Goal: Task Accomplishment & Management: Manage account settings

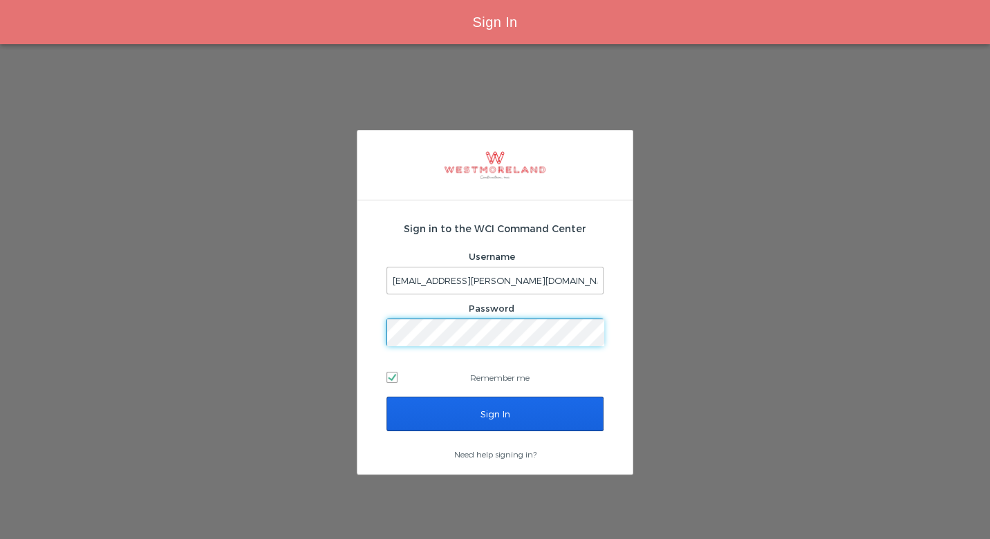
click at [458, 418] on input "Sign In" at bounding box center [494, 414] width 217 height 35
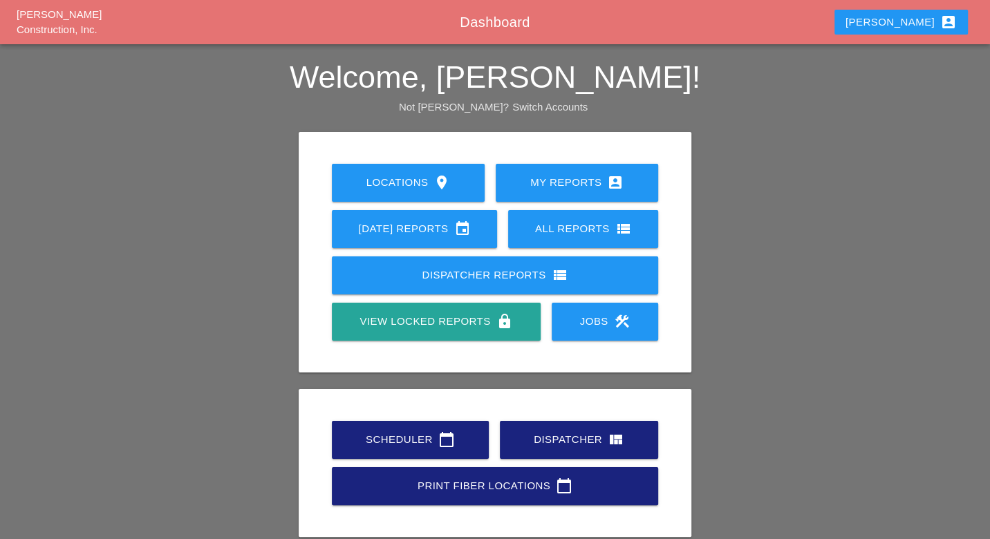
click at [424, 437] on div "Scheduler calendar_today" at bounding box center [410, 439] width 113 height 17
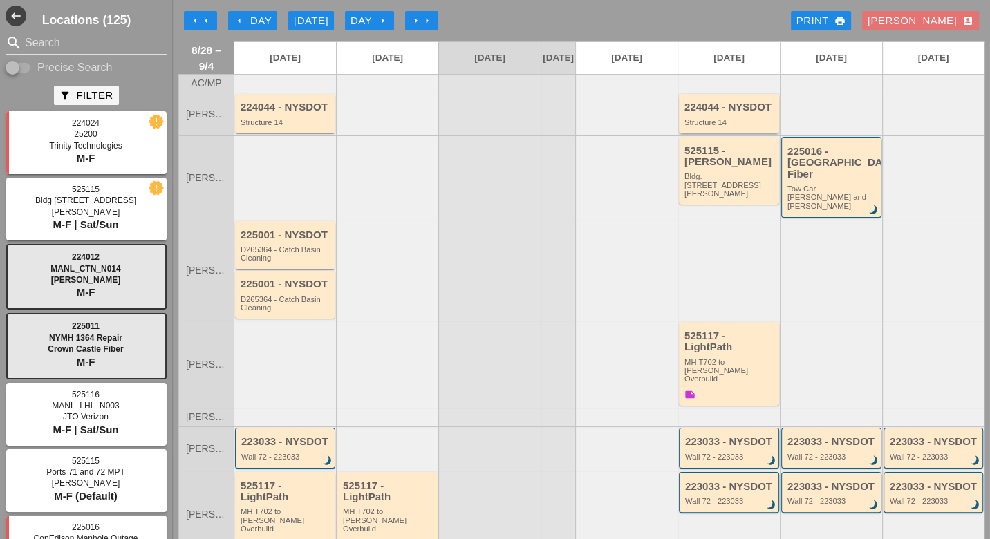
click at [719, 122] on div "224044 - NYSDOT Structure 14" at bounding box center [729, 114] width 91 height 25
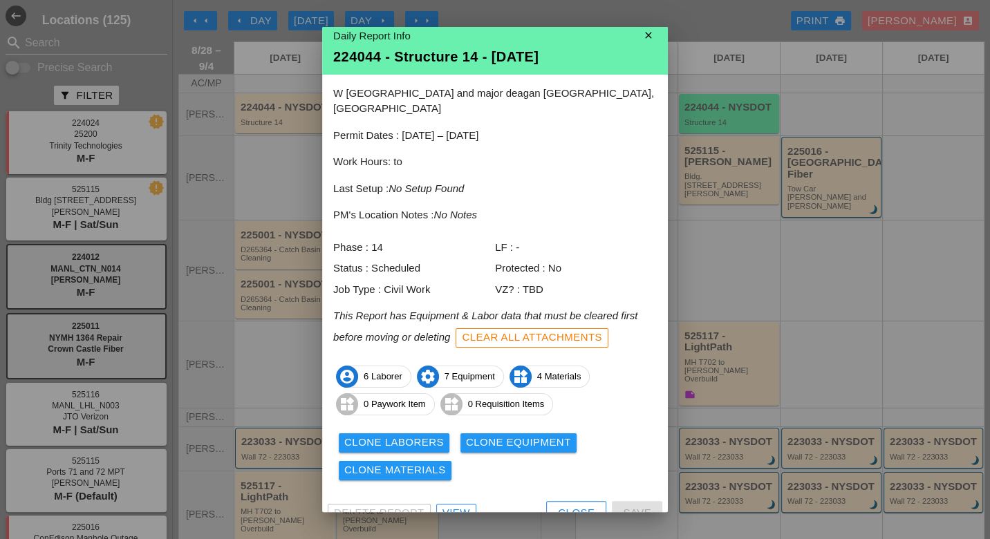
scroll to position [12, 0]
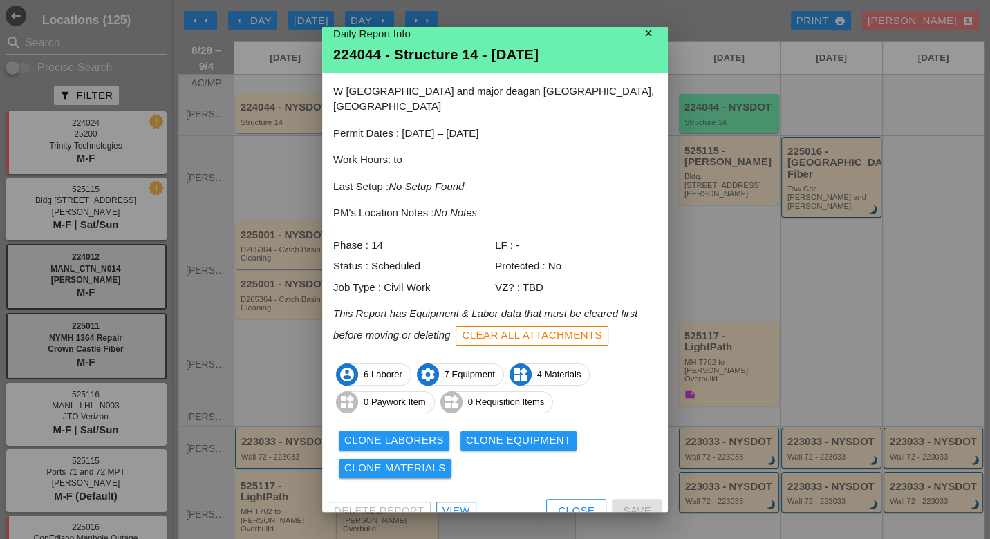
click at [573, 503] on div "Close" at bounding box center [576, 511] width 37 height 16
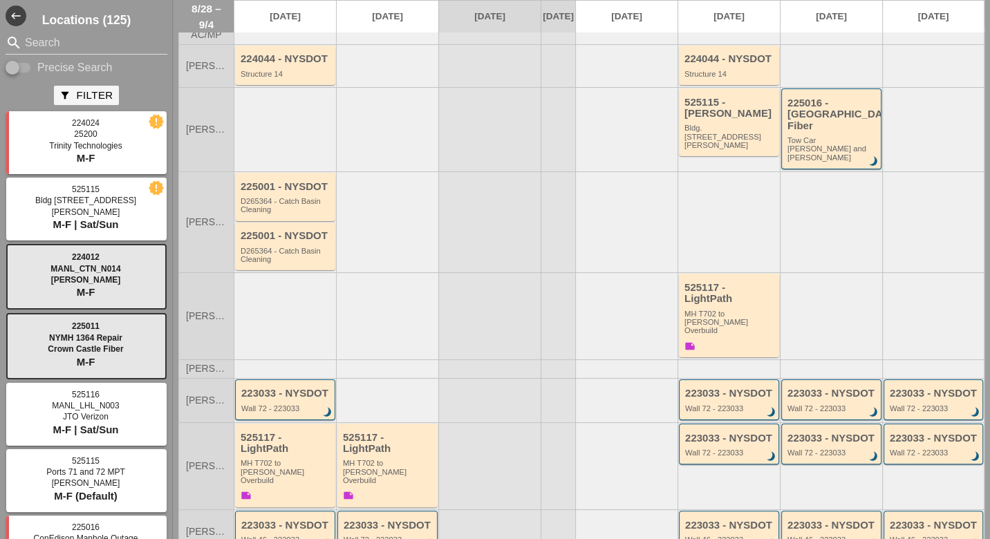
scroll to position [0, 0]
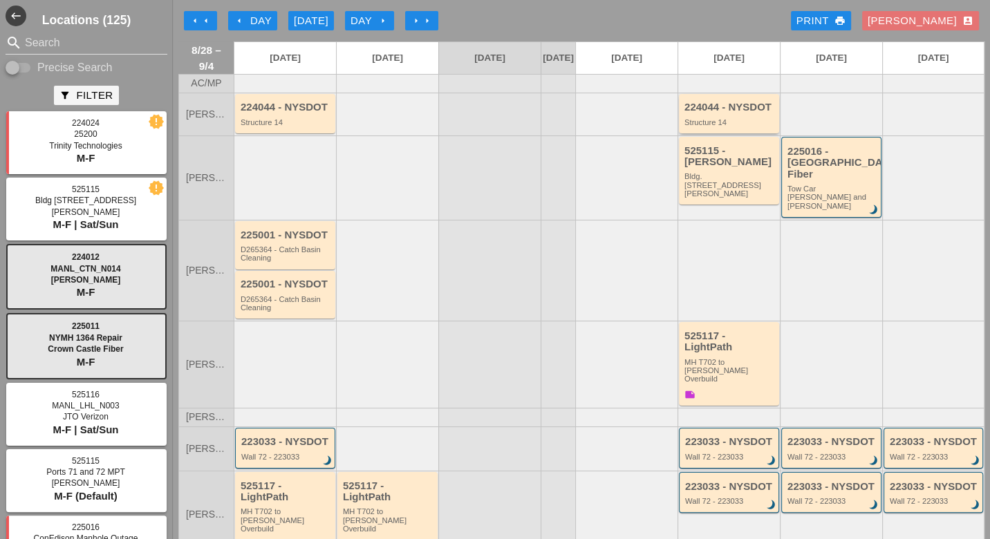
click at [713, 124] on div "224044 - NYSDOT Structure 14" at bounding box center [729, 114] width 91 height 25
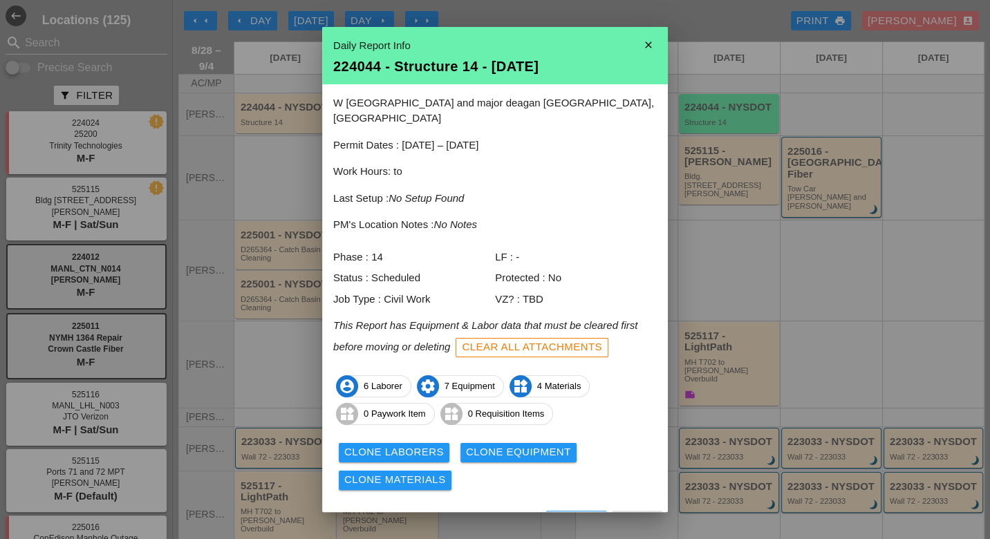
drag, startPoint x: 456, startPoint y: 501, endPoint x: 468, endPoint y: 492, distance: 15.8
click at [456, 515] on div "View" at bounding box center [456, 523] width 28 height 16
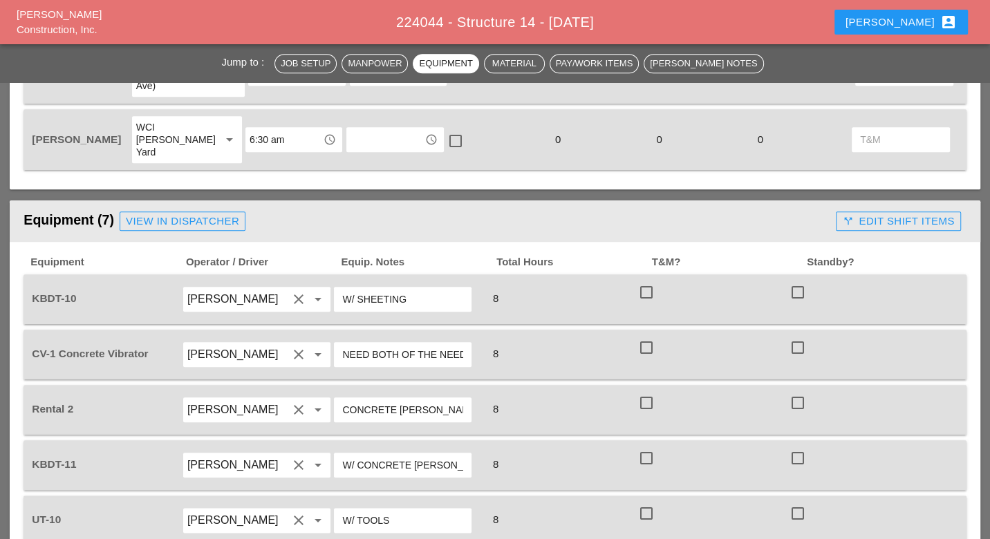
scroll to position [779, 0]
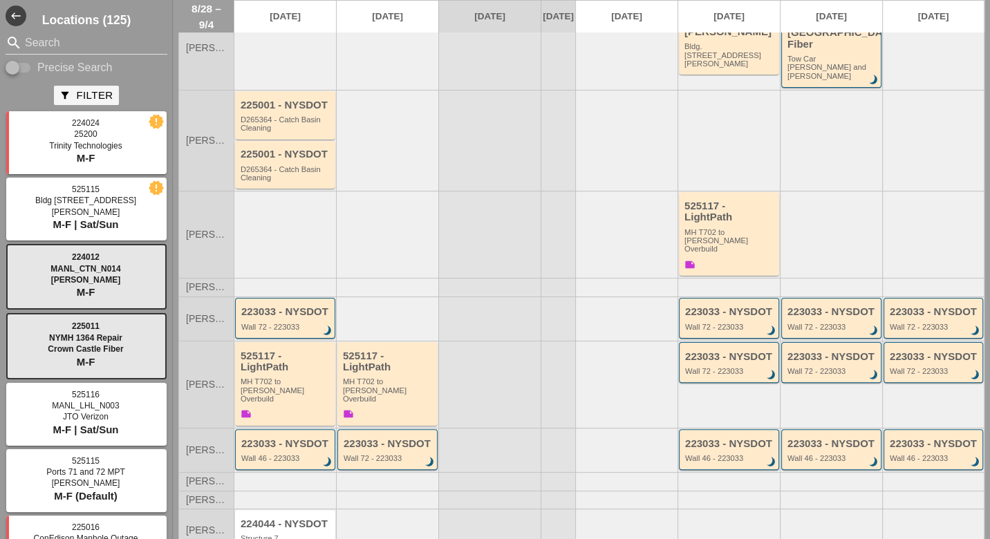
scroll to position [198, 0]
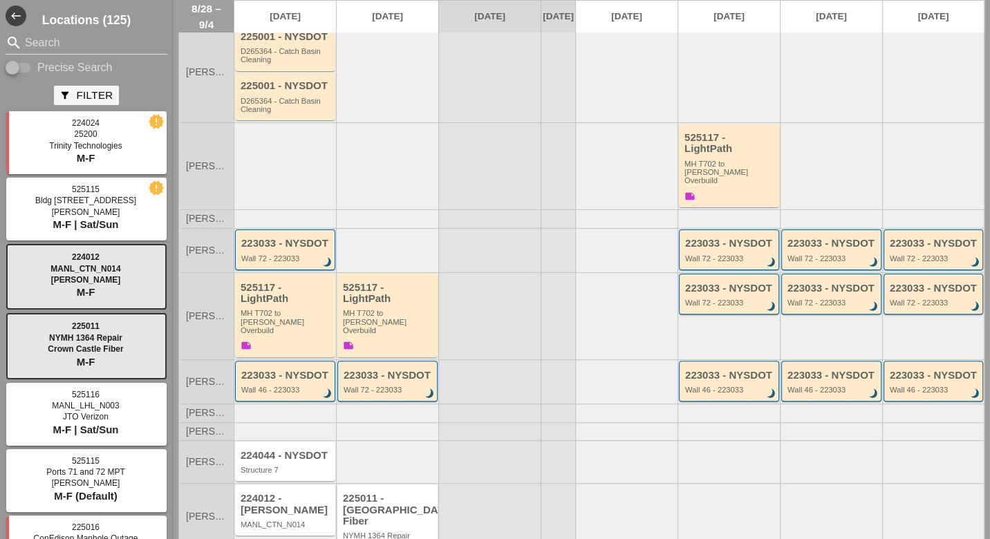
click at [28, 57] on div "search Search Precise Search" at bounding box center [86, 54] width 173 height 44
click at [25, 67] on input "Precise Search" at bounding box center [19, 67] width 26 height 17
checkbox input "true"
click at [32, 45] on input "Search" at bounding box center [86, 43] width 123 height 22
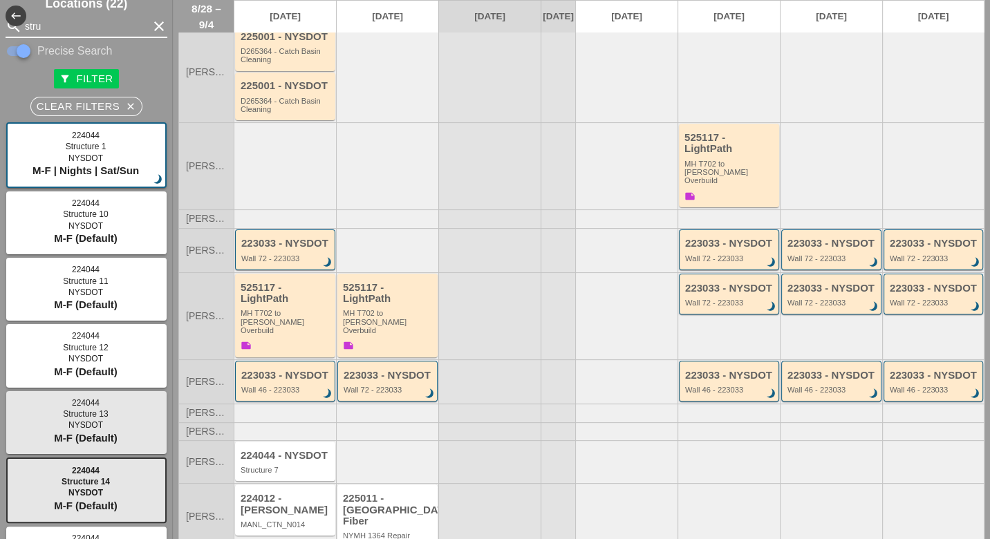
scroll to position [0, 0]
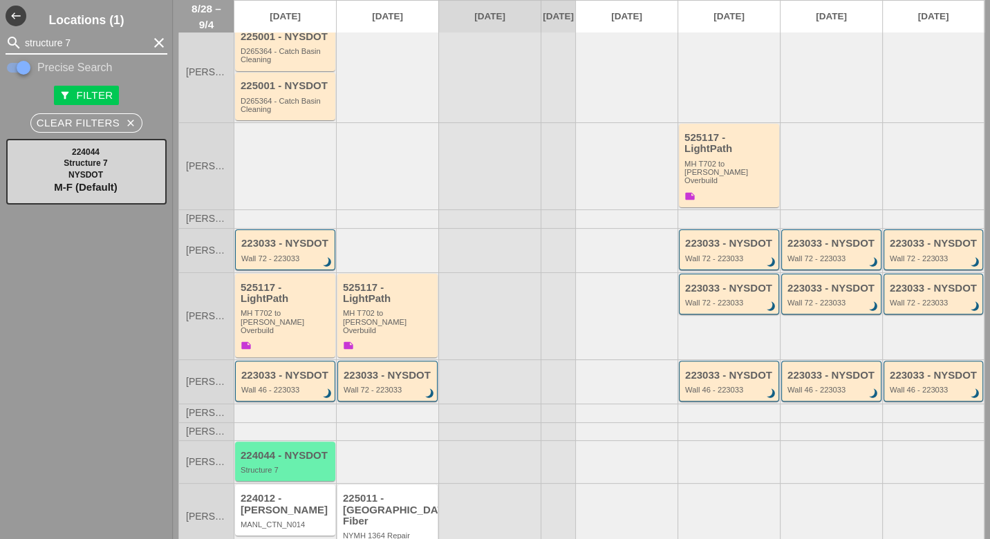
type input "structure 7"
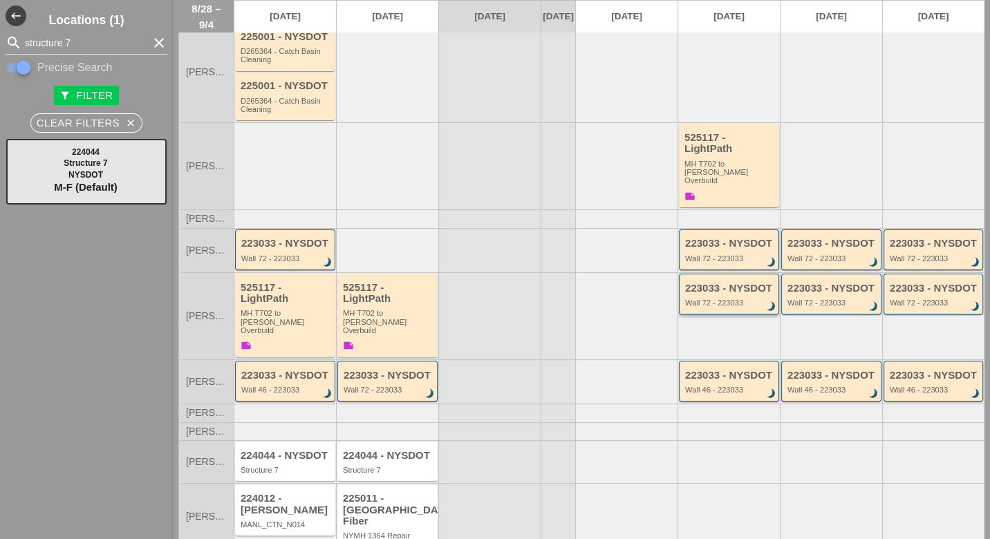
click at [716, 283] on div "223033 - NYSDOT Wall 72 - 223033 brightness_3" at bounding box center [730, 295] width 90 height 25
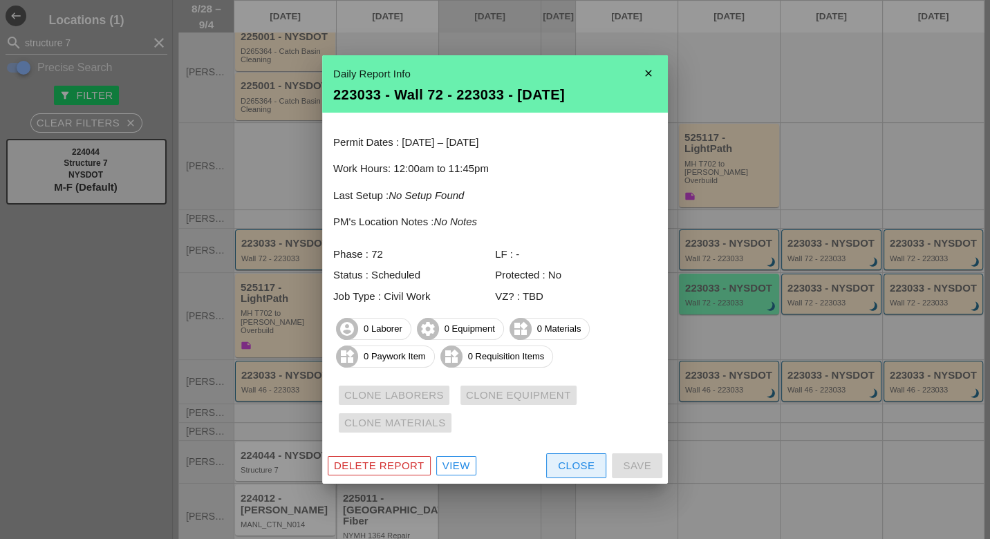
click at [581, 461] on div "Close" at bounding box center [576, 466] width 37 height 16
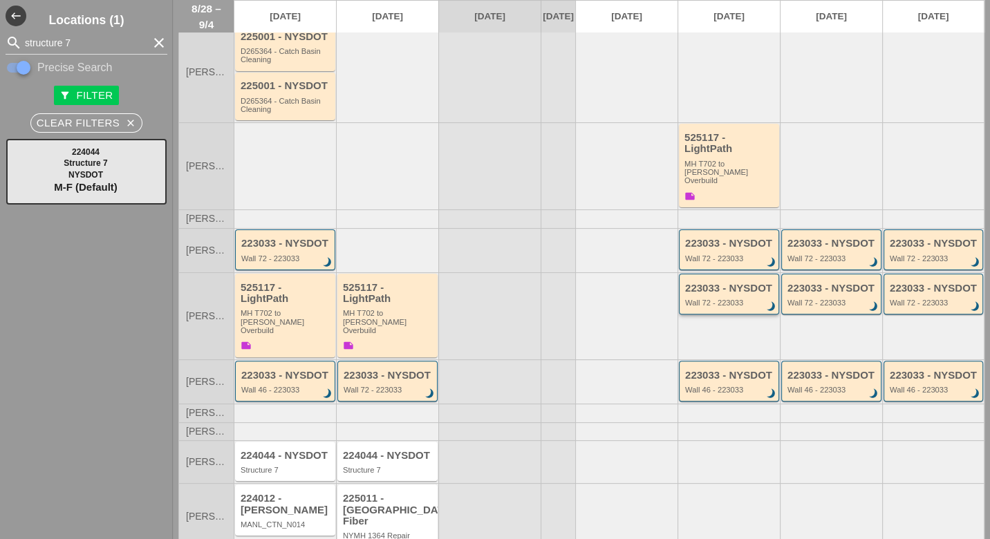
click at [709, 283] on div "223033 - NYSDOT Wall 72 - 223033 brightness_3" at bounding box center [730, 295] width 90 height 25
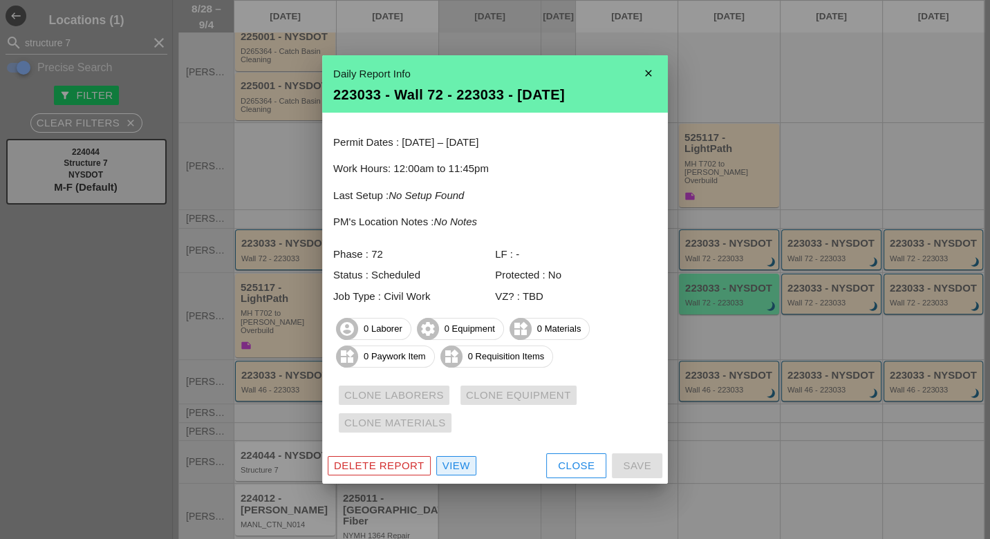
click at [464, 470] on div "View" at bounding box center [456, 466] width 28 height 16
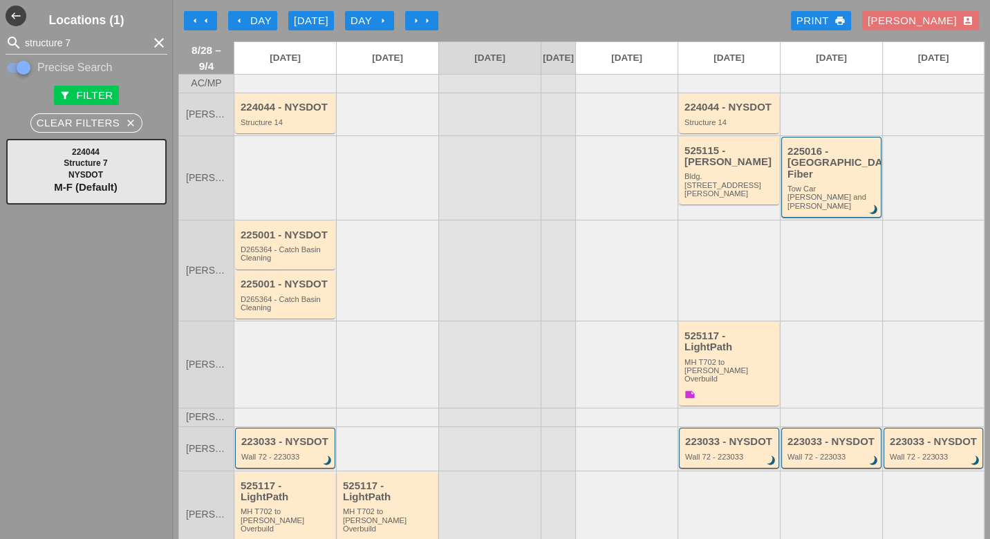
click at [368, 21] on div "Day arrow_right" at bounding box center [370, 21] width 38 height 16
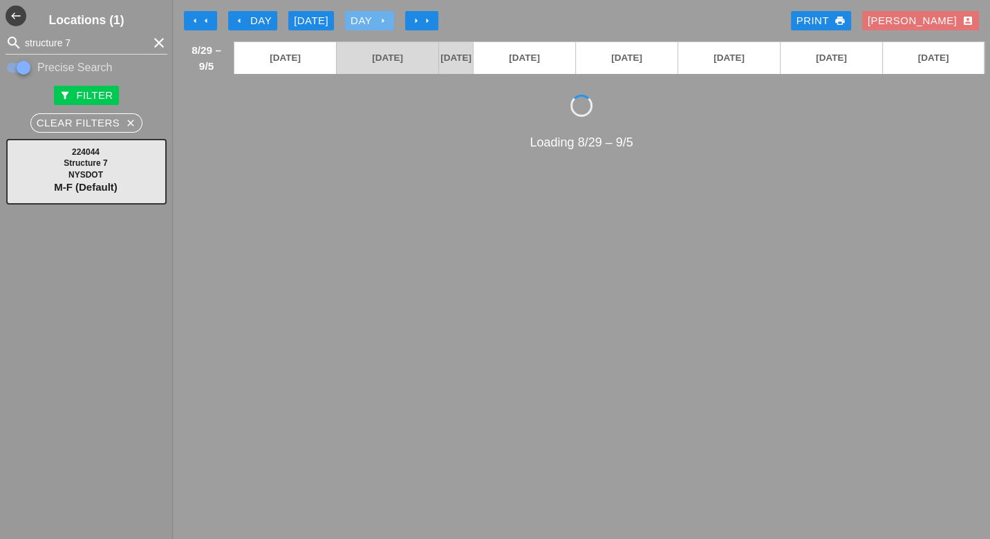
click at [368, 21] on div "Day arrow_right" at bounding box center [370, 21] width 38 height 16
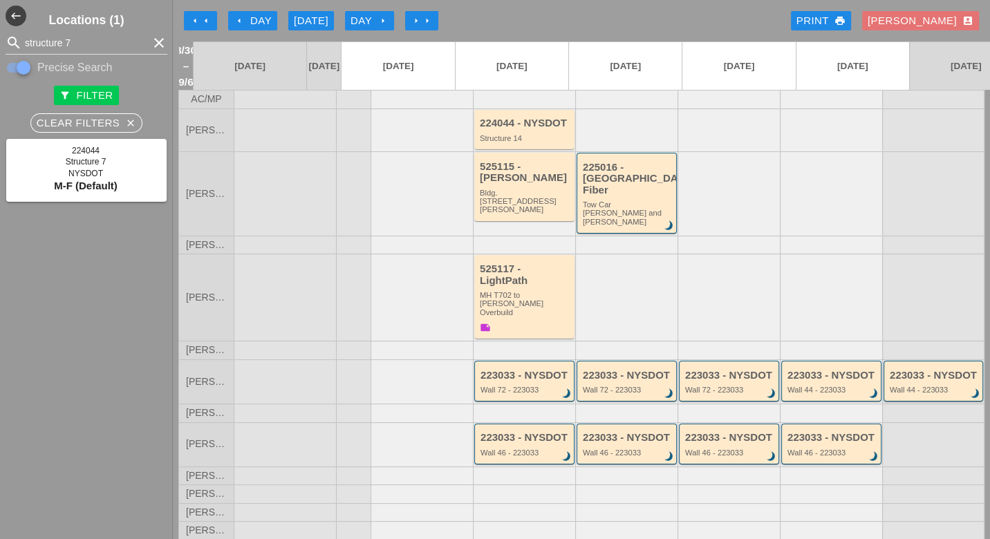
scroll to position [23, 0]
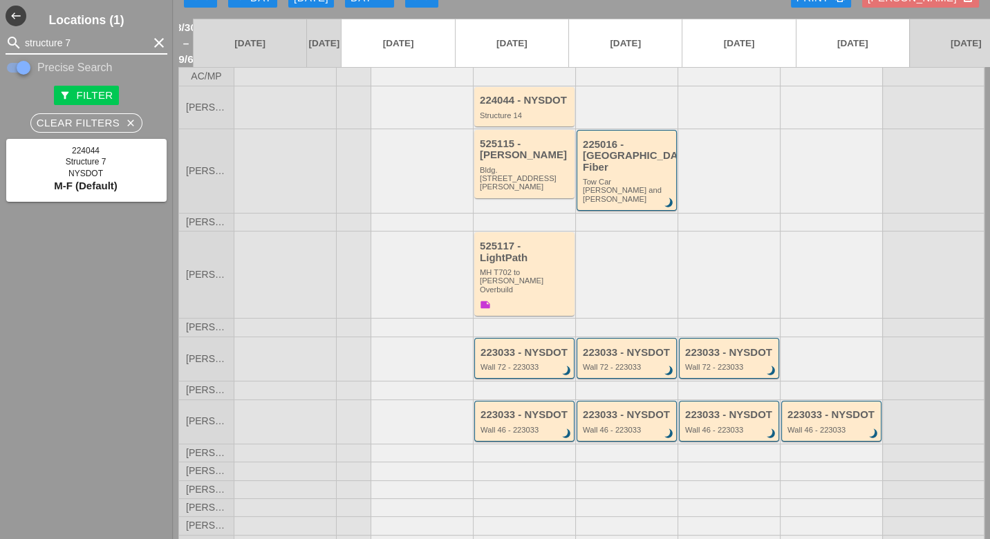
drag, startPoint x: 86, startPoint y: 46, endPoint x: 20, endPoint y: 37, distance: 66.3
click at [19, 37] on div "search structure 7 clear" at bounding box center [87, 43] width 162 height 22
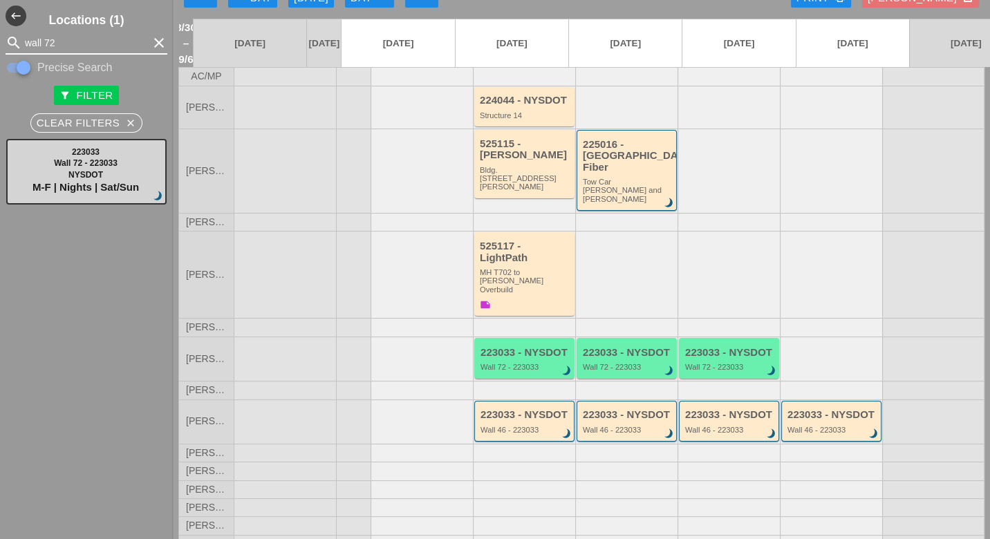
type input "wall 72"
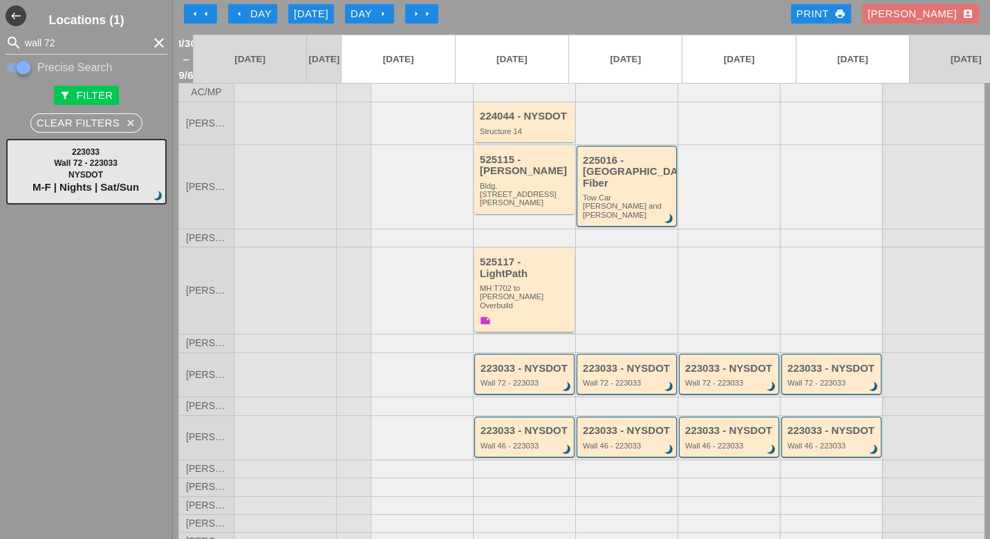
scroll to position [0, 0]
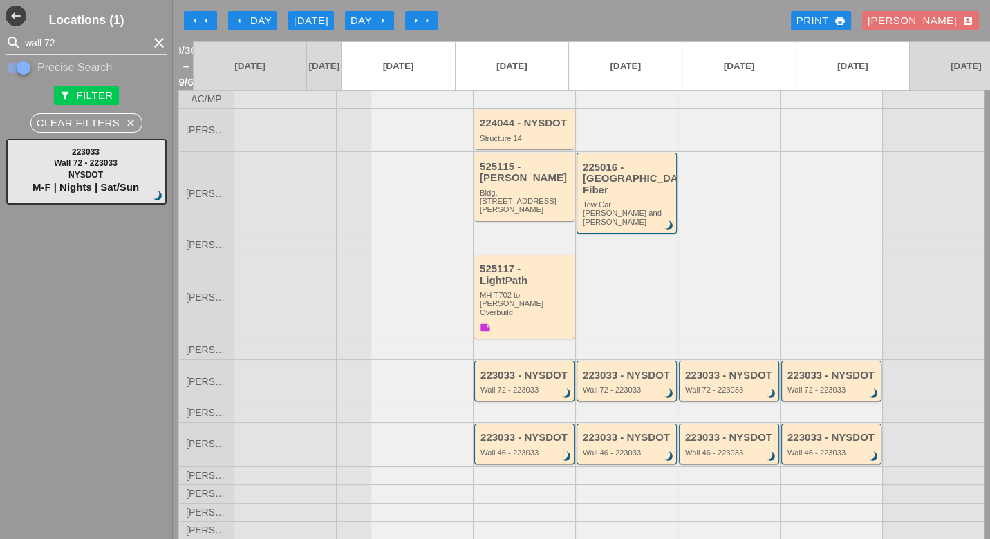
click at [306, 15] on div "Today" at bounding box center [311, 21] width 35 height 16
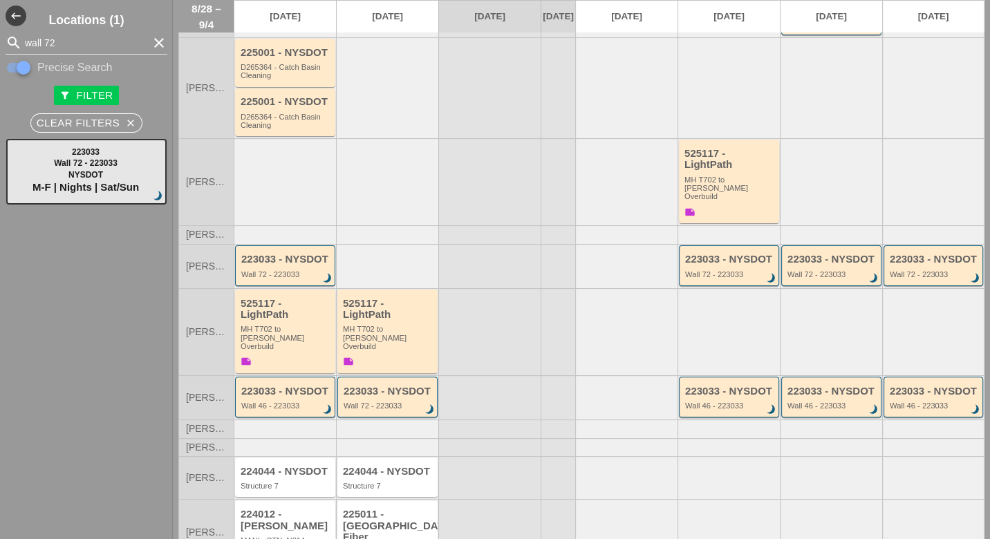
scroll to position [198, 0]
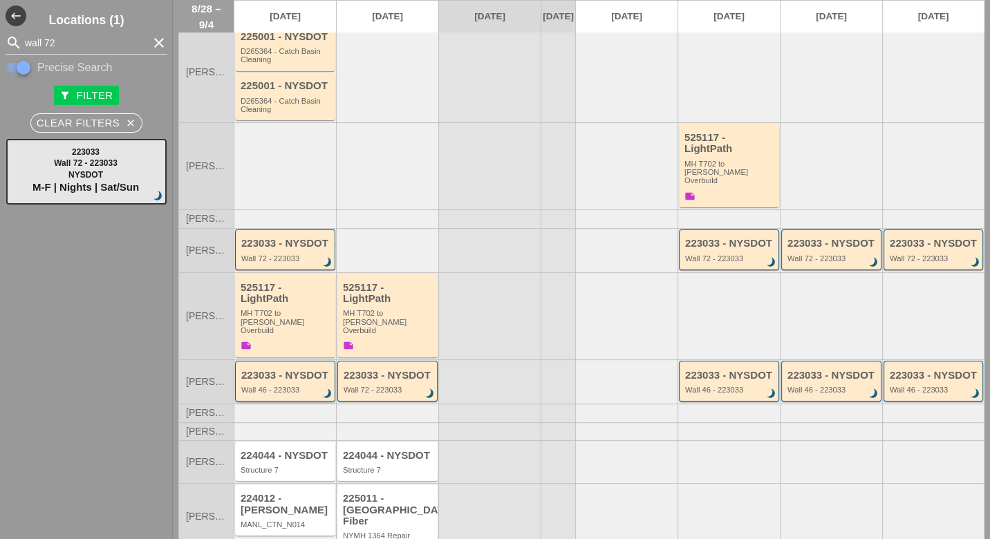
click at [284, 370] on div "223033 - NYSDOT Wall 46 - 223033 brightness_3" at bounding box center [286, 382] width 90 height 25
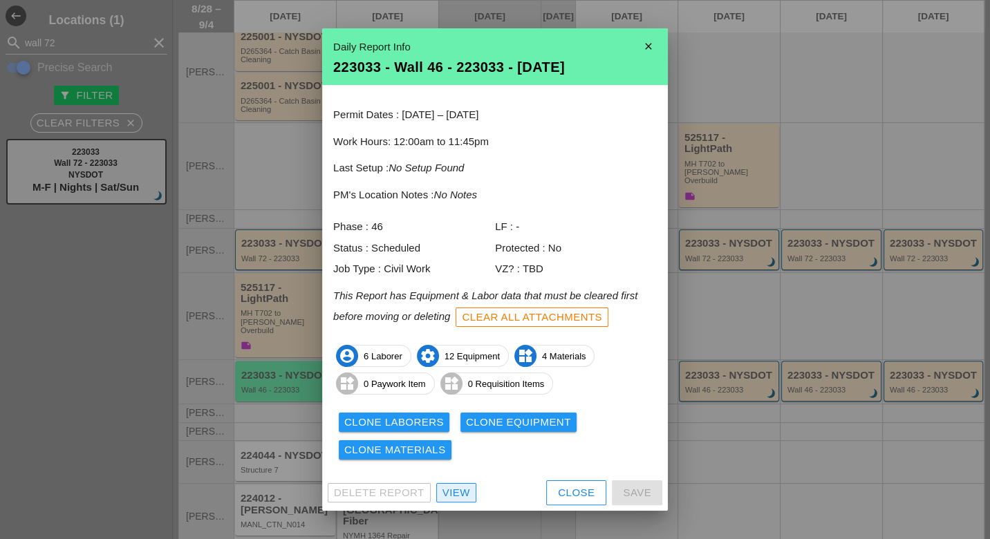
click at [457, 495] on div "View" at bounding box center [456, 493] width 28 height 16
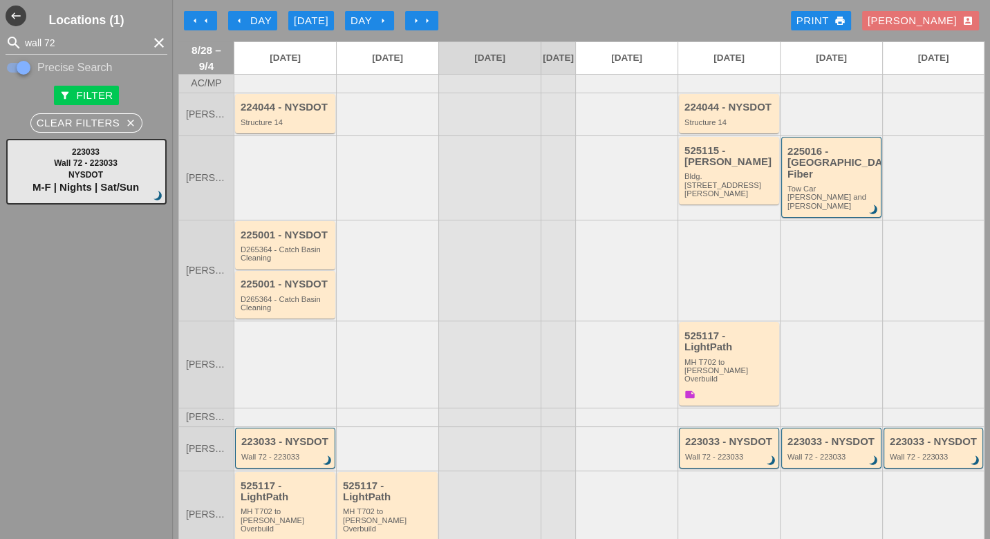
click at [244, 20] on div "arrow_left Day" at bounding box center [253, 21] width 38 height 16
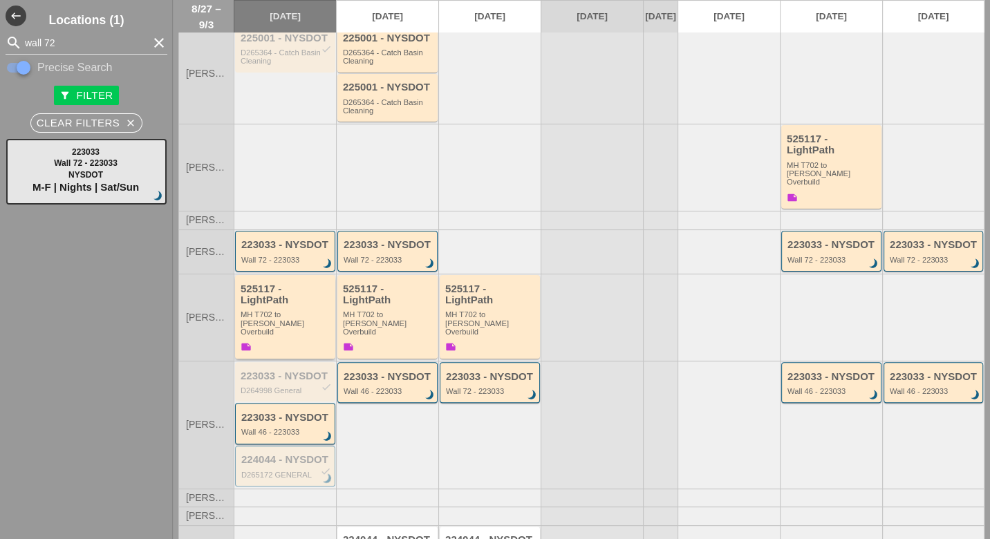
scroll to position [230, 0]
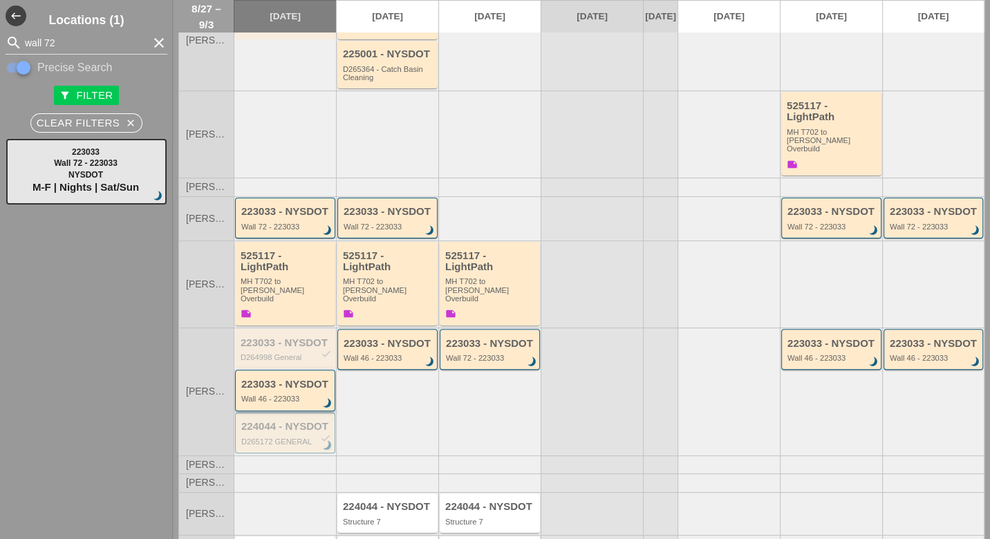
click at [286, 379] on div "223033 - NYSDOT Wall 46 - 223033 brightness_3" at bounding box center [286, 391] width 90 height 25
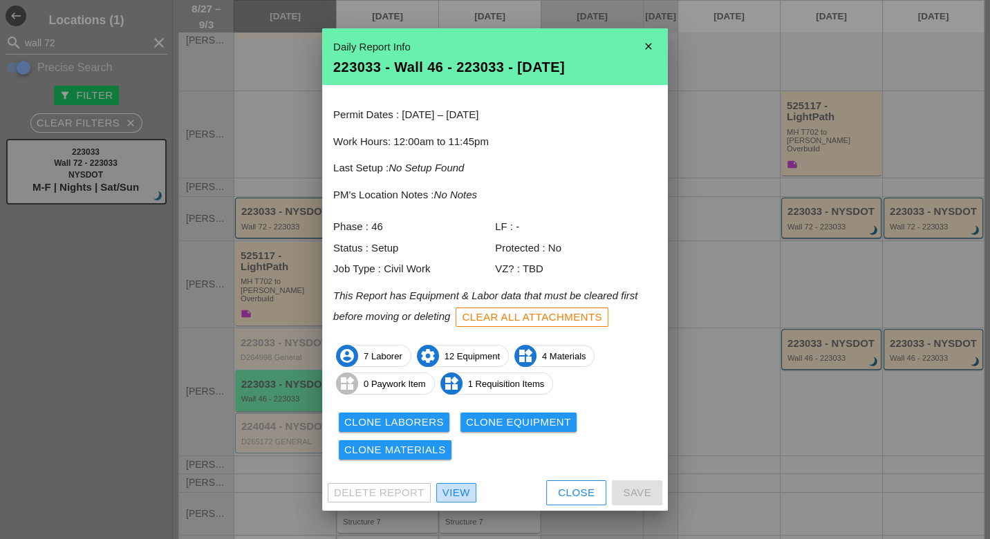
click at [450, 488] on div "View" at bounding box center [456, 493] width 28 height 16
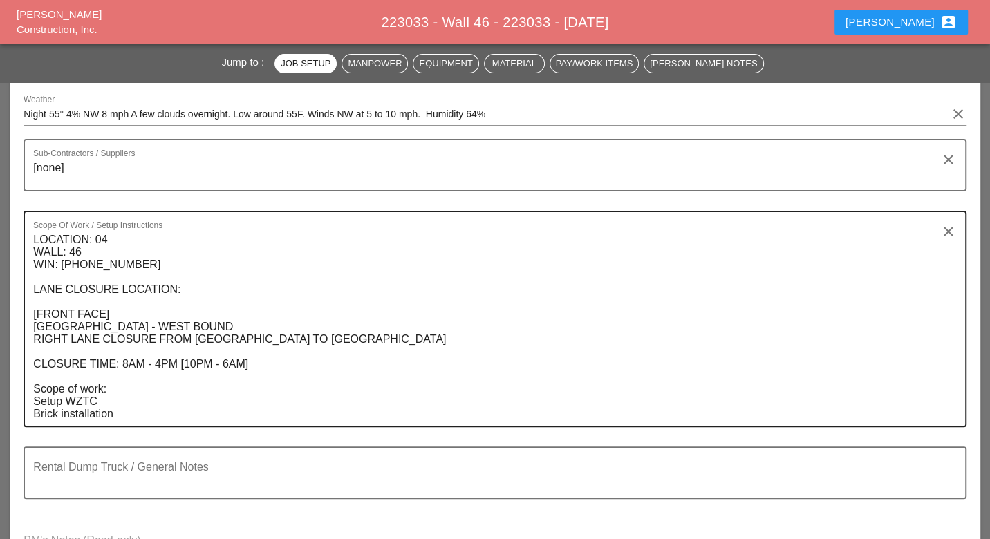
scroll to position [307, 0]
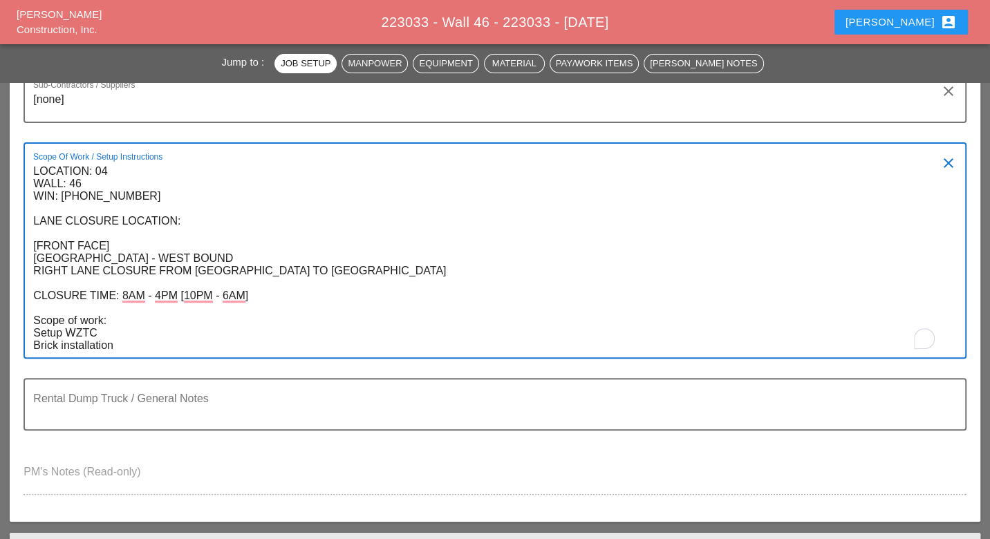
drag, startPoint x: 34, startPoint y: 171, endPoint x: 126, endPoint y: 351, distance: 201.9
click at [126, 351] on textarea "LOCATION: 04 WALL: 46 WIN: 1-095-048 LANE CLOSURE LOCATION: [FRONT FACE] CROSS …" at bounding box center [489, 258] width 912 height 197
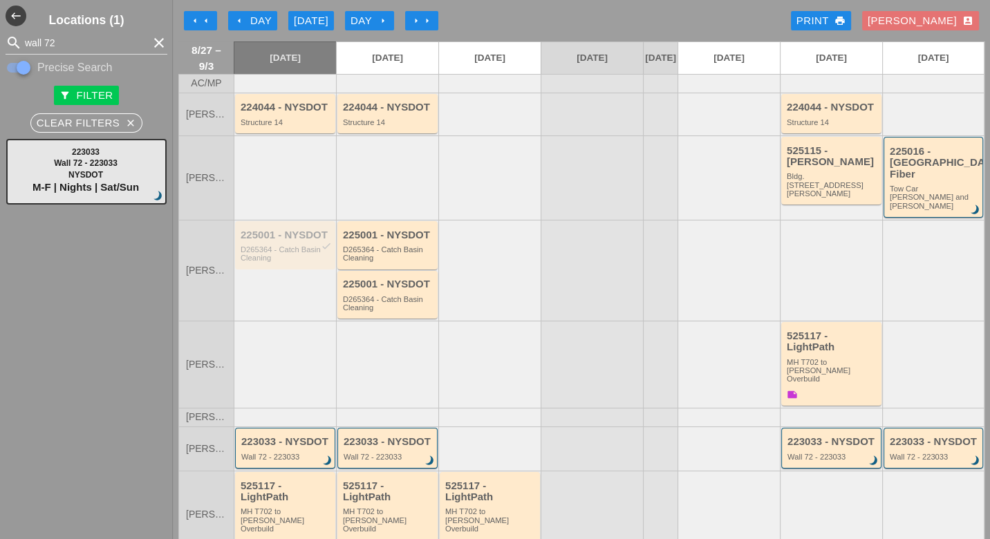
click at [378, 24] on div "Day arrow_right" at bounding box center [370, 21] width 38 height 16
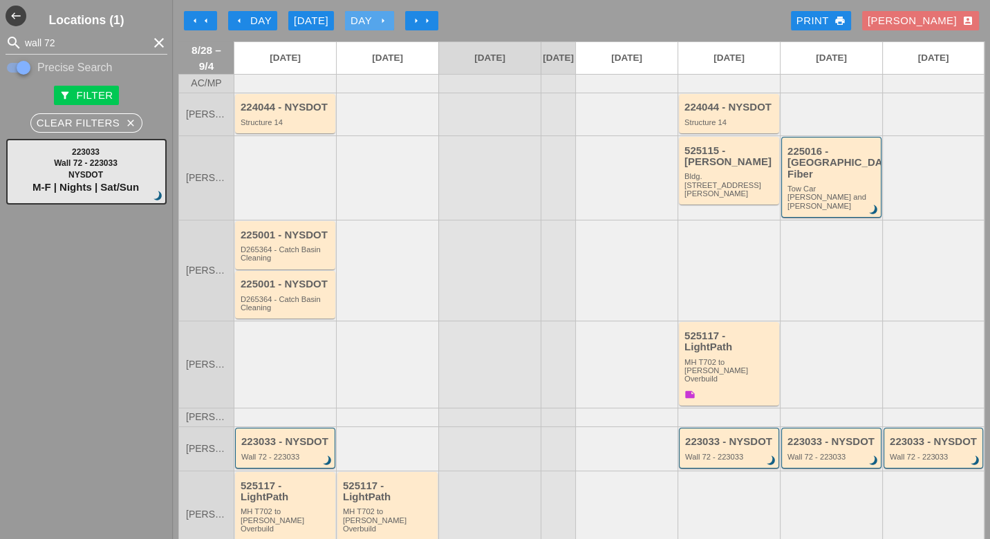
click at [366, 20] on div "Day arrow_right" at bounding box center [370, 21] width 38 height 16
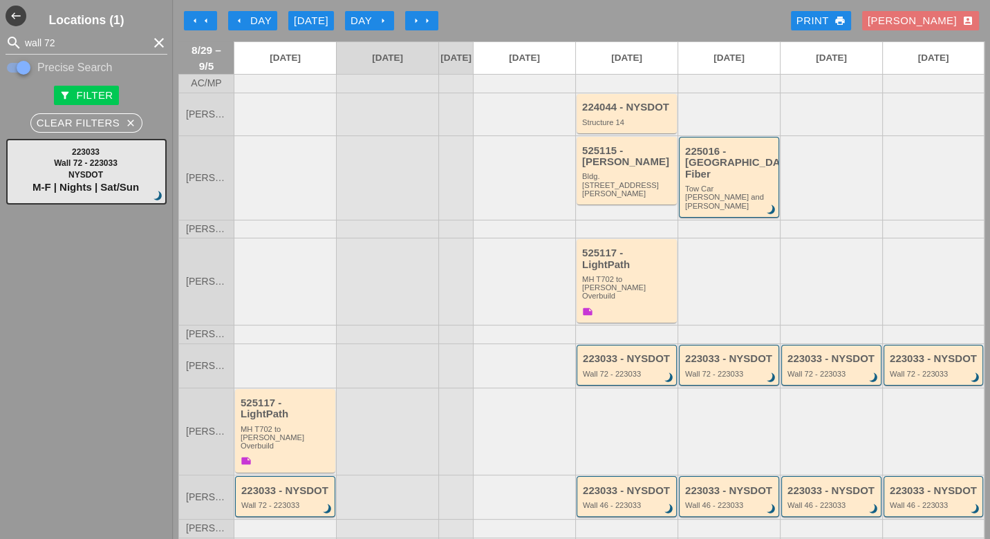
scroll to position [115, 0]
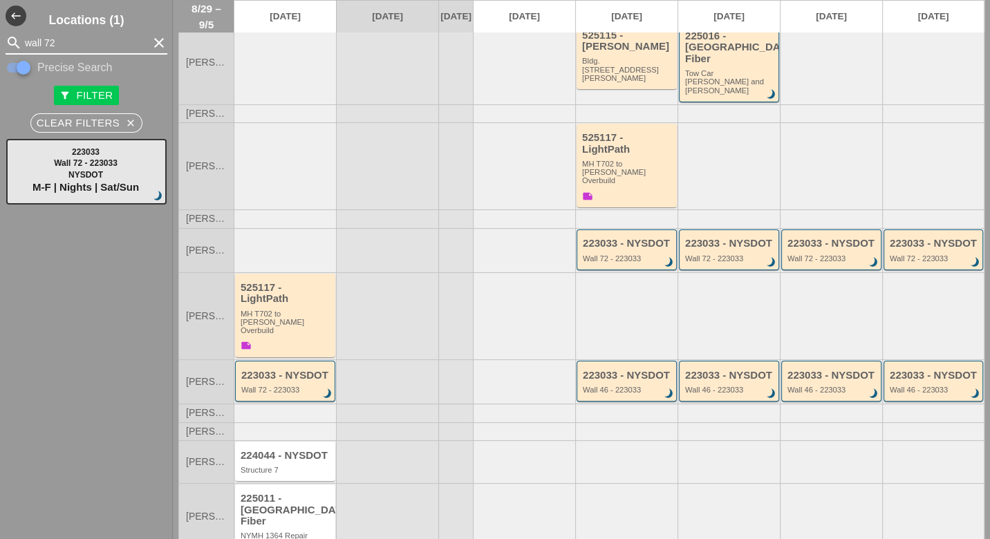
drag, startPoint x: 57, startPoint y: 39, endPoint x: 23, endPoint y: 30, distance: 35.0
click at [23, 30] on div "Locations (1) search wall 72 clear Precise Search filter_alt Filter Clear Filte…" at bounding box center [86, 269] width 173 height 539
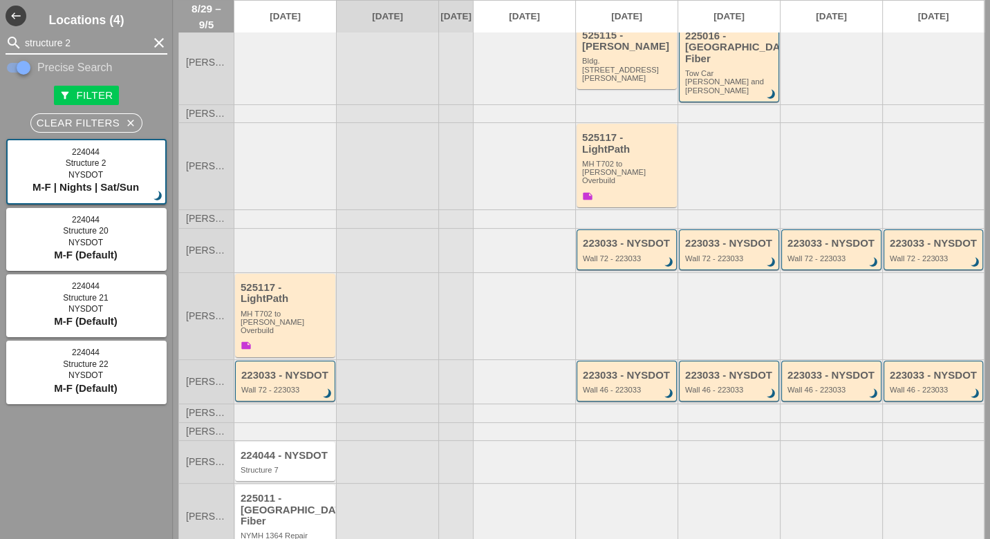
drag, startPoint x: 77, startPoint y: 44, endPoint x: 66, endPoint y: 40, distance: 12.3
click at [66, 40] on input "structure 2" at bounding box center [86, 43] width 123 height 22
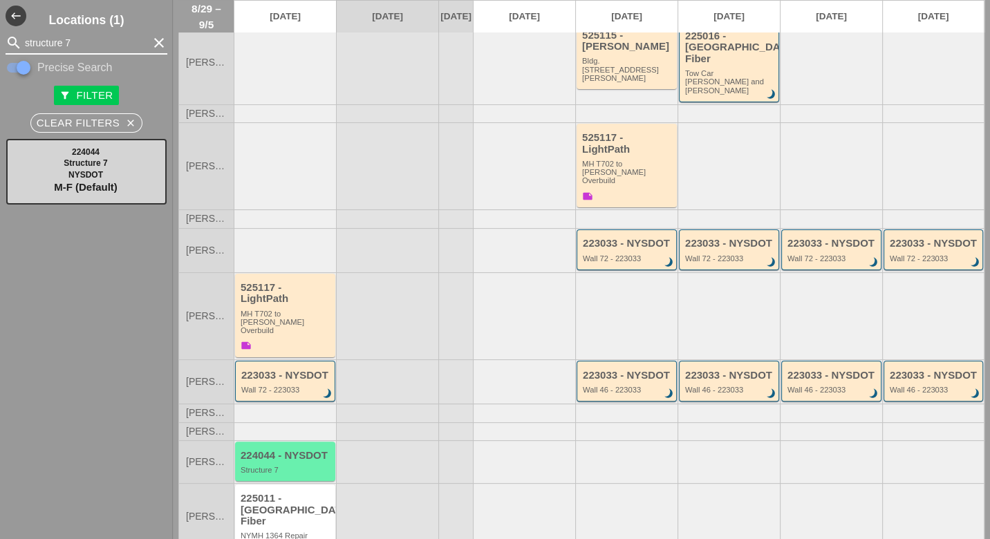
type input "structure 7"
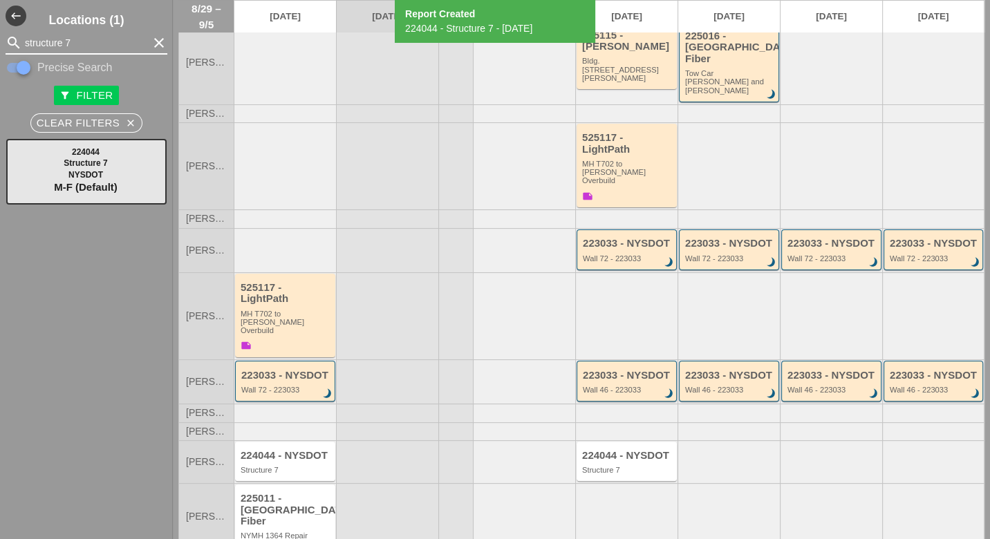
click at [66, 38] on input "structure 7" at bounding box center [86, 43] width 123 height 22
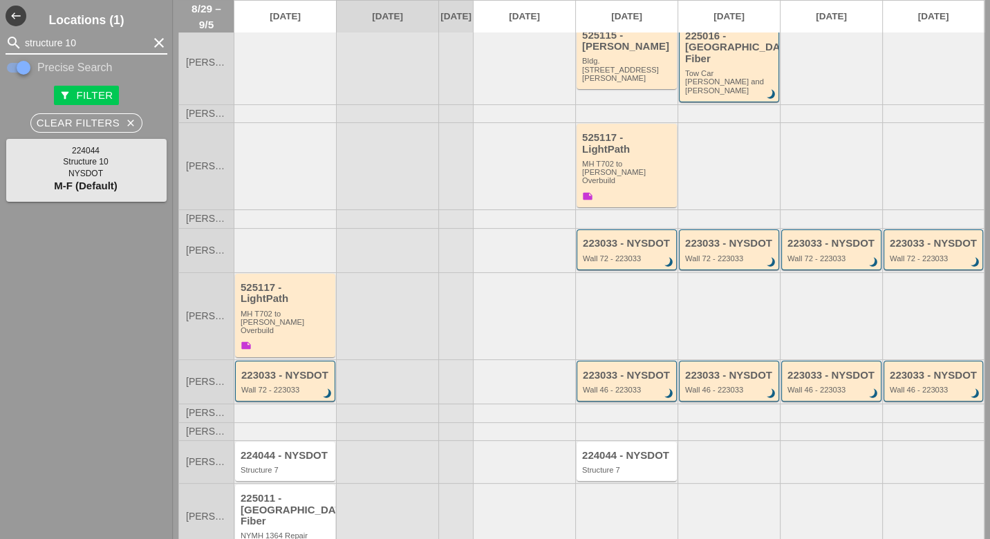
type input "structure 10"
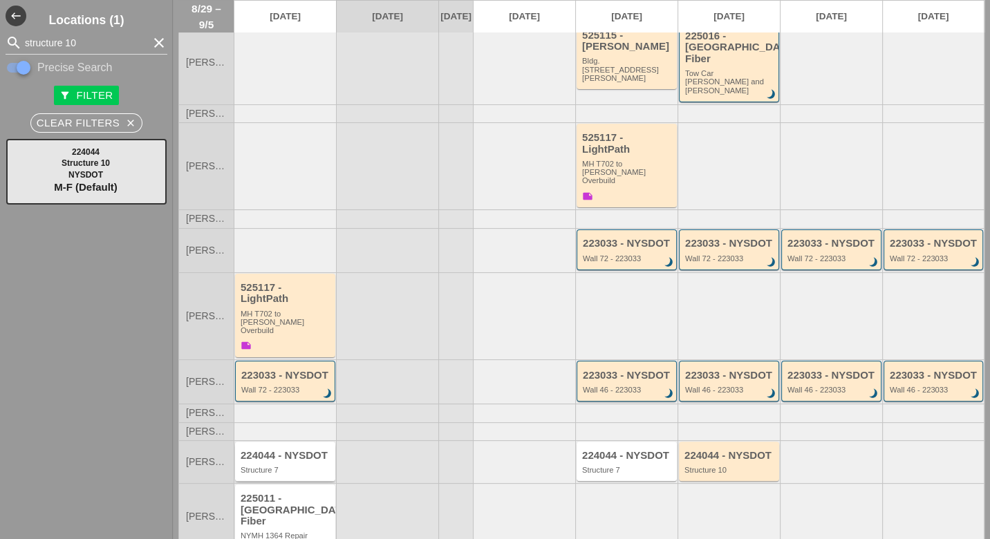
click at [290, 466] on div "Structure 7" at bounding box center [286, 470] width 91 height 8
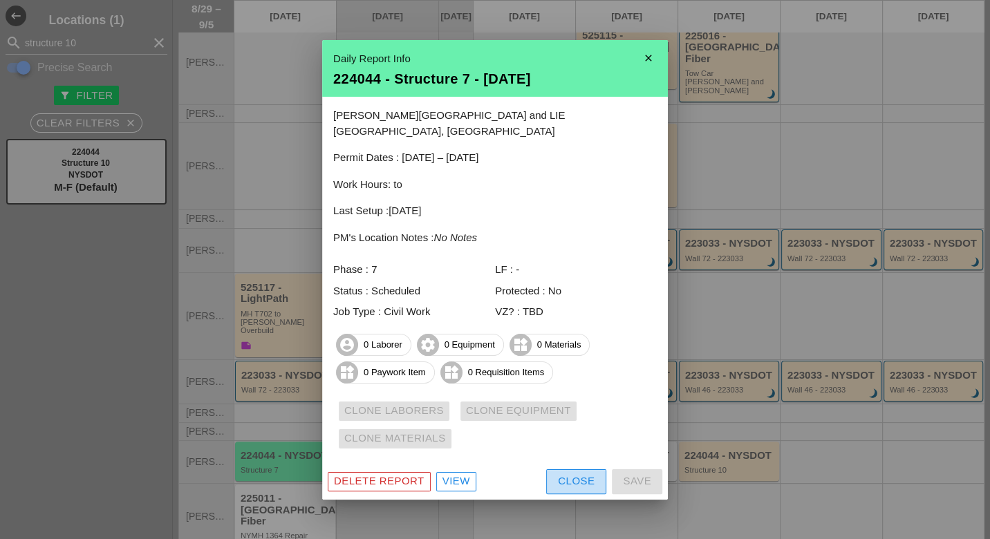
click at [551, 470] on button "Close" at bounding box center [576, 481] width 60 height 25
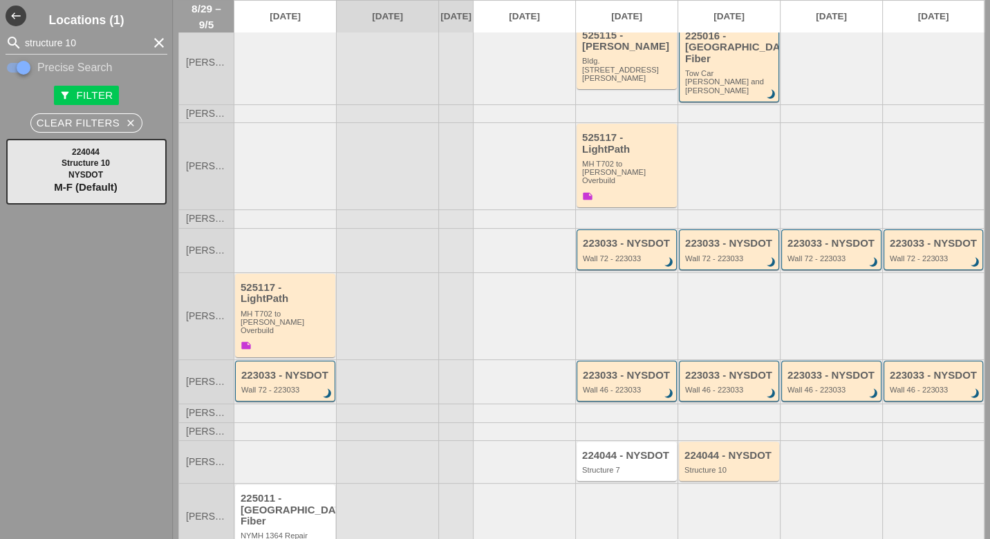
scroll to position [0, 0]
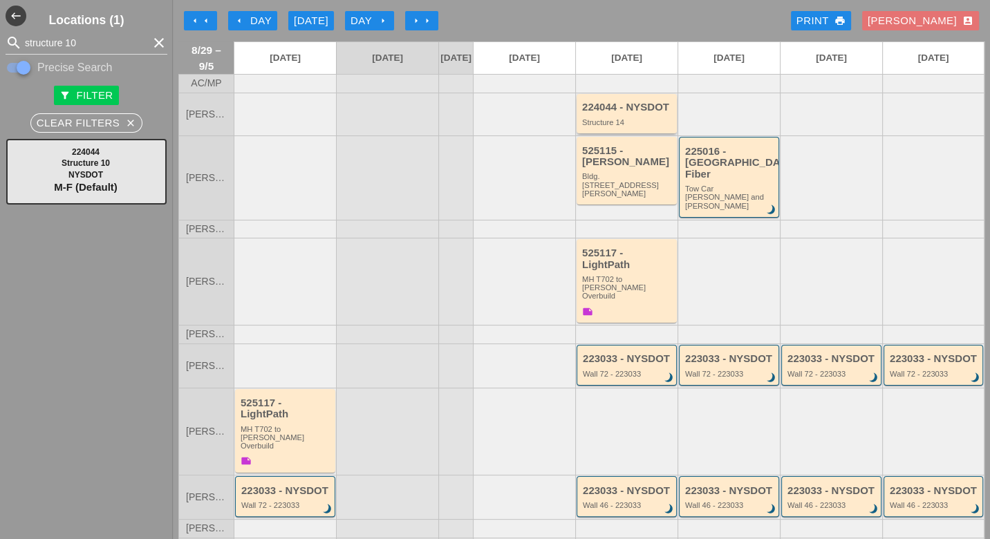
click at [608, 113] on div "224044 - NYSDOT" at bounding box center [627, 108] width 91 height 12
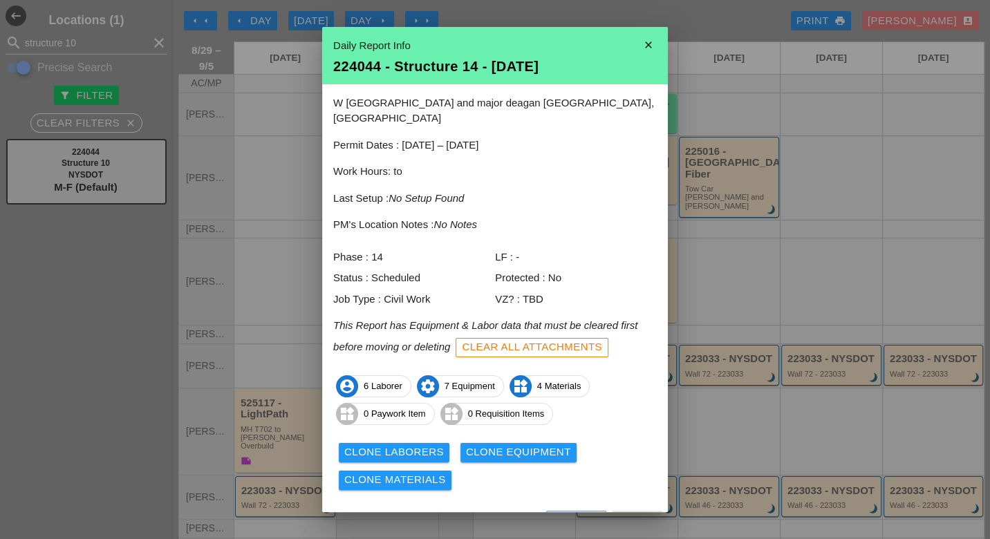
click at [469, 514] on link "View" at bounding box center [456, 523] width 40 height 19
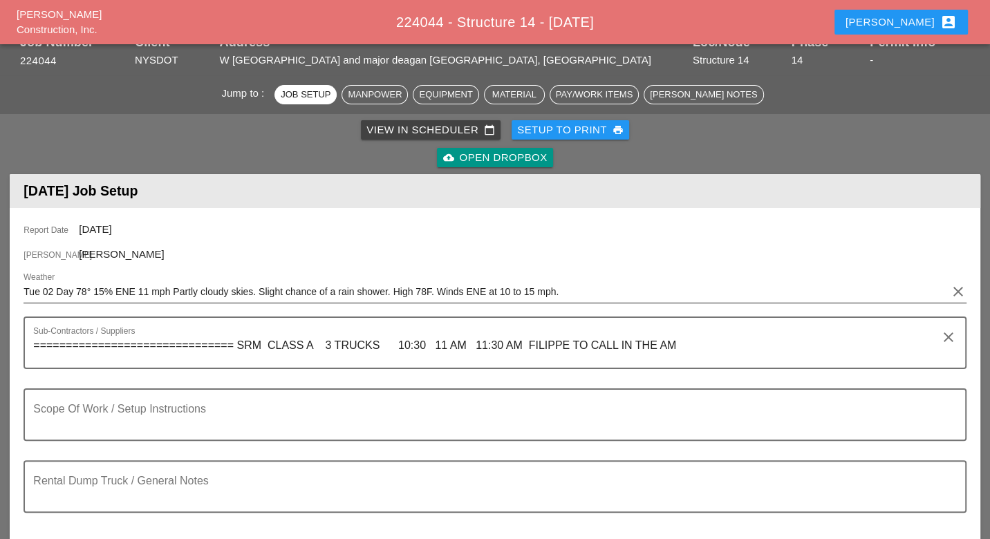
scroll to position [153, 0]
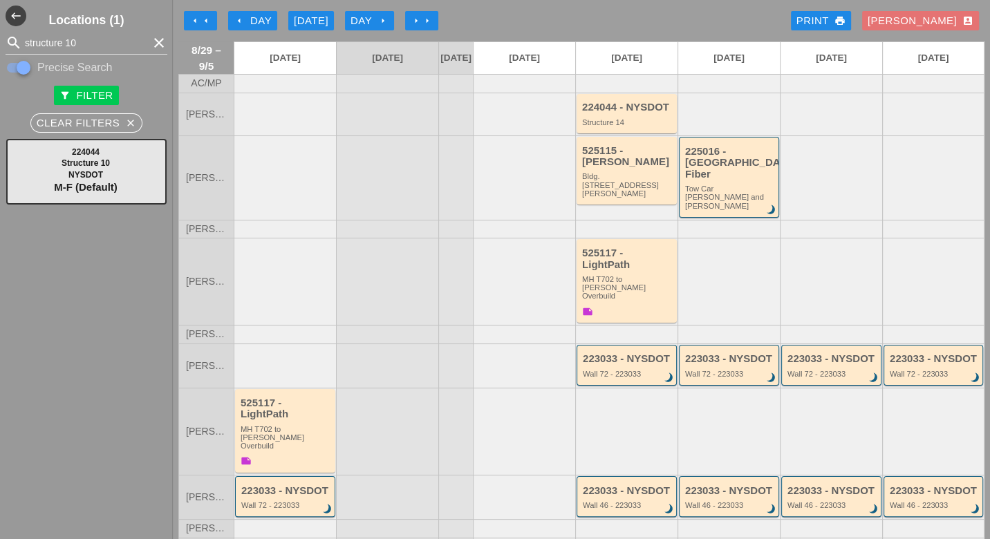
click at [256, 23] on div "arrow_left Day" at bounding box center [253, 21] width 38 height 16
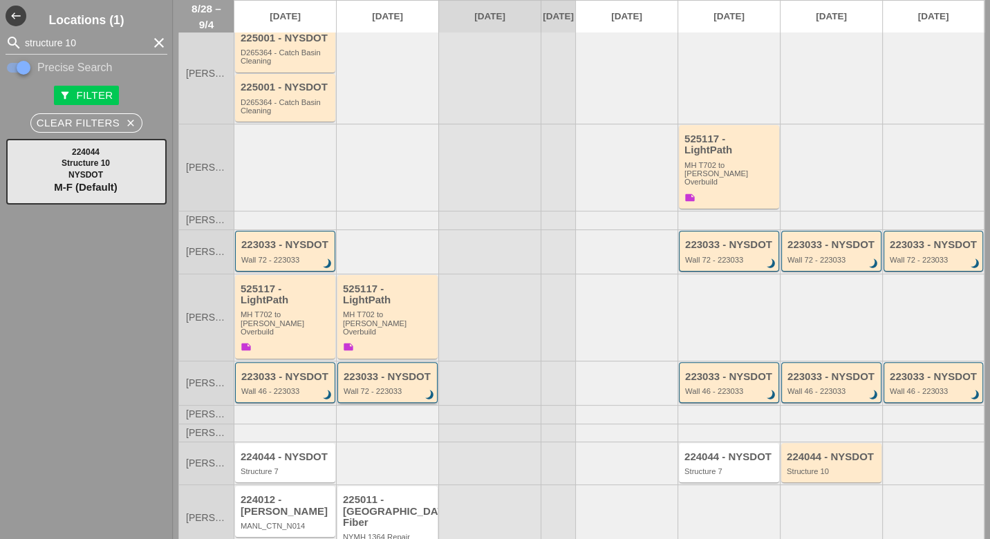
scroll to position [198, 0]
click at [302, 466] on div "Structure 7" at bounding box center [286, 470] width 91 height 8
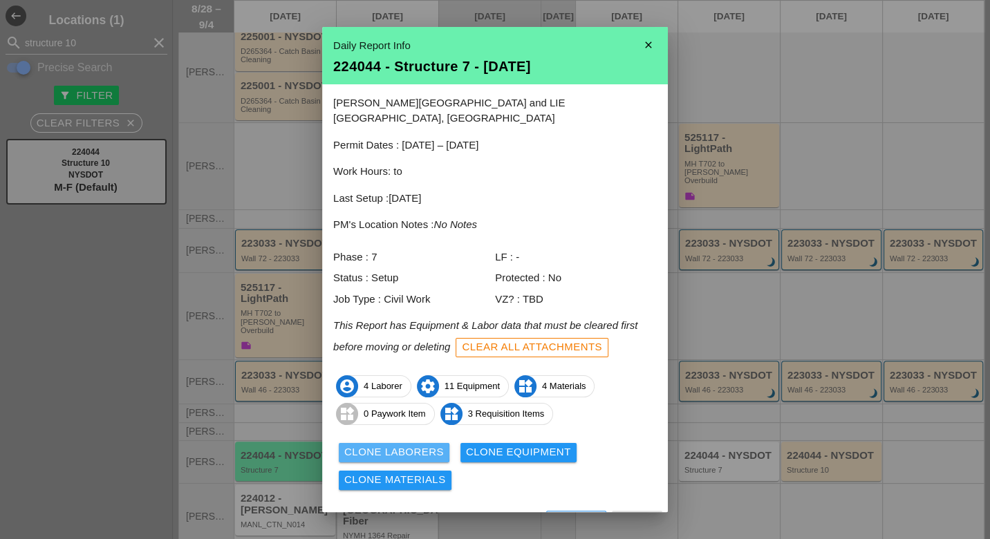
click at [425, 445] on div "Clone Laborers" at bounding box center [394, 453] width 100 height 16
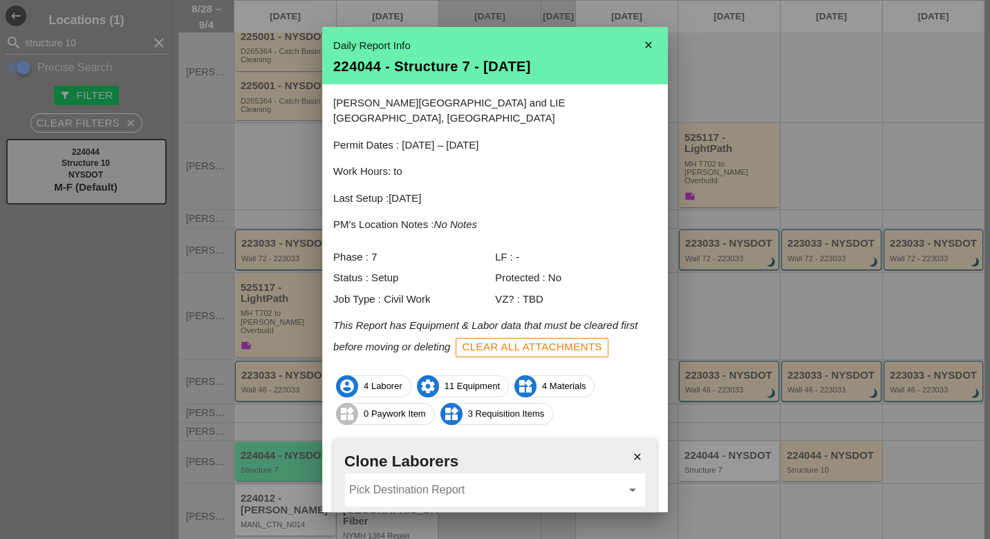
scroll to position [98, 0]
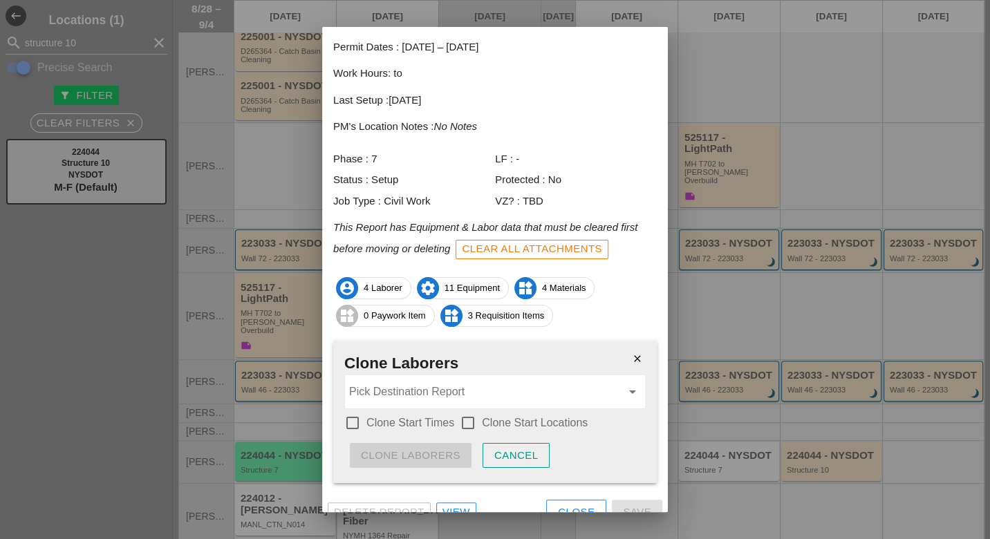
drag, startPoint x: 351, startPoint y: 404, endPoint x: 391, endPoint y: 405, distance: 40.1
click at [352, 411] on div at bounding box center [353, 423] width 24 height 24
drag, startPoint x: 467, startPoint y: 404, endPoint x: 467, endPoint y: 378, distance: 26.3
click at [469, 411] on div at bounding box center [468, 423] width 24 height 24
click at [466, 381] on input "Pick Destination Report" at bounding box center [485, 392] width 272 height 22
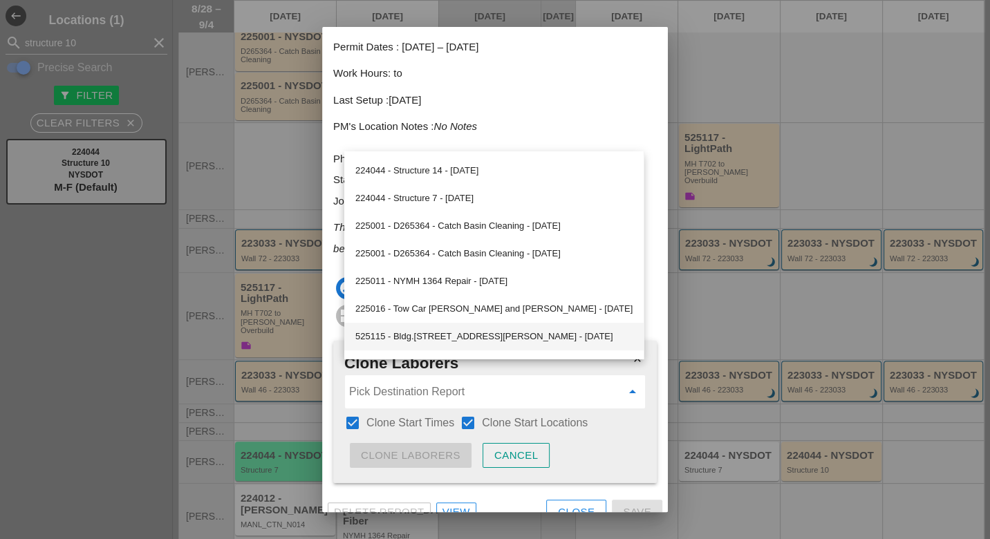
scroll to position [252, 0]
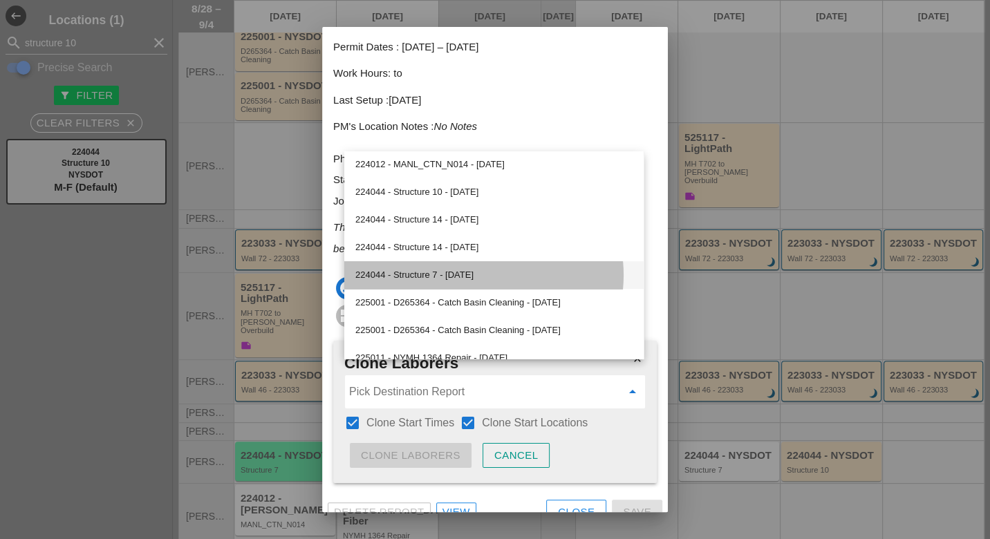
click at [459, 275] on div "224044 - Structure 7 - 09/02/2025" at bounding box center [493, 275] width 277 height 17
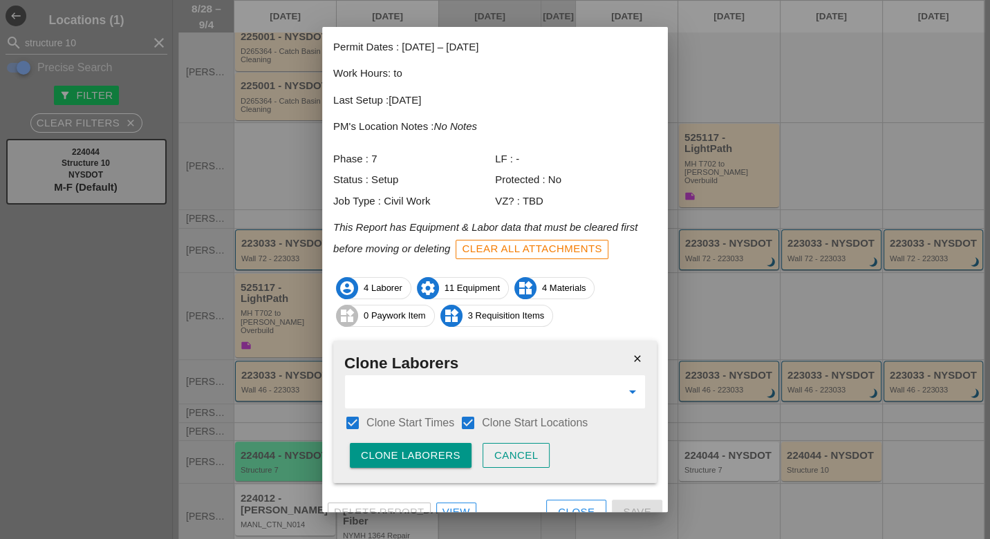
click at [413, 448] on div "Clone Laborers" at bounding box center [411, 456] width 100 height 16
click at [414, 448] on div "Are you sure?" at bounding box center [405, 456] width 88 height 16
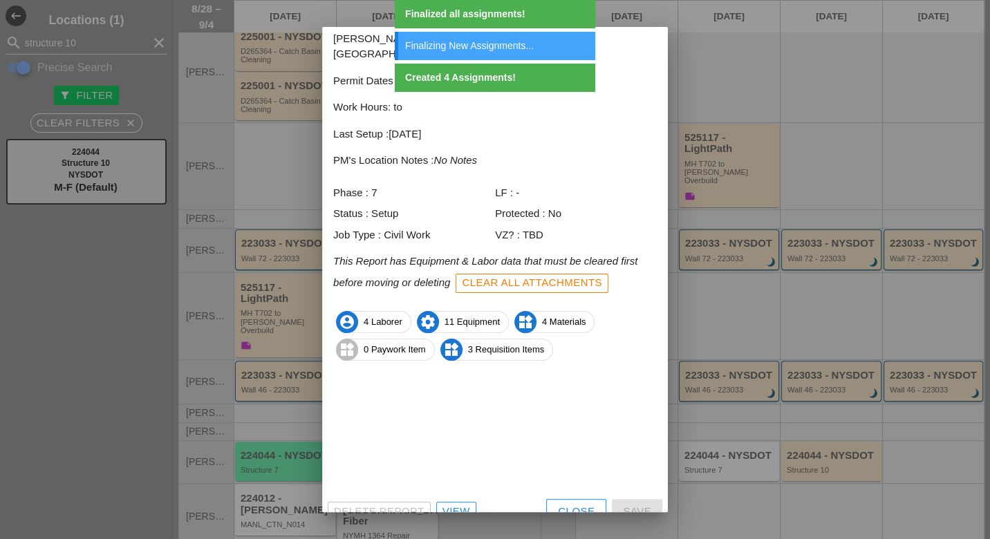
scroll to position [12, 0]
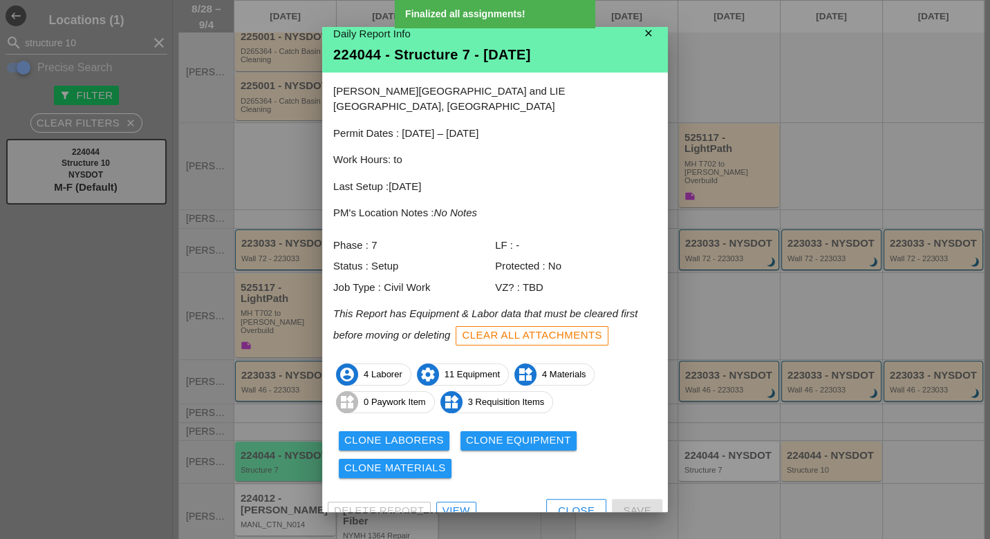
click at [497, 433] on div "Clone Equipment" at bounding box center [518, 441] width 105 height 16
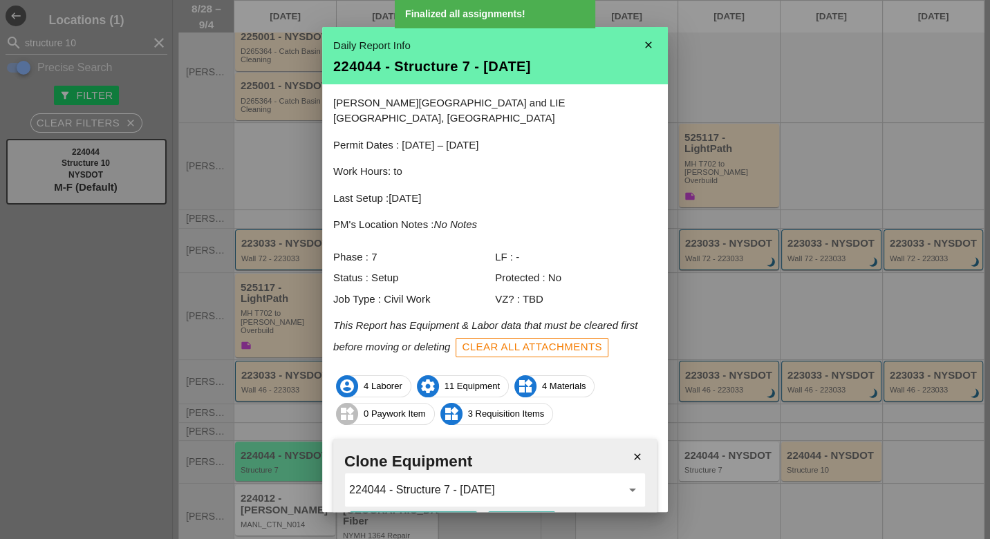
scroll to position [70, 0]
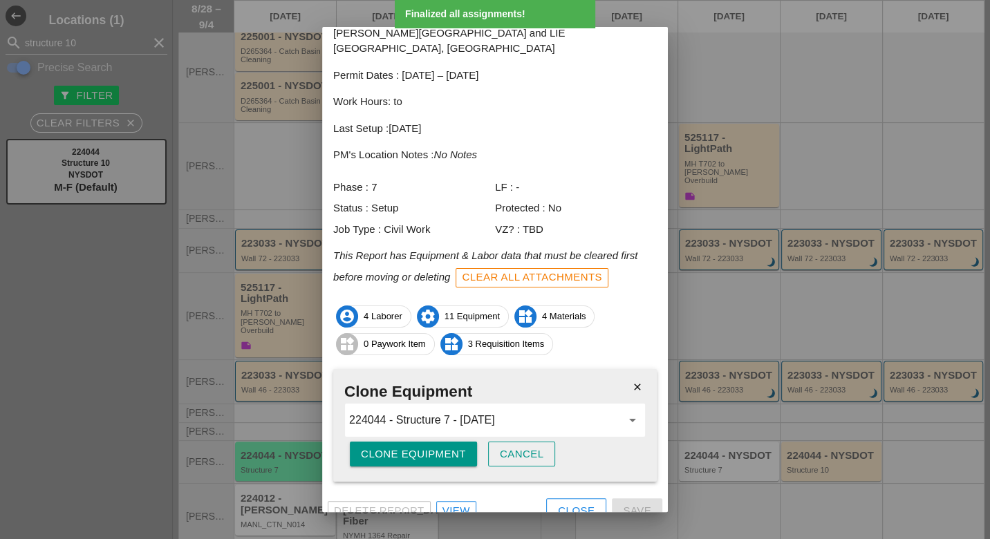
click at [436, 447] on div "Clone Equipment" at bounding box center [413, 455] width 105 height 16
click at [436, 447] on div "Are you sure?" at bounding box center [405, 455] width 88 height 16
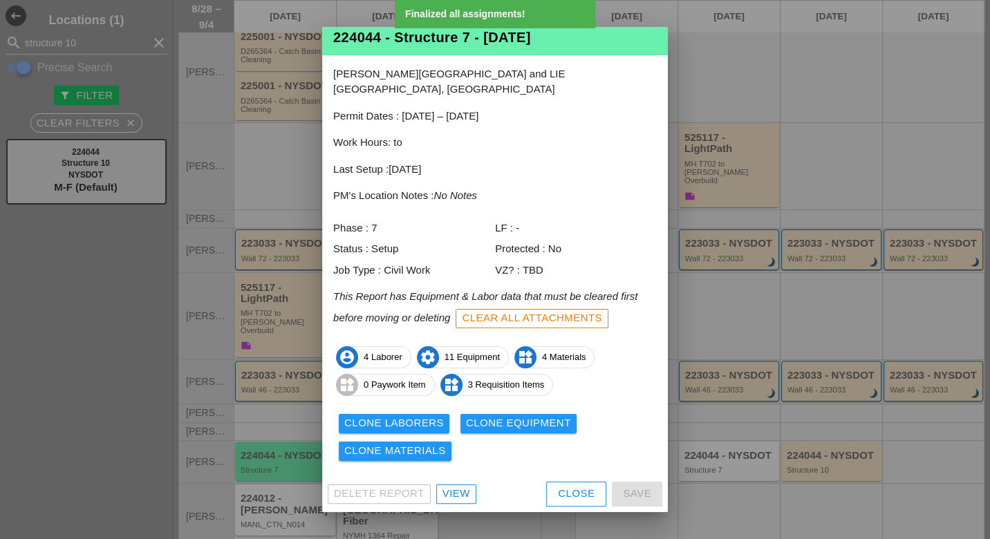
scroll to position [12, 0]
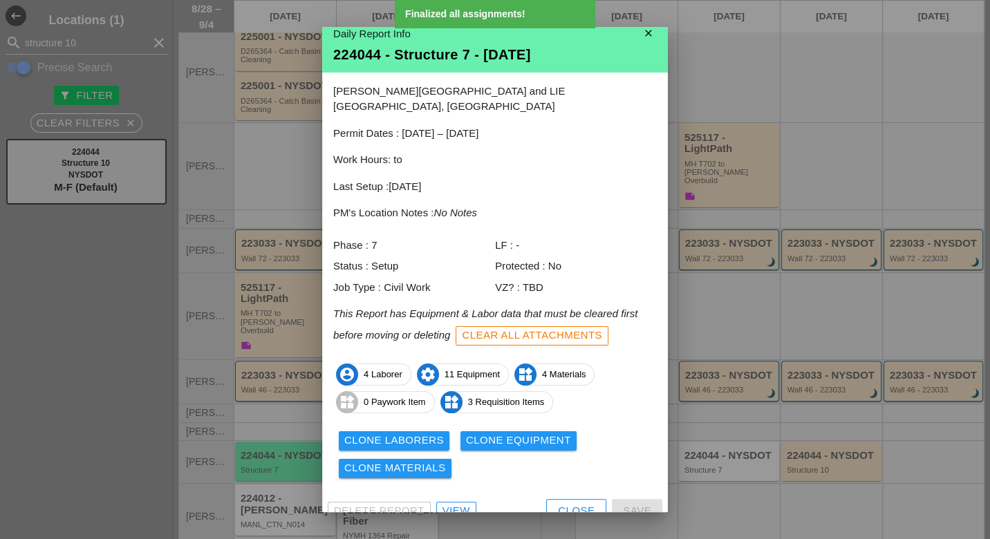
click at [418, 460] on div "Clone Materials" at bounding box center [395, 468] width 102 height 16
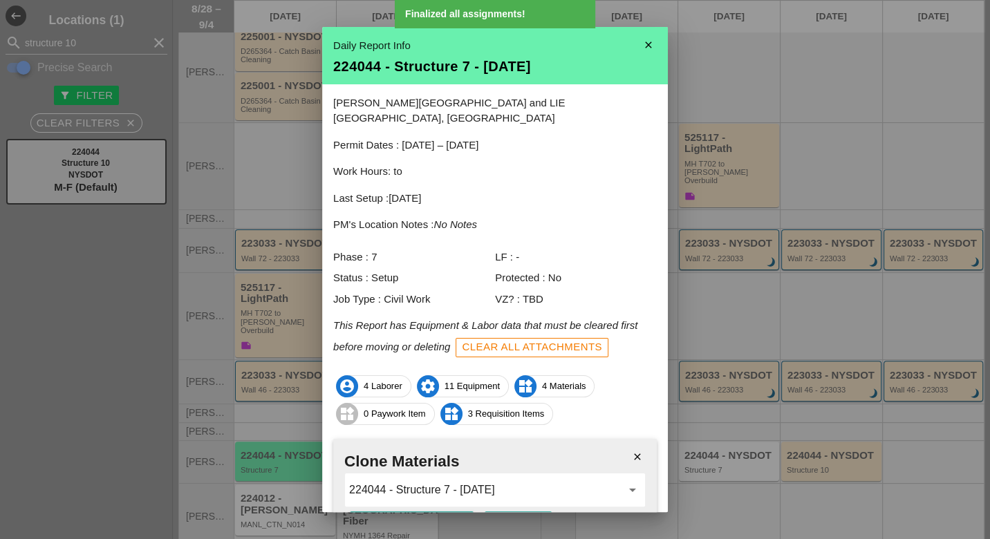
scroll to position [70, 0]
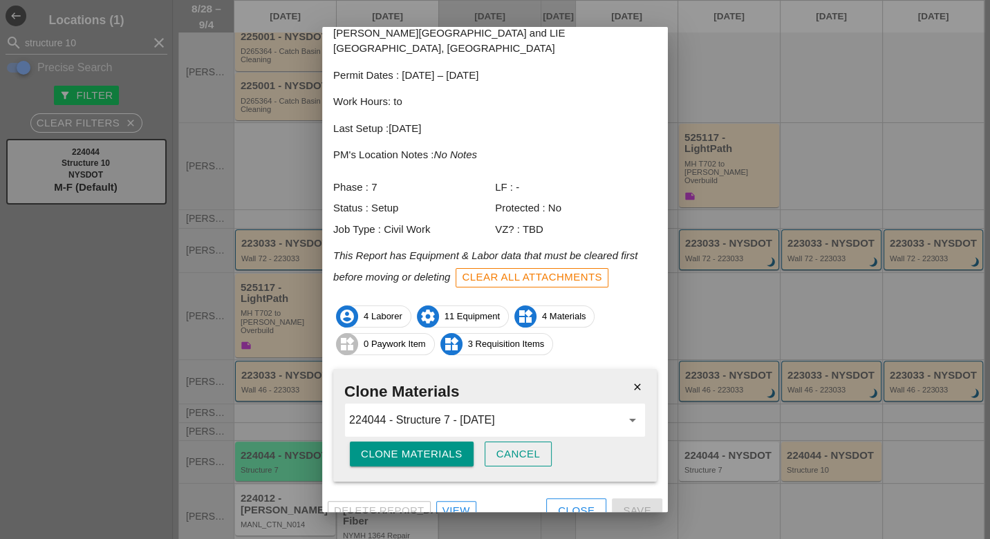
click at [427, 447] on div "Clone Materials" at bounding box center [412, 455] width 102 height 16
click at [428, 447] on div "Are you sure?" at bounding box center [405, 455] width 88 height 16
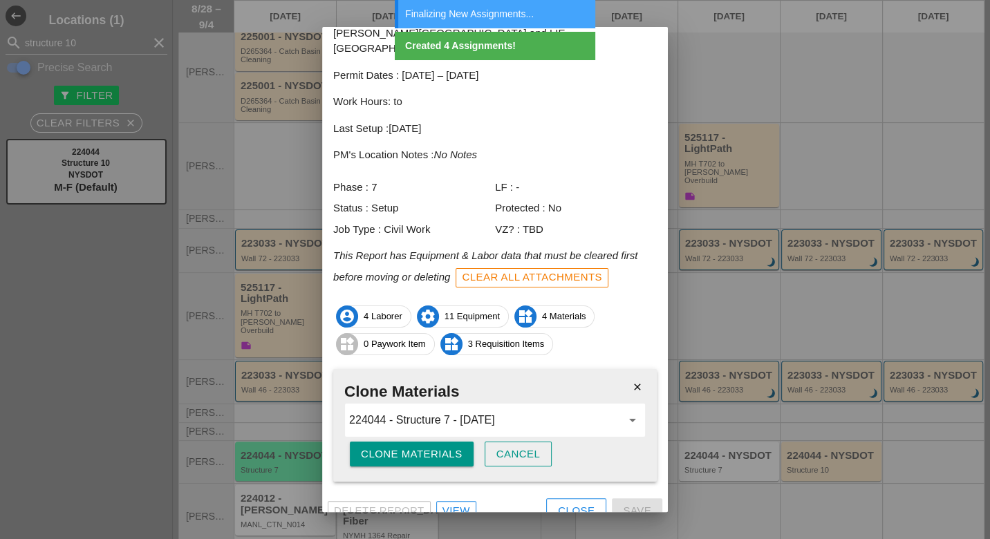
click at [523, 447] on div "Cancel" at bounding box center [518, 455] width 44 height 16
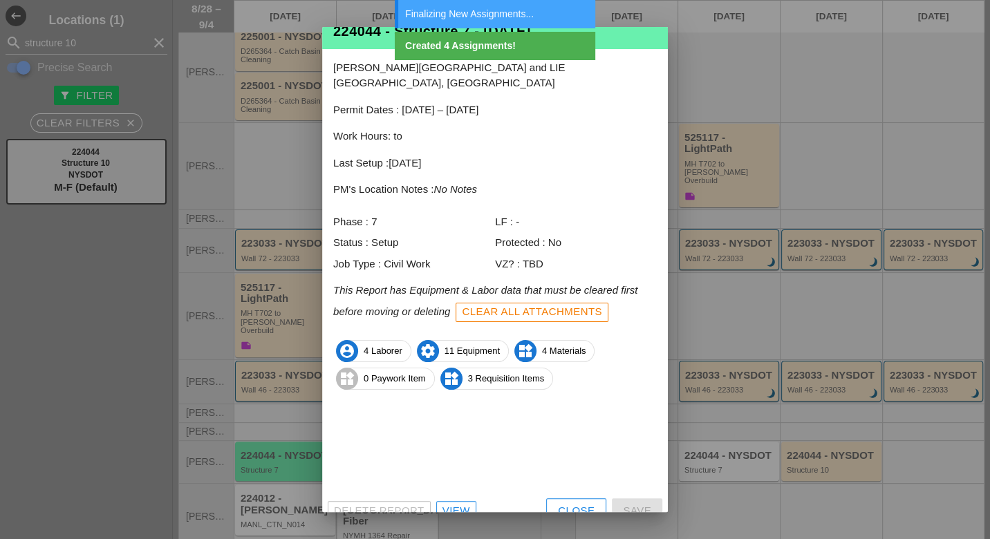
scroll to position [12, 0]
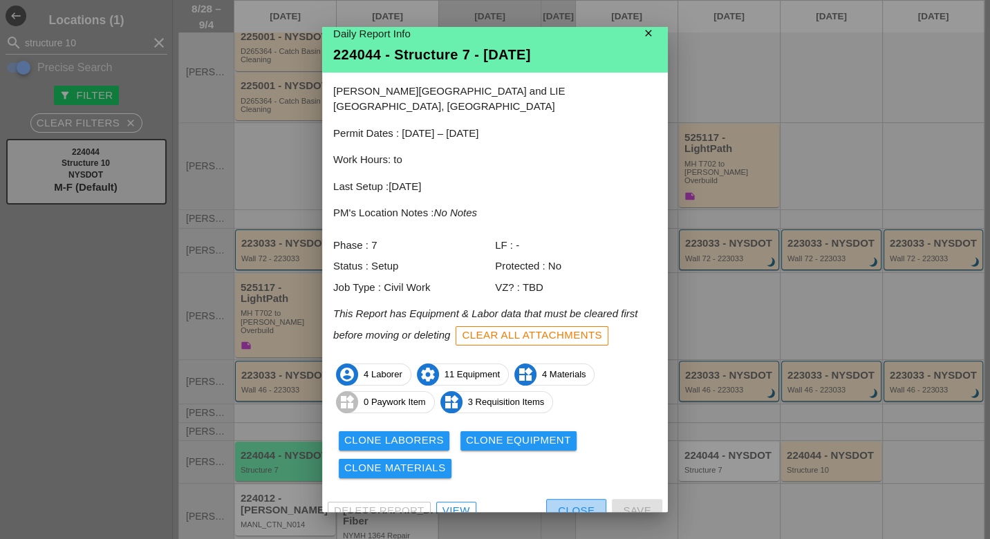
drag, startPoint x: 561, startPoint y: 497, endPoint x: 508, endPoint y: 487, distance: 53.6
click at [561, 503] on div "Close" at bounding box center [576, 511] width 37 height 16
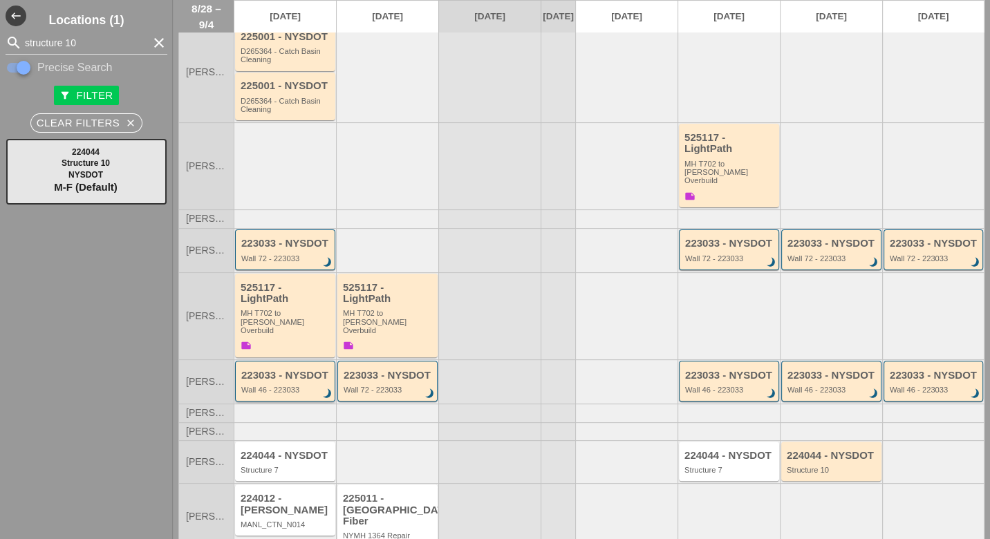
click at [306, 386] on div "Wall 46 - 223033" at bounding box center [286, 390] width 90 height 8
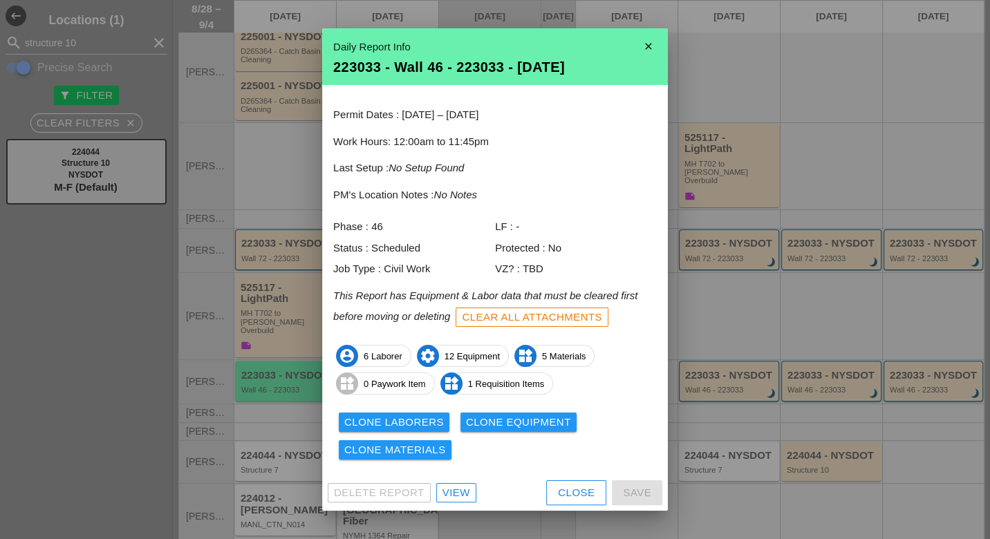
click at [398, 422] on div "Clone Laborers" at bounding box center [394, 423] width 100 height 16
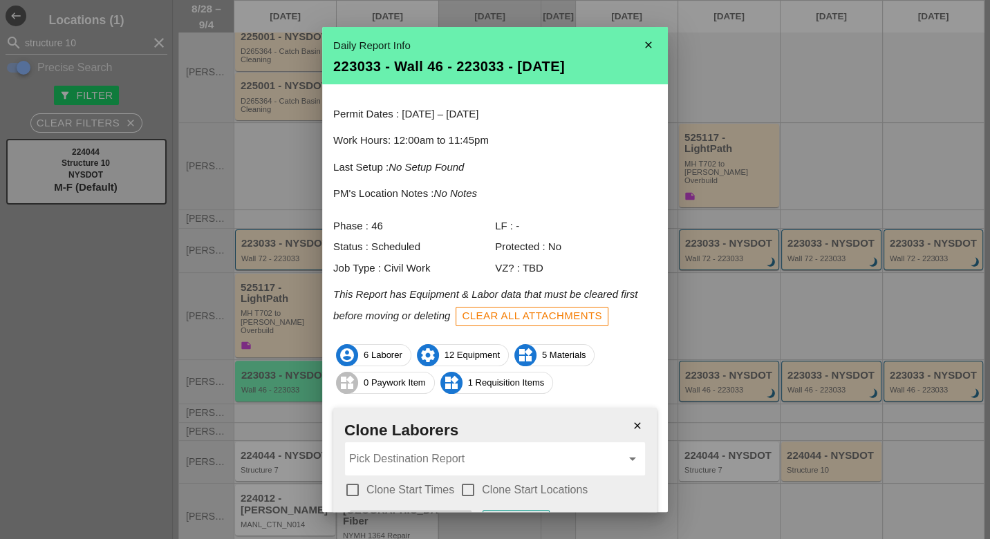
click at [350, 488] on div at bounding box center [353, 490] width 24 height 24
drag, startPoint x: 470, startPoint y: 486, endPoint x: 463, endPoint y: 469, distance: 18.3
click at [470, 487] on div at bounding box center [468, 490] width 24 height 24
click at [460, 460] on input "Pick Destination Report" at bounding box center [485, 459] width 272 height 22
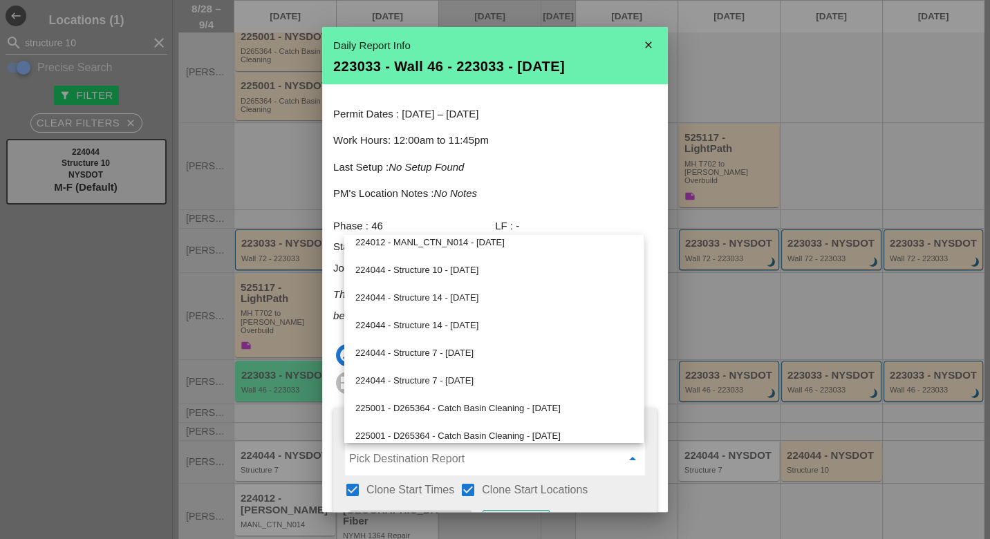
scroll to position [0, 0]
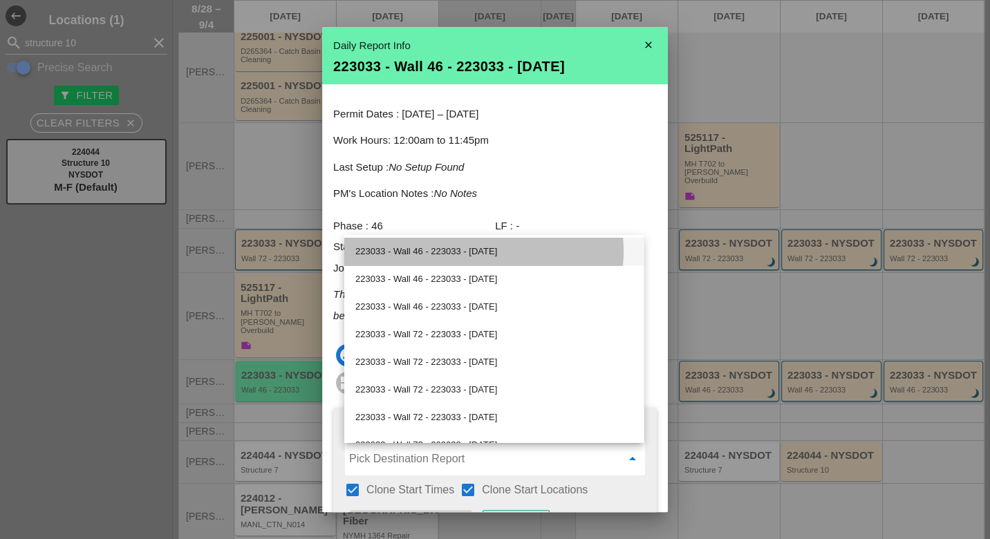
click at [472, 250] on div "223033 - Wall 46 - 223033 - 09/02/2025" at bounding box center [493, 251] width 277 height 17
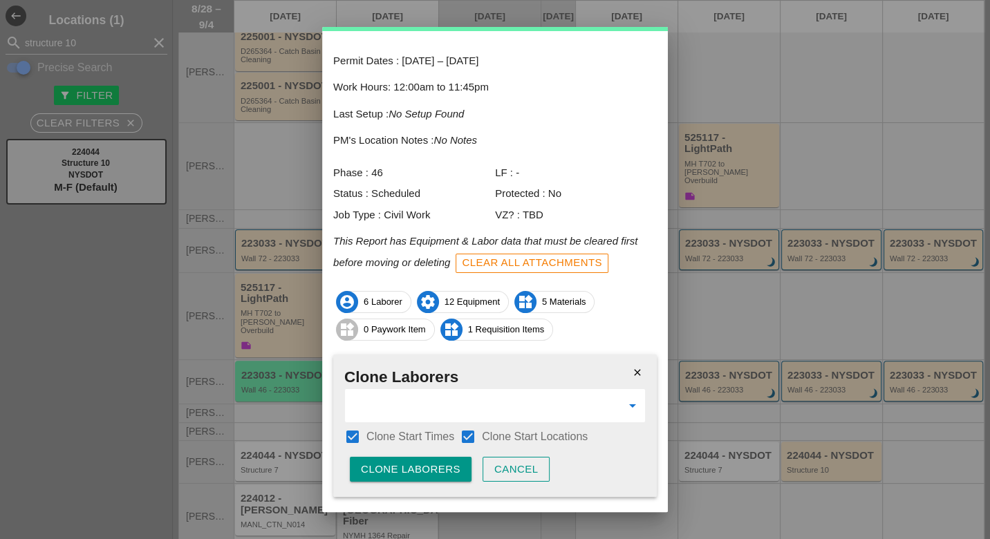
scroll to position [83, 0]
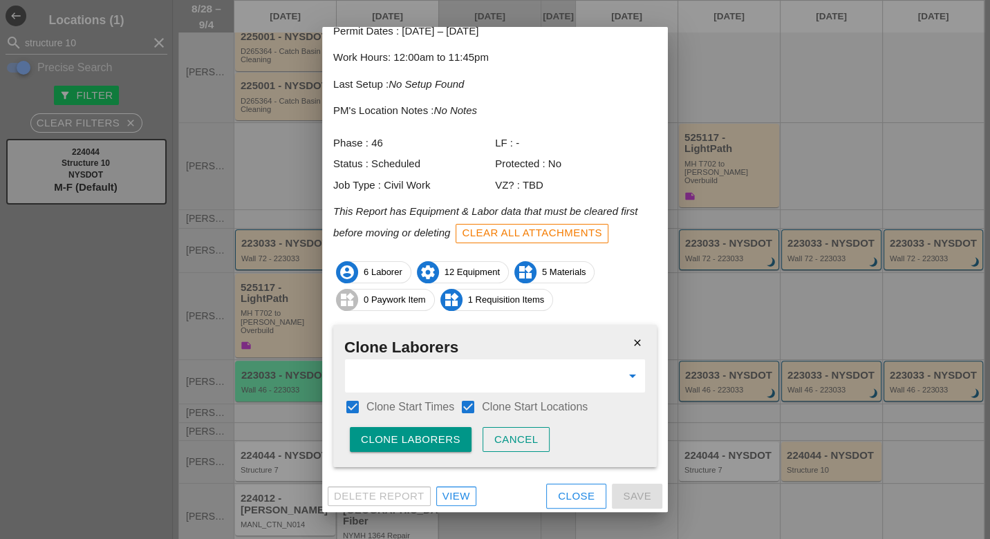
click at [439, 440] on div "Clone Laborers" at bounding box center [411, 440] width 100 height 16
click at [439, 440] on div "Are you sure?" at bounding box center [405, 440] width 88 height 16
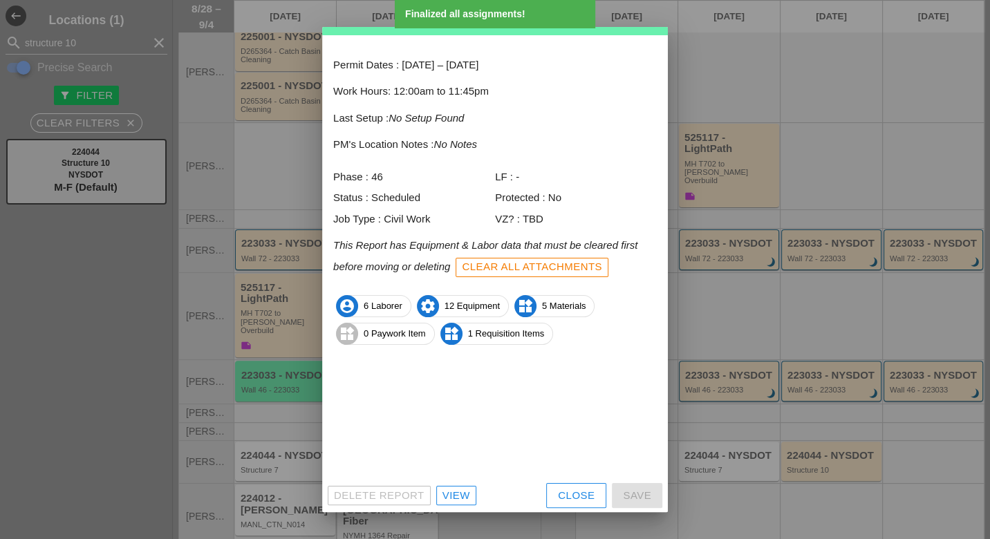
scroll to position [0, 0]
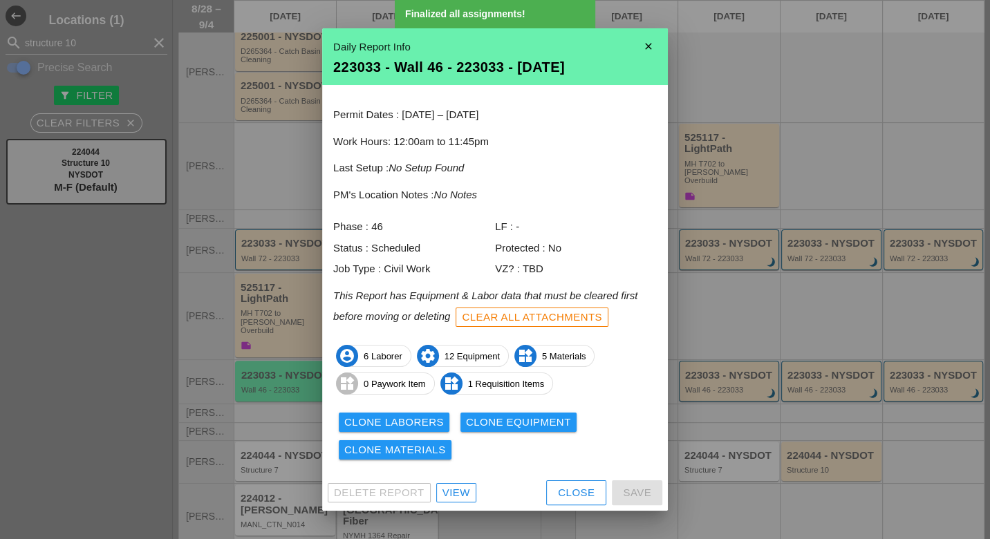
click at [500, 415] on div "Clone Equipment" at bounding box center [518, 423] width 105 height 16
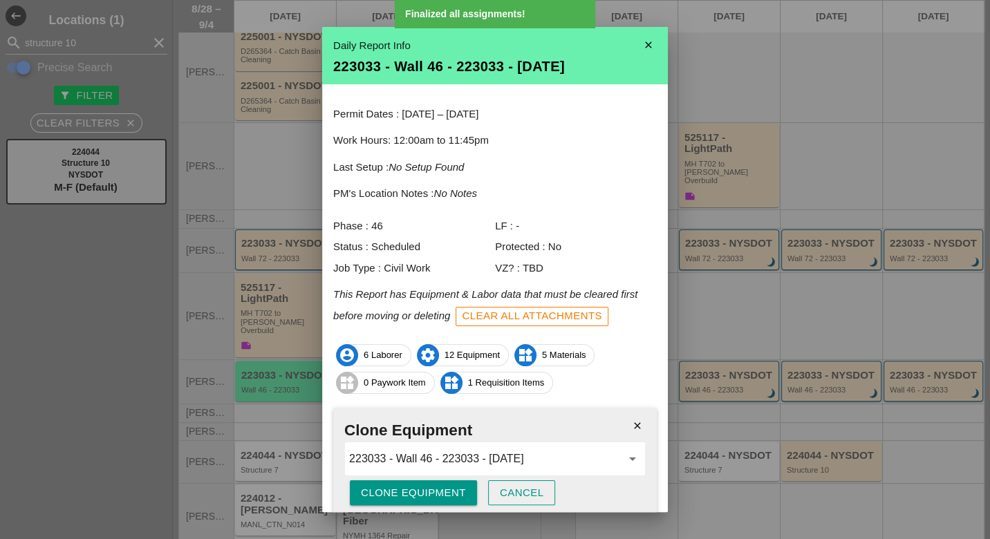
scroll to position [54, 0]
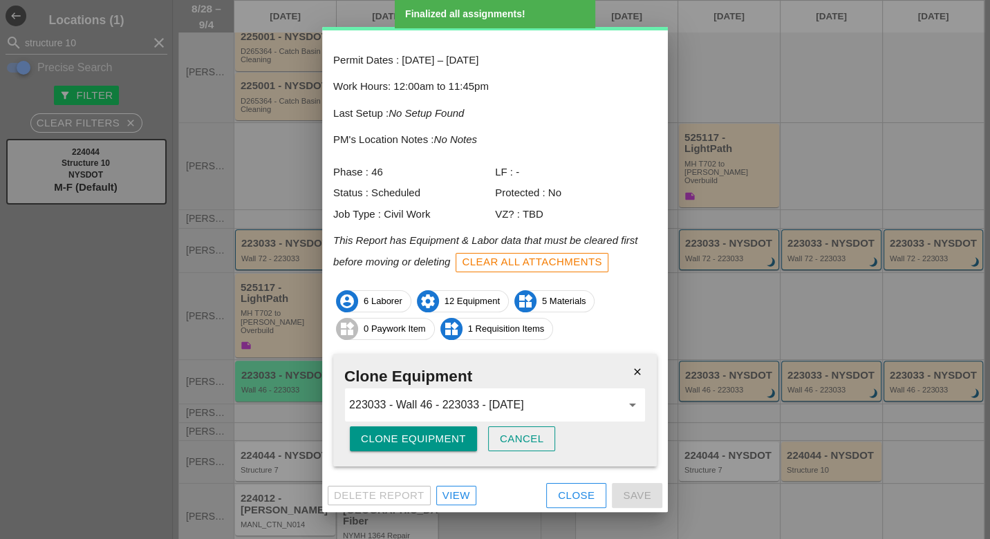
click at [438, 439] on div "Clone Equipment" at bounding box center [413, 439] width 105 height 16
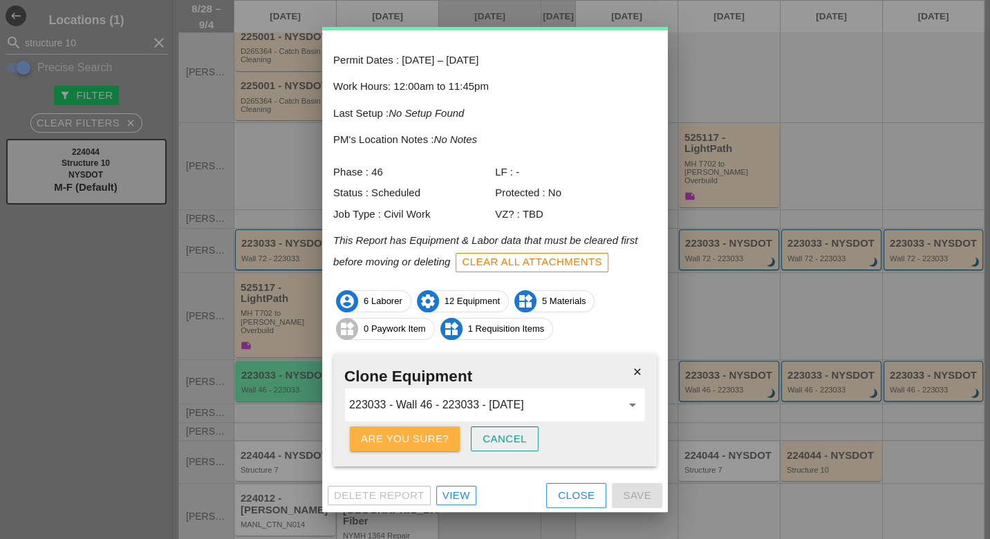
click at [439, 439] on div "Are you sure?" at bounding box center [405, 439] width 88 height 16
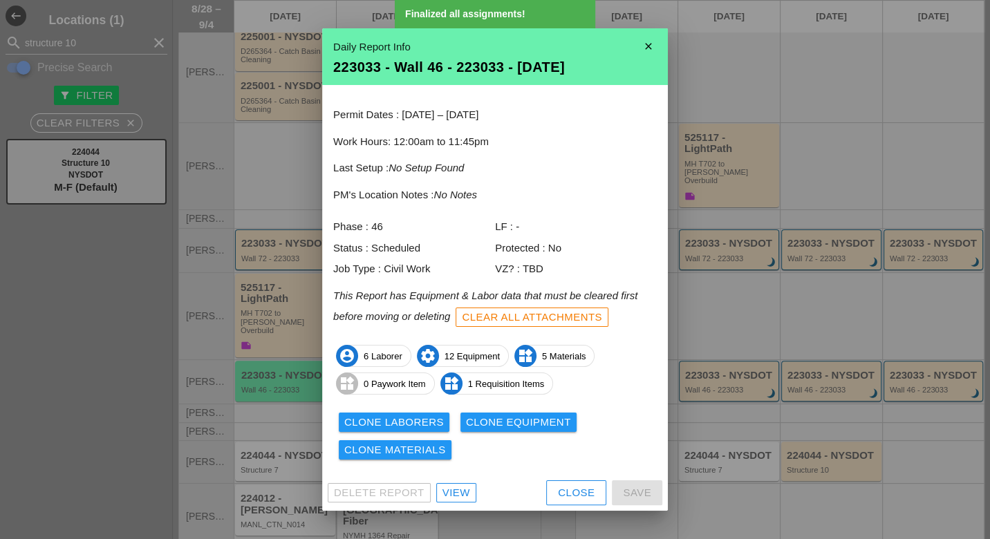
scroll to position [0, 0]
click at [434, 445] on div "Clone Materials" at bounding box center [395, 450] width 102 height 16
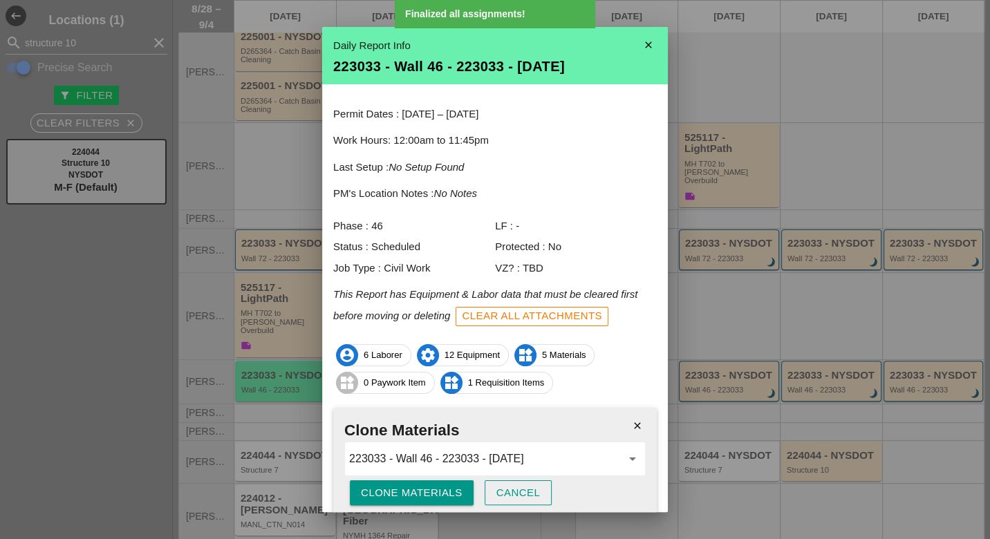
click at [429, 491] on div "Clone Materials" at bounding box center [412, 493] width 102 height 16
click at [429, 491] on div "Are you sure?" at bounding box center [405, 493] width 88 height 16
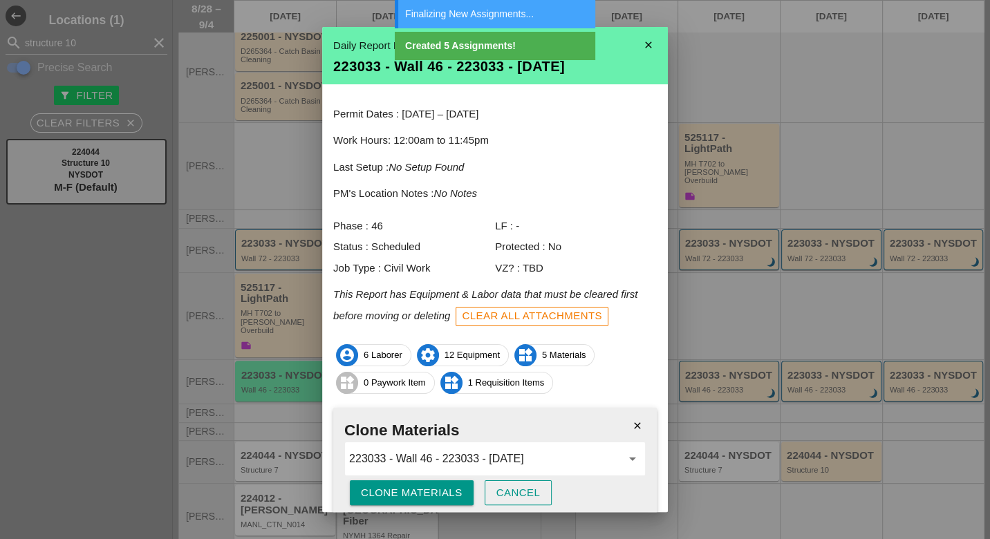
scroll to position [54, 0]
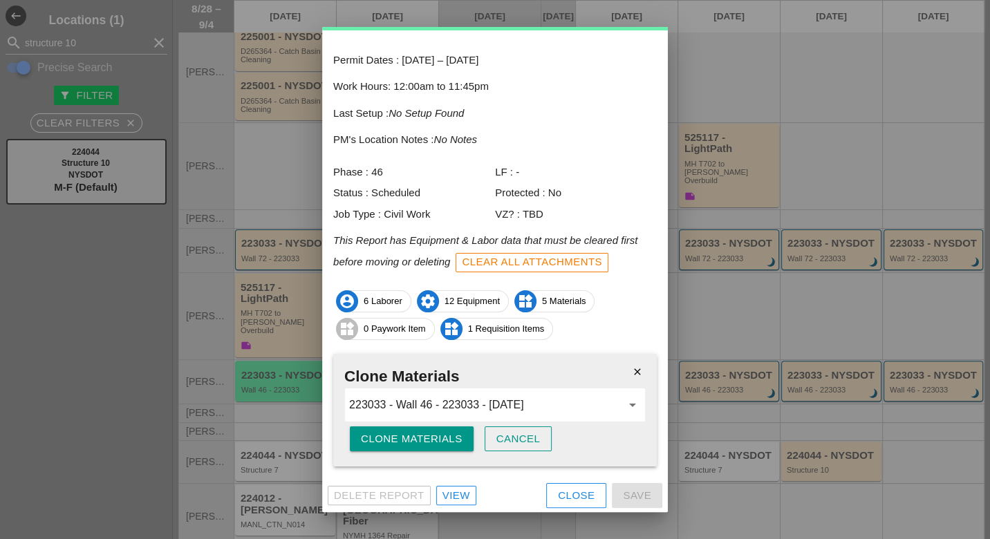
click at [521, 433] on div "Cancel" at bounding box center [518, 439] width 44 height 16
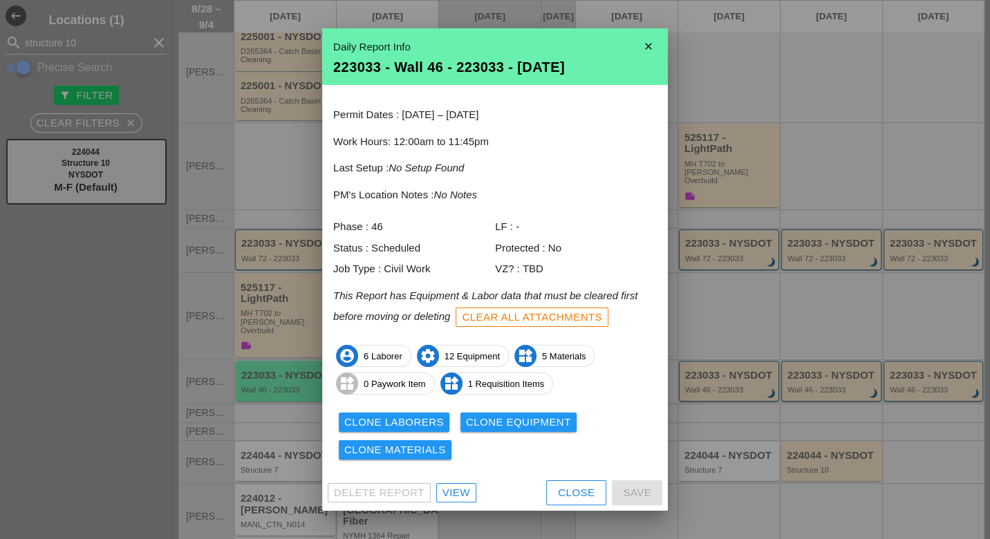
scroll to position [0, 0]
click at [551, 492] on button "Close" at bounding box center [576, 492] width 60 height 25
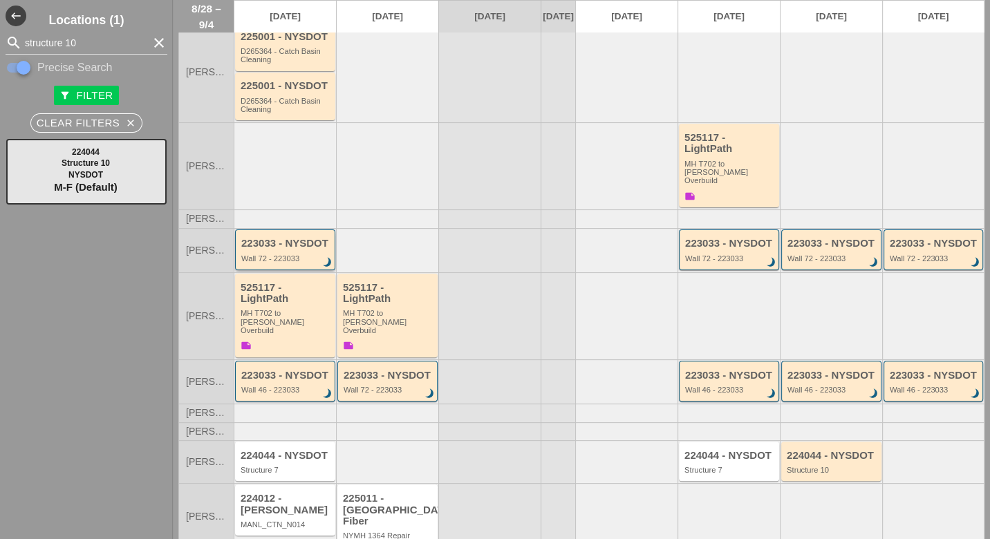
click at [281, 238] on div "223033 - NYSDOT Wall 72 - 223033 brightness_3" at bounding box center [286, 250] width 90 height 25
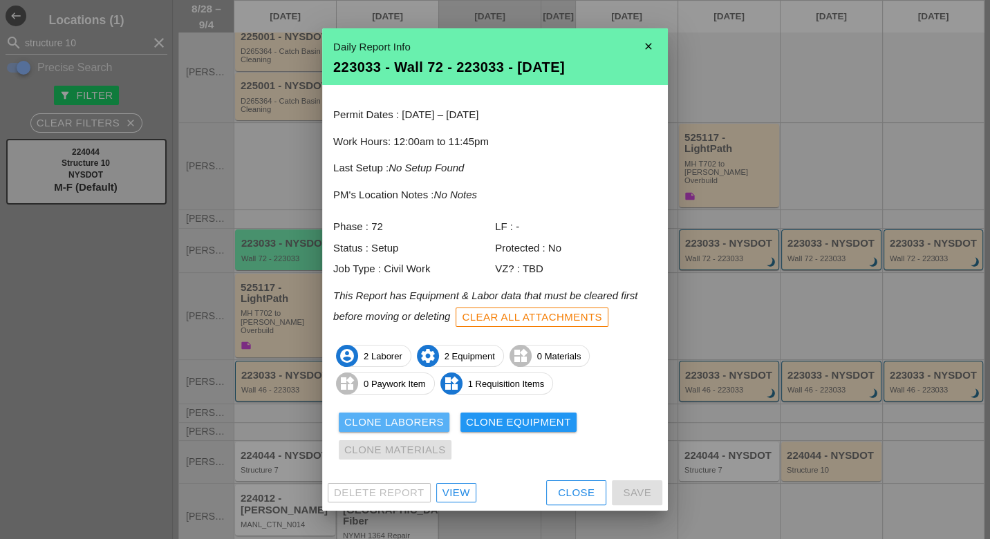
click at [403, 420] on div "Clone Laborers" at bounding box center [394, 423] width 100 height 16
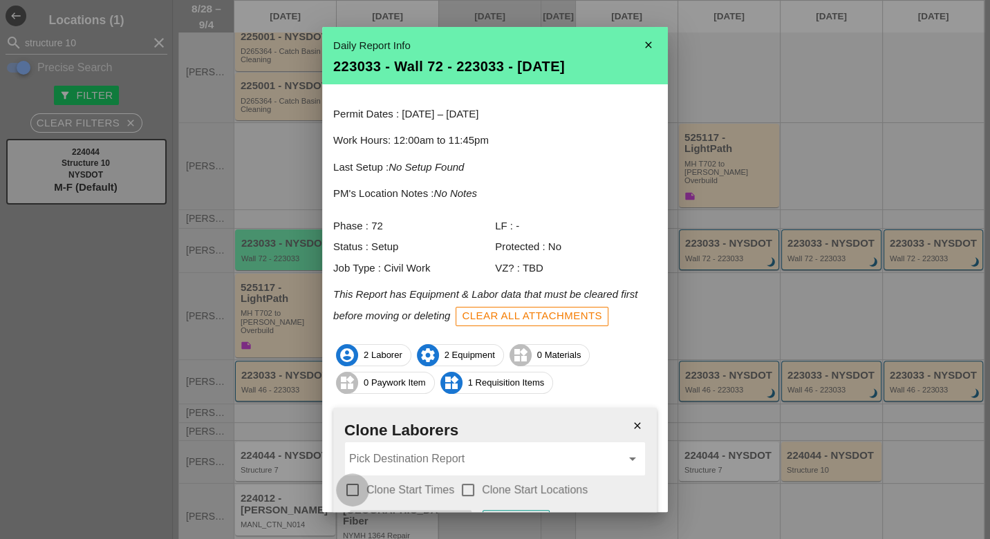
click at [355, 487] on div at bounding box center [353, 490] width 24 height 24
click at [465, 485] on div at bounding box center [468, 490] width 24 height 24
click at [460, 460] on input "Pick Destination Report" at bounding box center [485, 459] width 272 height 22
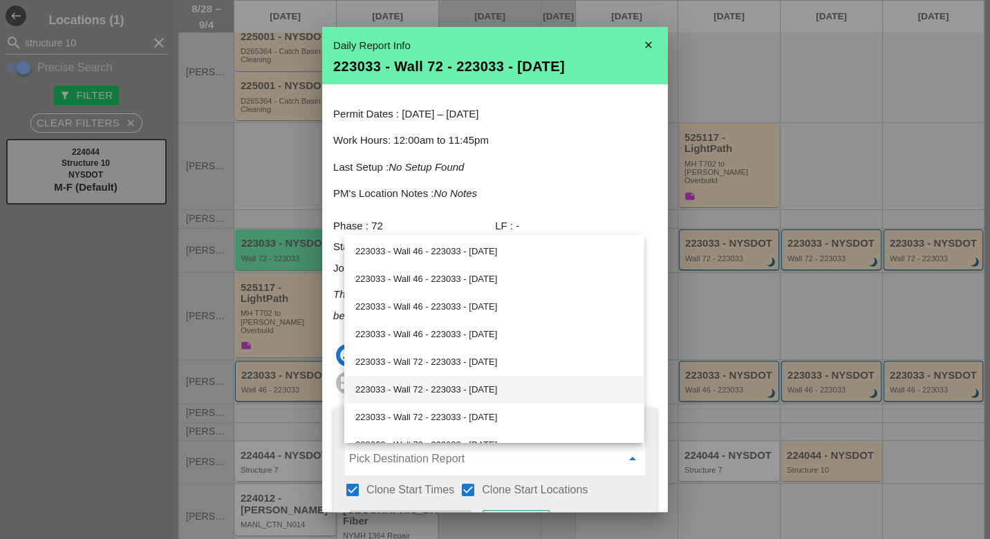
click at [449, 389] on div "223033 - Wall 72 - 223033 - 09/02/2025" at bounding box center [493, 390] width 277 height 17
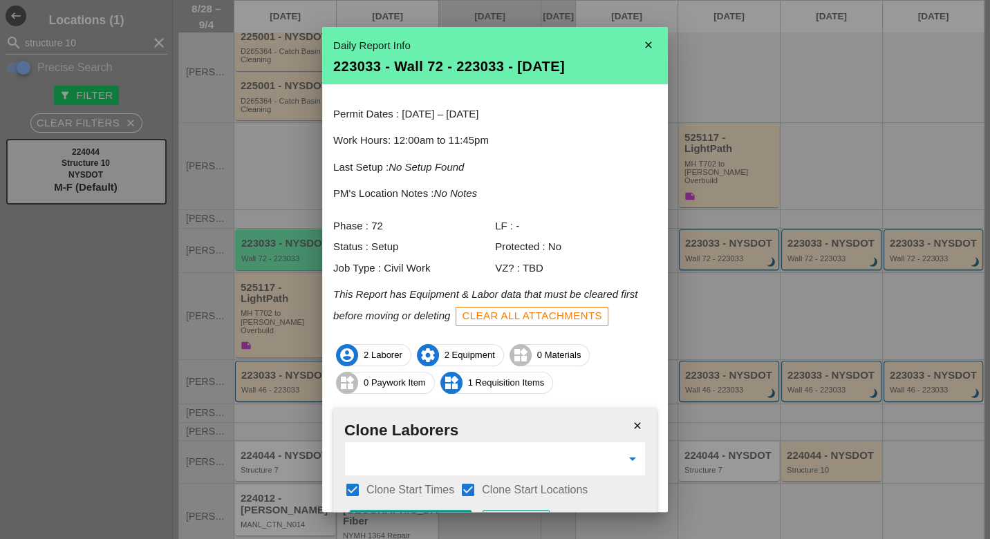
scroll to position [83, 0]
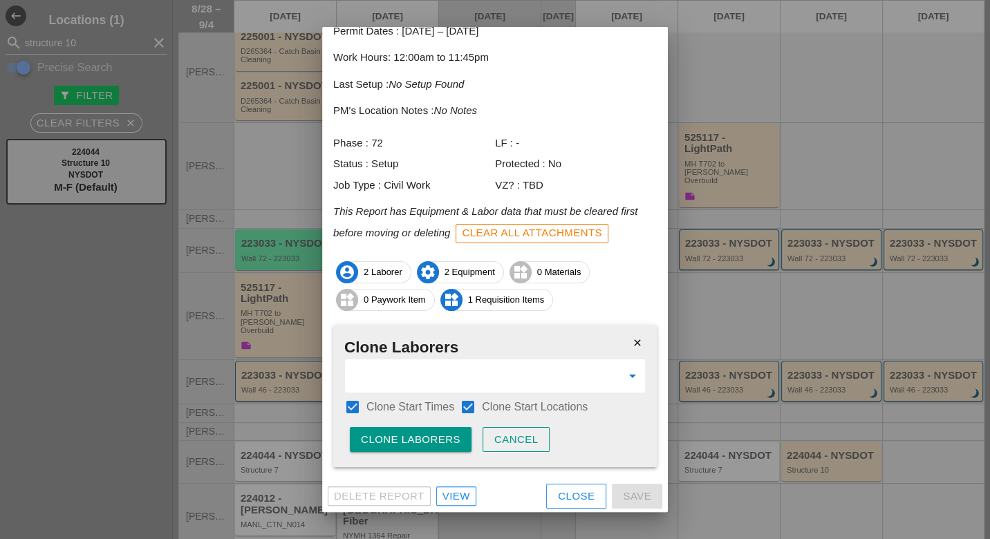
click at [442, 442] on div "Clone Laborers" at bounding box center [411, 440] width 100 height 16
click at [442, 442] on div "Are you sure?" at bounding box center [405, 440] width 88 height 16
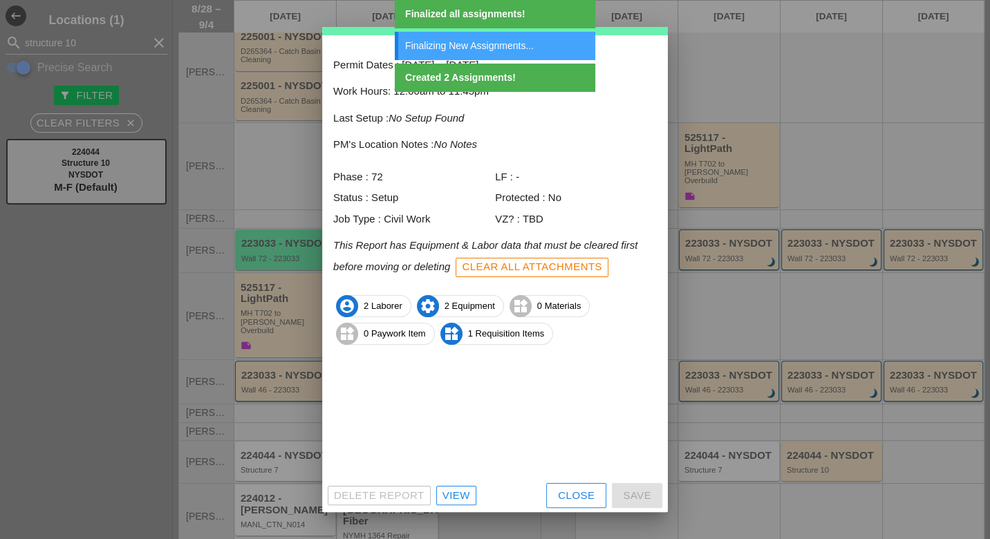
scroll to position [0, 0]
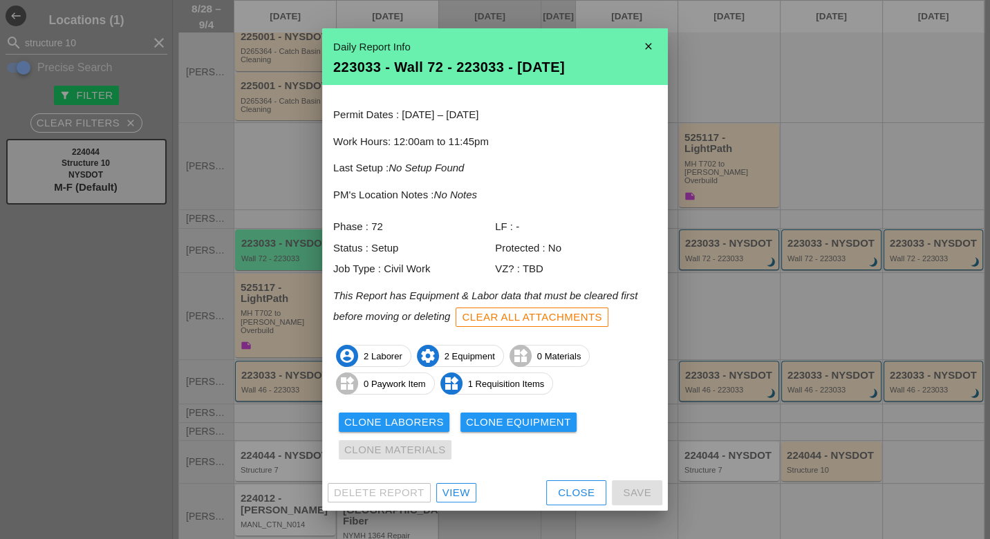
click at [559, 491] on div "Close" at bounding box center [576, 493] width 37 height 16
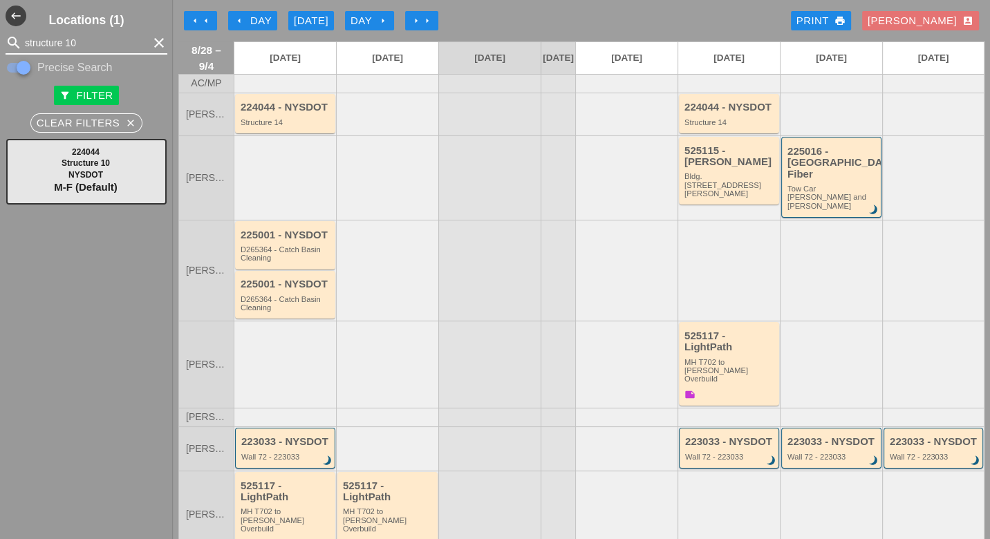
drag, startPoint x: 78, startPoint y: 37, endPoint x: 25, endPoint y: 48, distance: 54.5
click at [25, 48] on input "structure 10" at bounding box center [86, 43] width 123 height 22
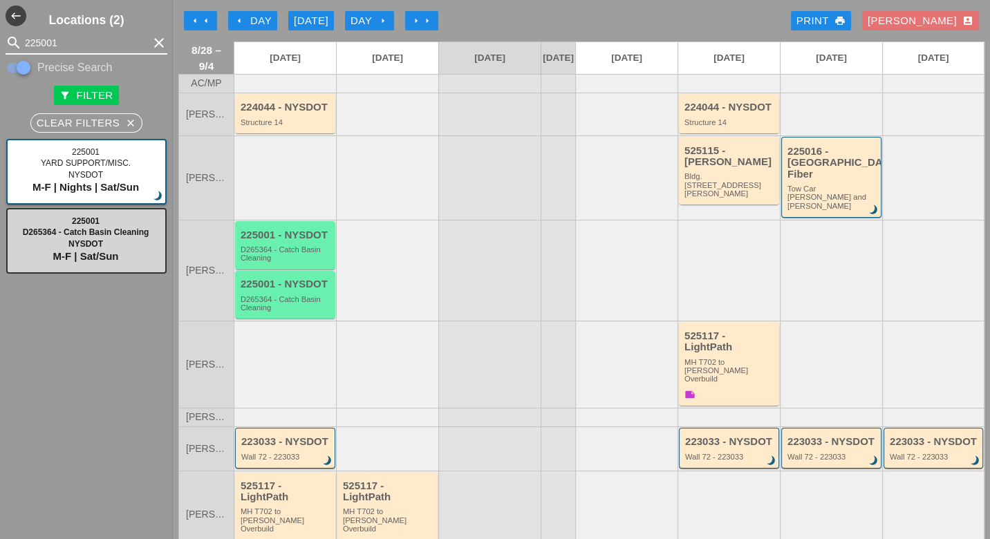
type input "225001"
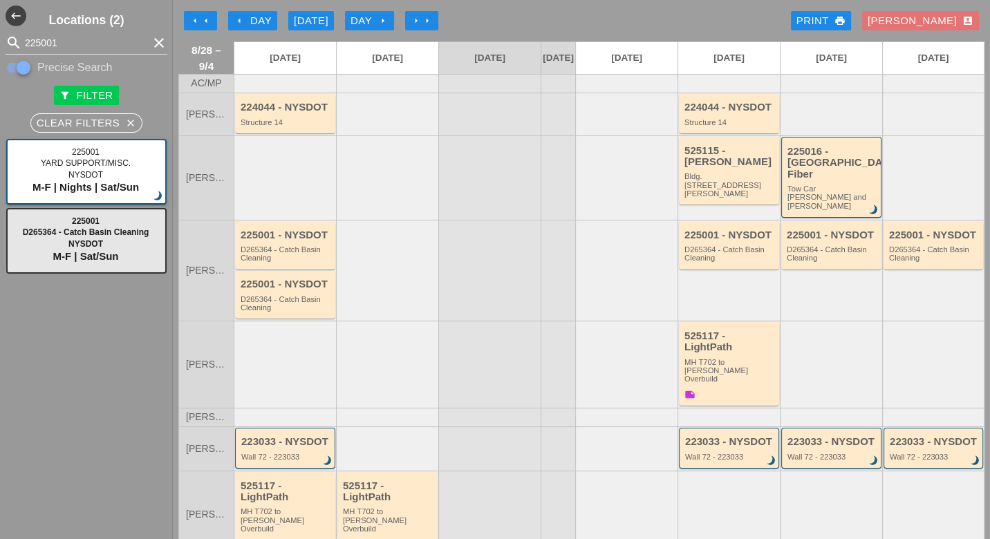
click at [376, 16] on div "Day arrow_right" at bounding box center [370, 21] width 38 height 16
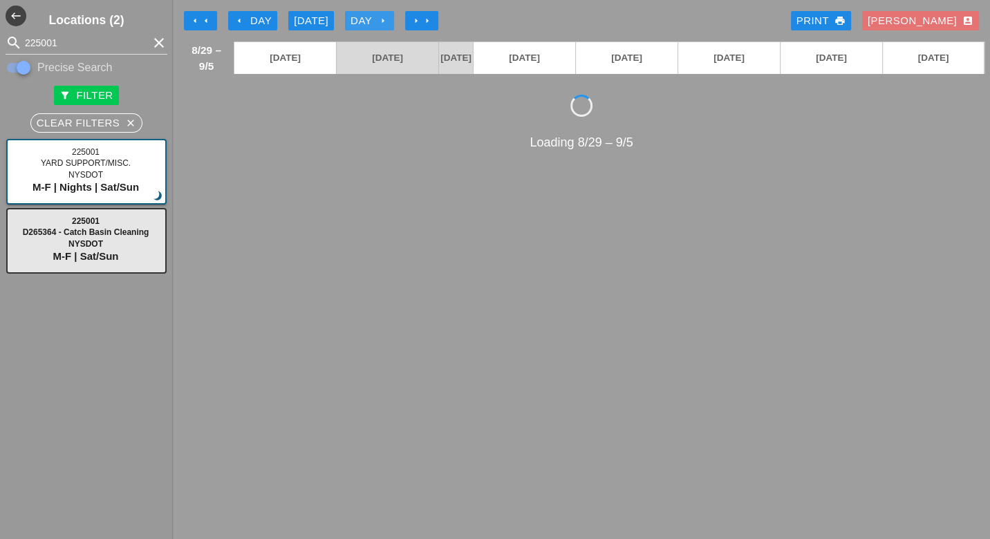
click at [376, 16] on div "Day arrow_right" at bounding box center [370, 21] width 38 height 16
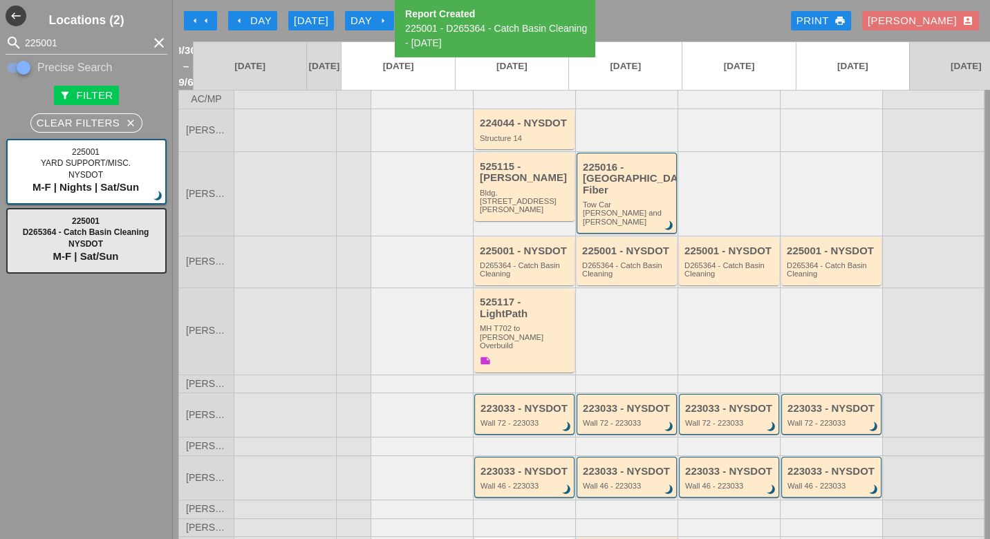
click at [250, 19] on div "arrow_left Day" at bounding box center [253, 21] width 38 height 16
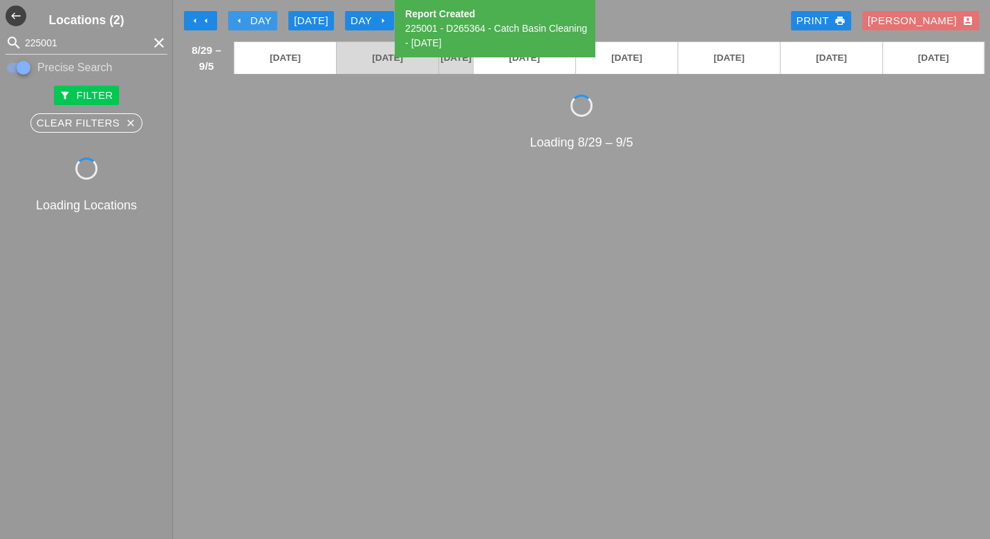
click at [250, 19] on div "arrow_left Day" at bounding box center [253, 21] width 38 height 16
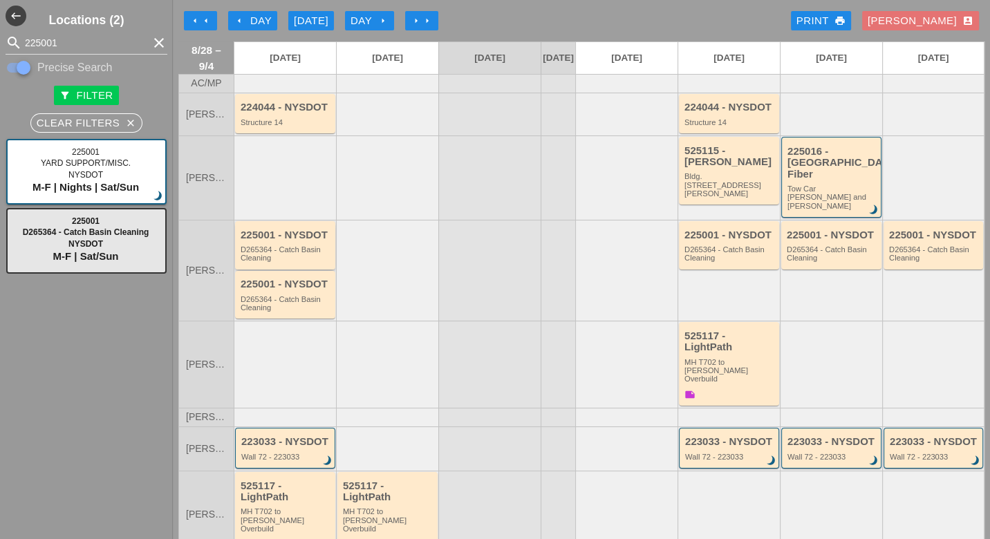
click at [290, 245] on div "D265364 - Catch Basin Cleaning" at bounding box center [286, 253] width 91 height 17
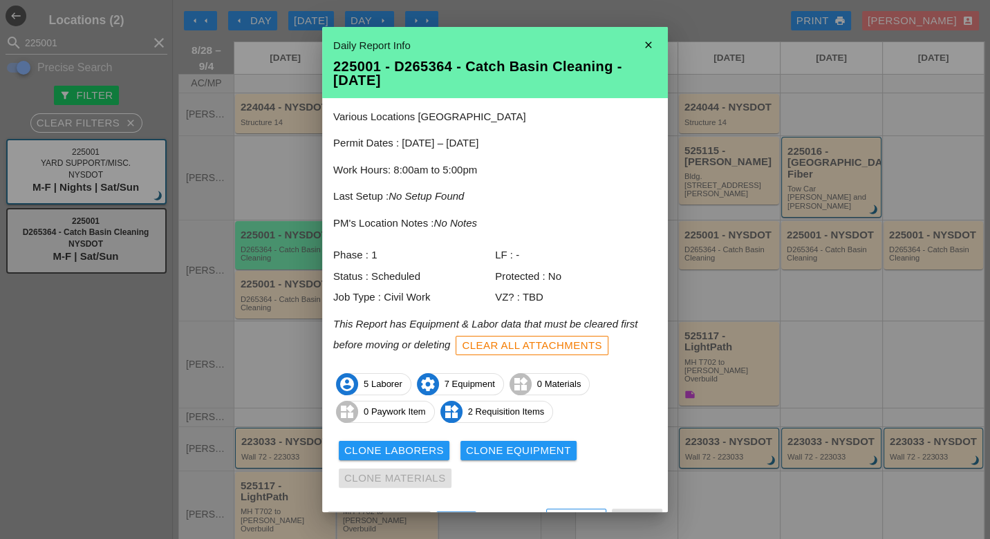
click at [418, 447] on div "Clone Laborers" at bounding box center [394, 451] width 100 height 16
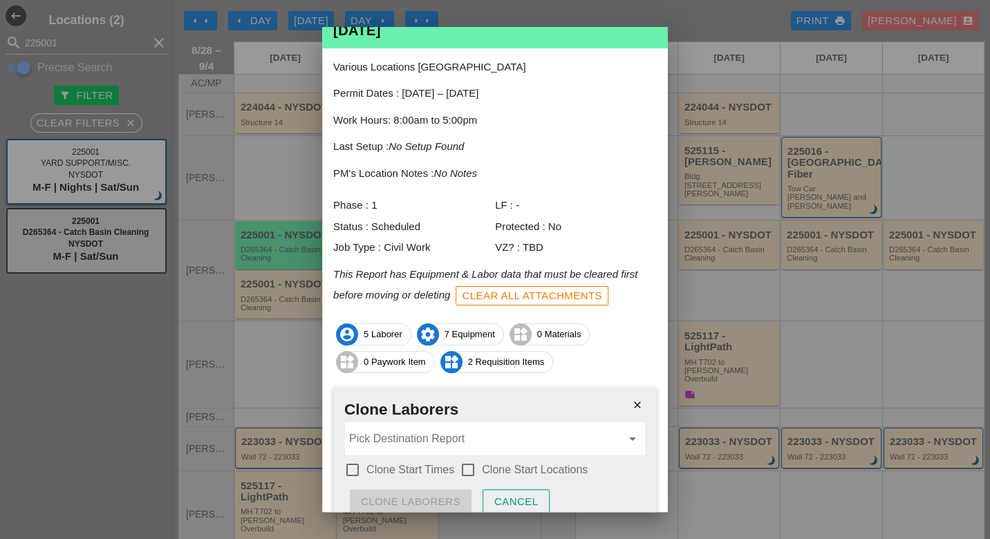
scroll to position [77, 0]
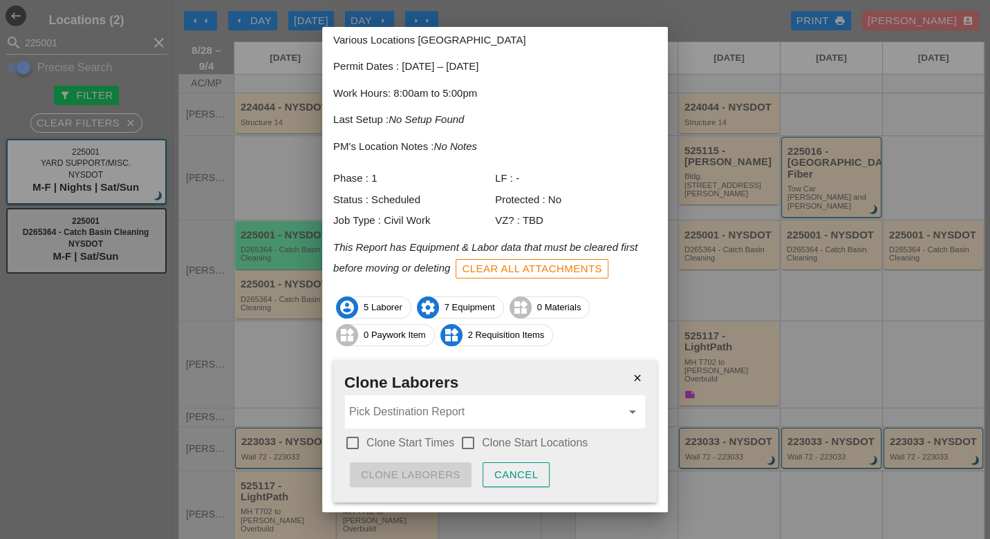
click at [349, 445] on div at bounding box center [353, 443] width 24 height 24
click at [466, 439] on div at bounding box center [468, 443] width 24 height 24
click at [464, 417] on input "Pick Destination Report" at bounding box center [485, 412] width 272 height 22
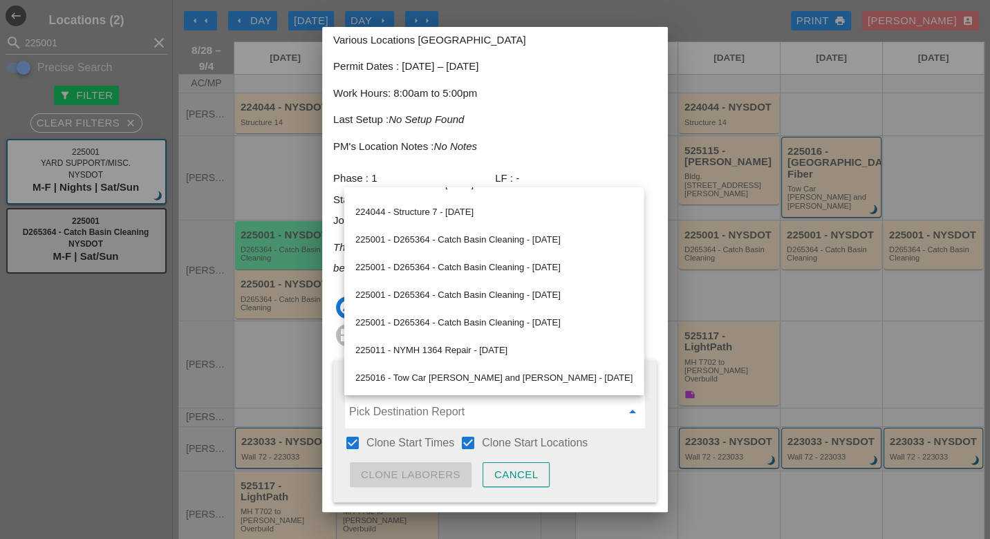
scroll to position [384, 0]
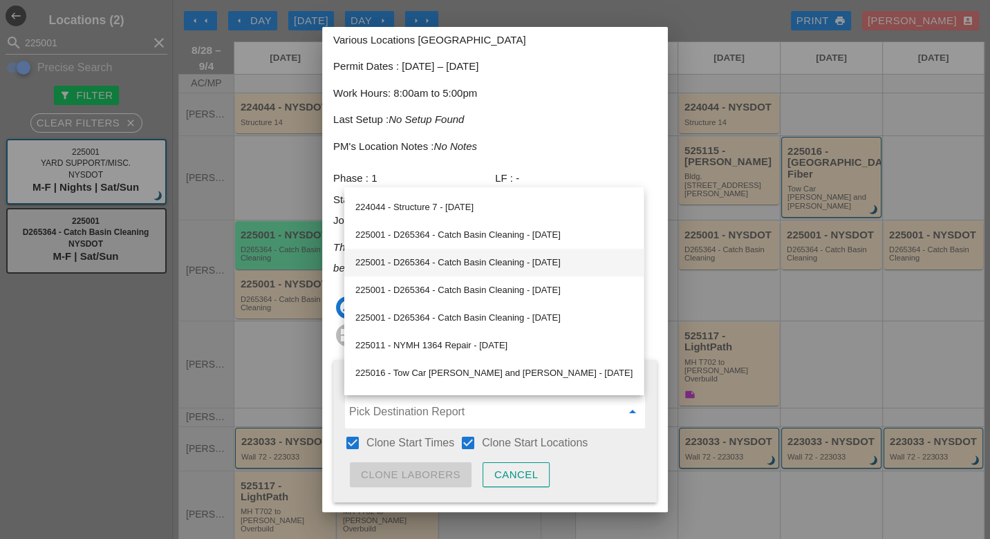
click at [462, 265] on div "225001 - D265364 - Catch Basin Cleaning - [DATE]" at bounding box center [493, 262] width 277 height 17
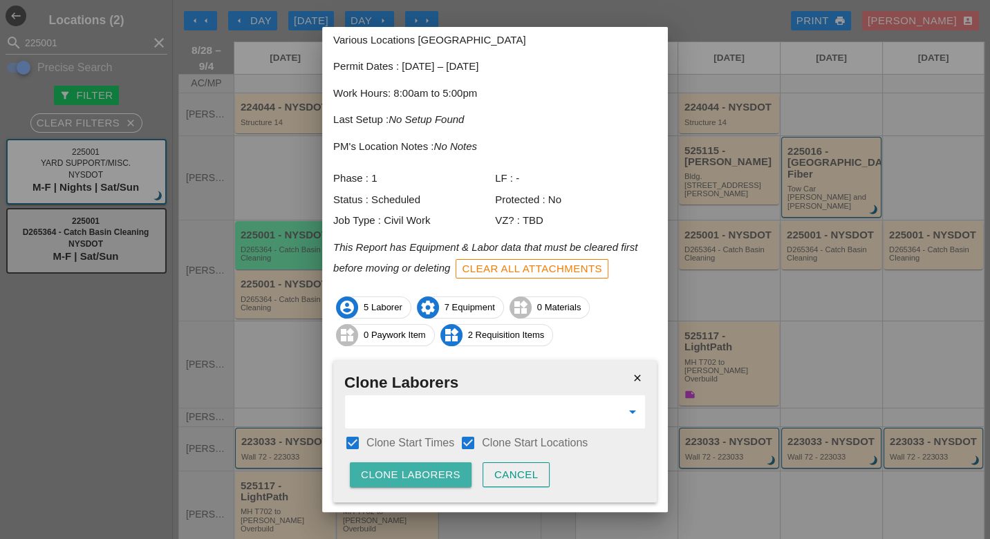
click at [426, 467] on div "Clone Laborers" at bounding box center [411, 475] width 100 height 16
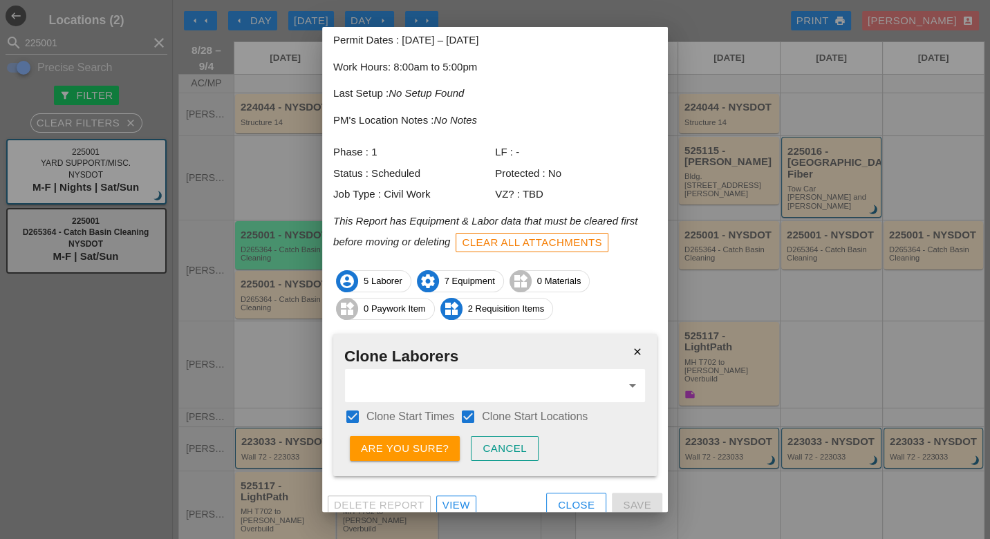
scroll to position [112, 0]
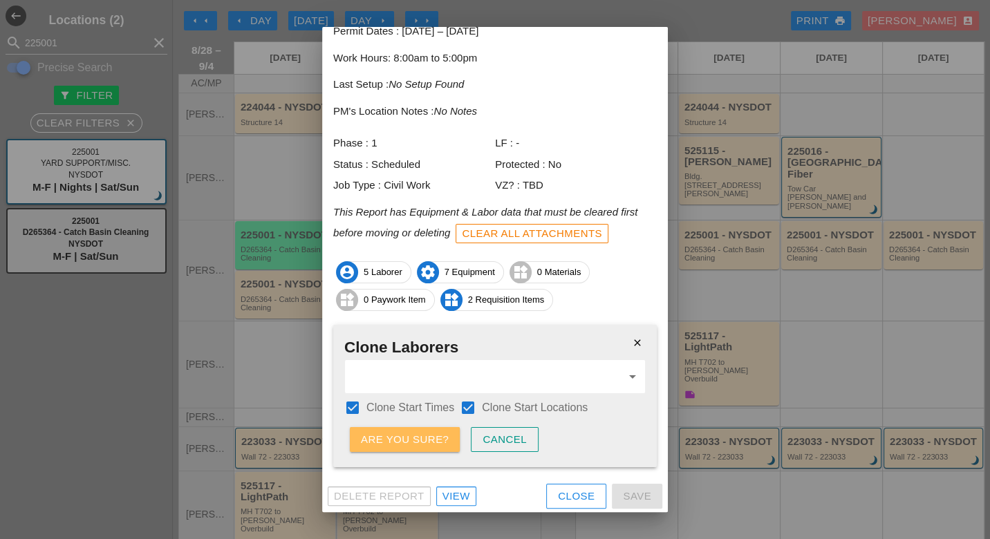
click at [428, 440] on div "Are you sure?" at bounding box center [405, 440] width 88 height 16
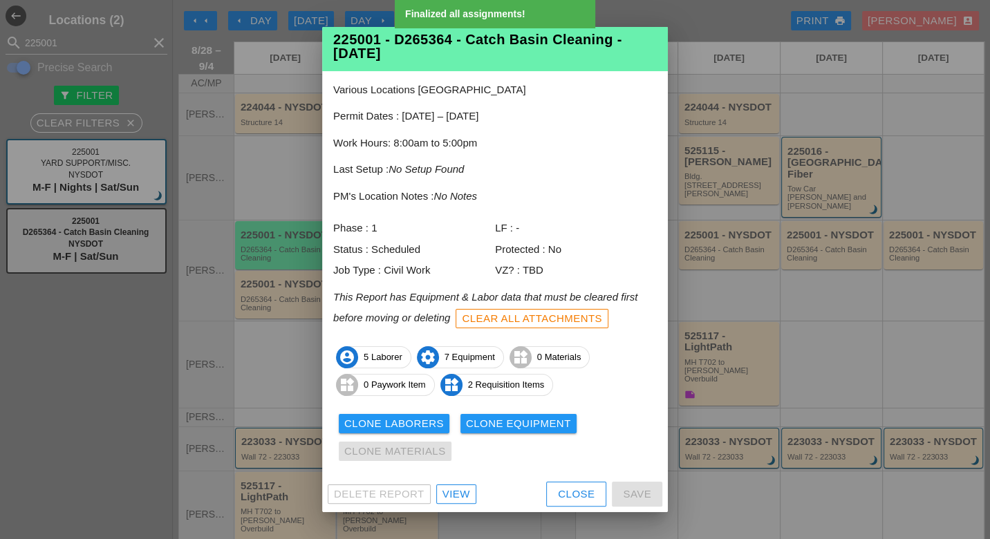
scroll to position [26, 0]
click at [489, 420] on div "Clone Equipment" at bounding box center [518, 425] width 105 height 16
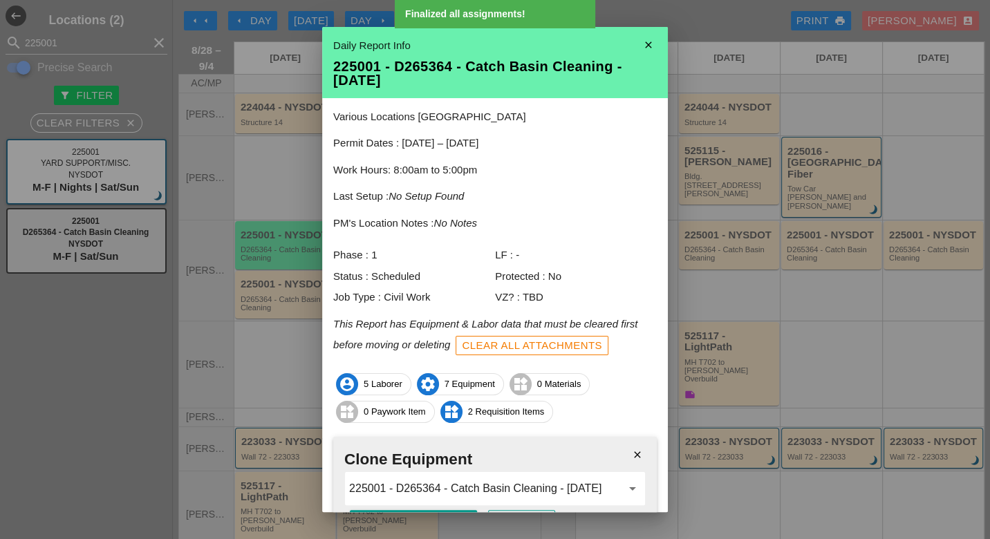
scroll to position [77, 0]
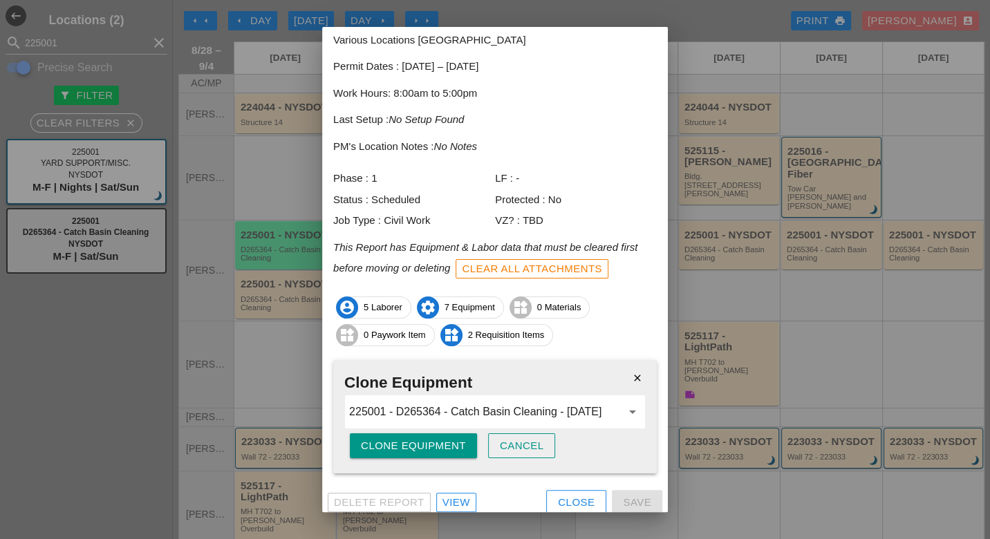
click at [436, 451] on div "Clone Equipment" at bounding box center [413, 446] width 105 height 16
click at [436, 450] on div "Are you sure?" at bounding box center [405, 446] width 88 height 16
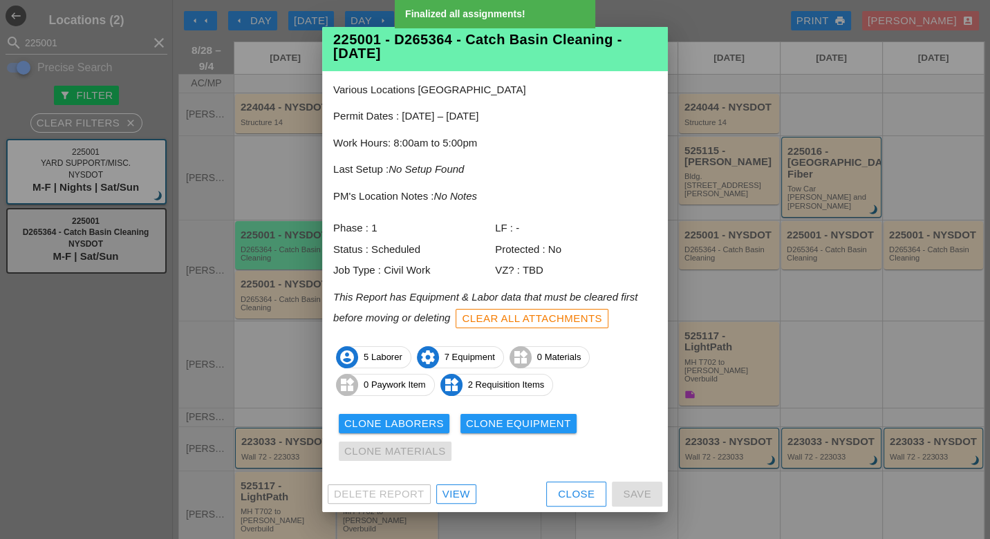
scroll to position [26, 0]
click at [570, 492] on div "Close" at bounding box center [576, 495] width 37 height 16
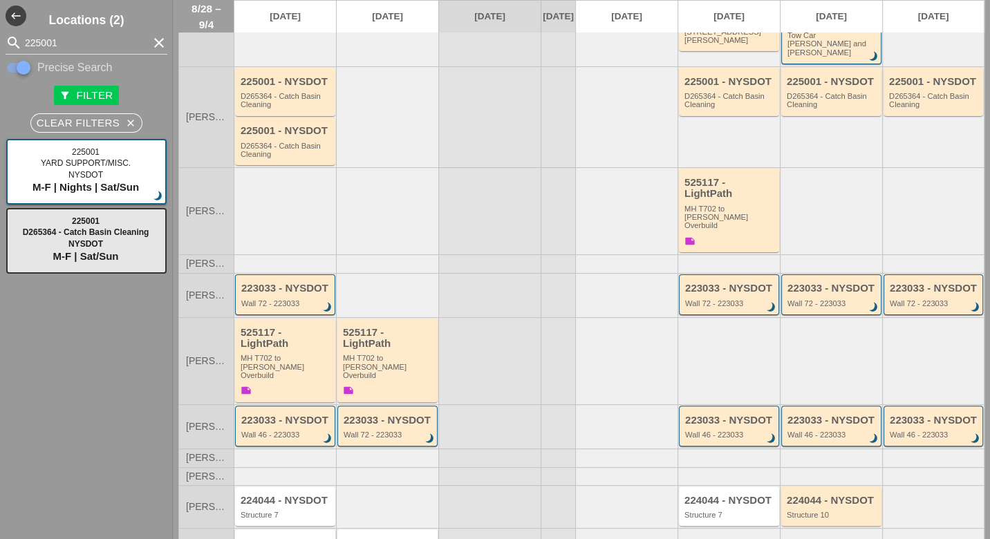
scroll to position [0, 0]
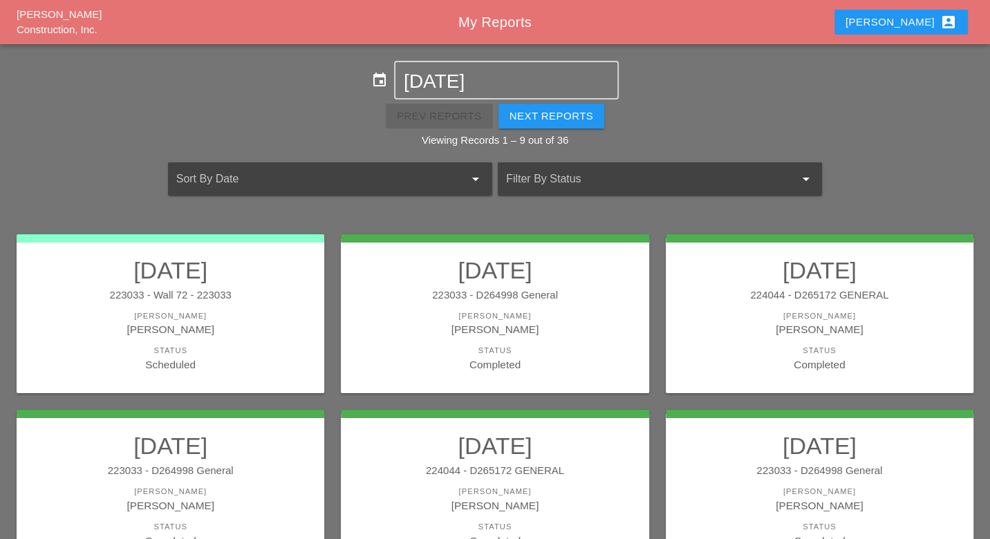
click at [931, 22] on div "Luca account_box" at bounding box center [901, 22] width 111 height 17
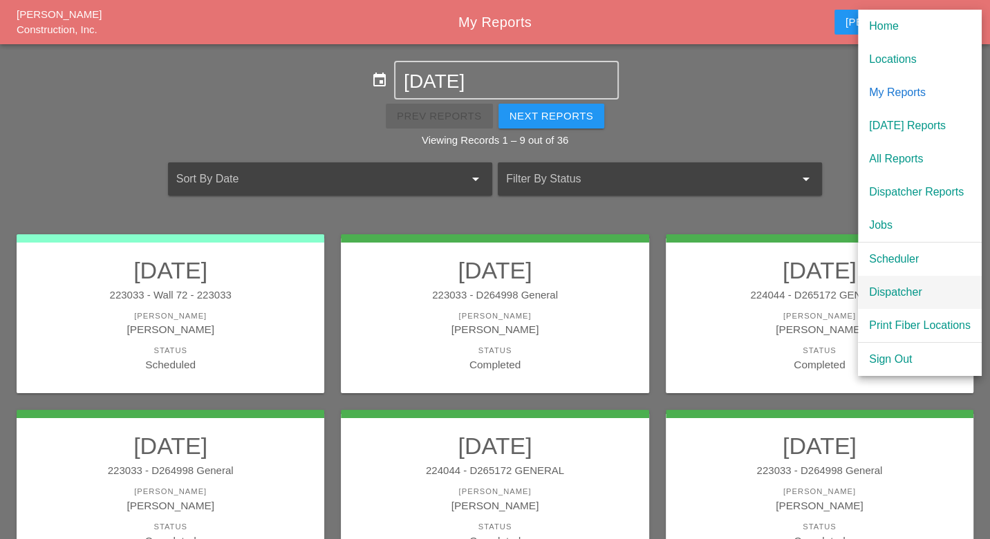
click at [887, 286] on div "Dispatcher" at bounding box center [920, 292] width 102 height 17
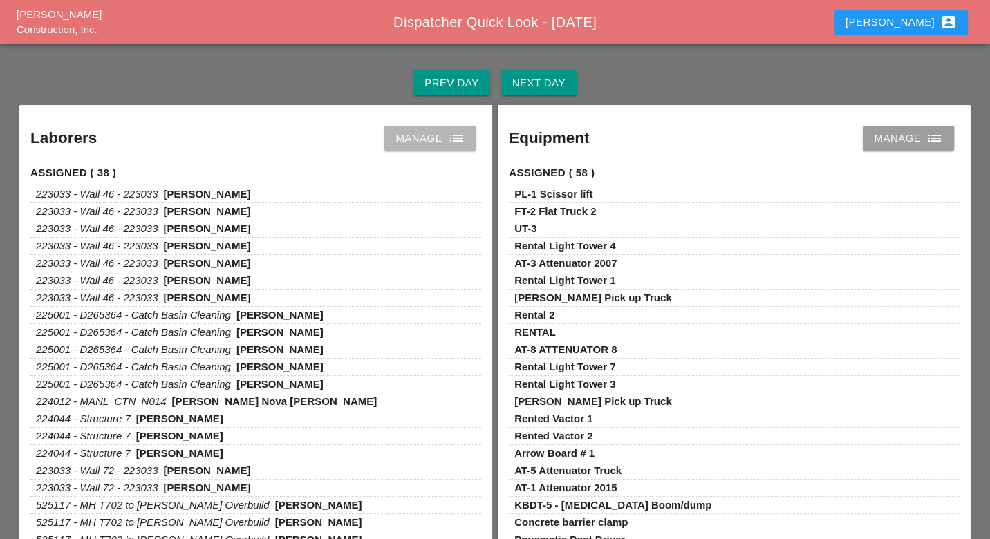
click at [442, 136] on div "Manage list" at bounding box center [429, 138] width 69 height 17
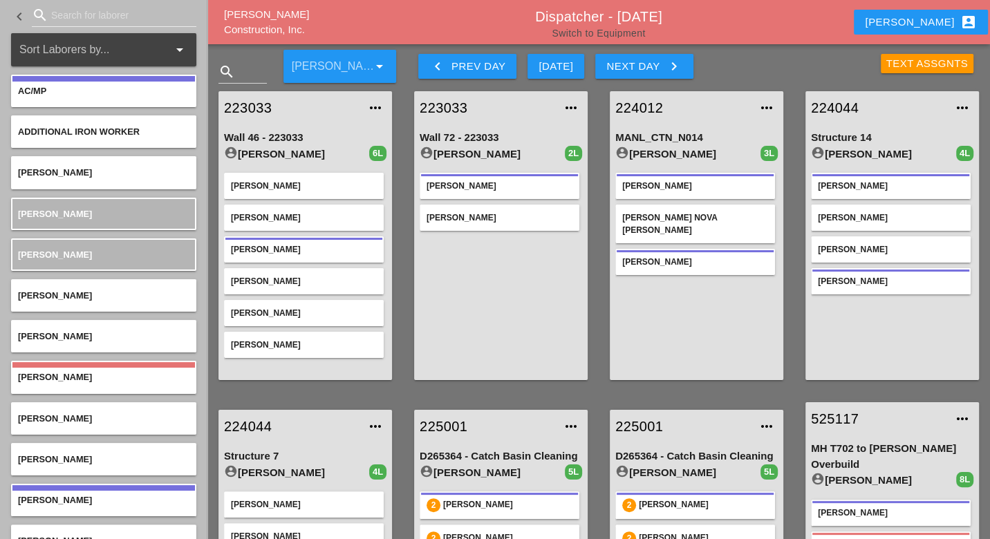
click at [576, 32] on link "Switch to Equipment" at bounding box center [598, 33] width 93 height 11
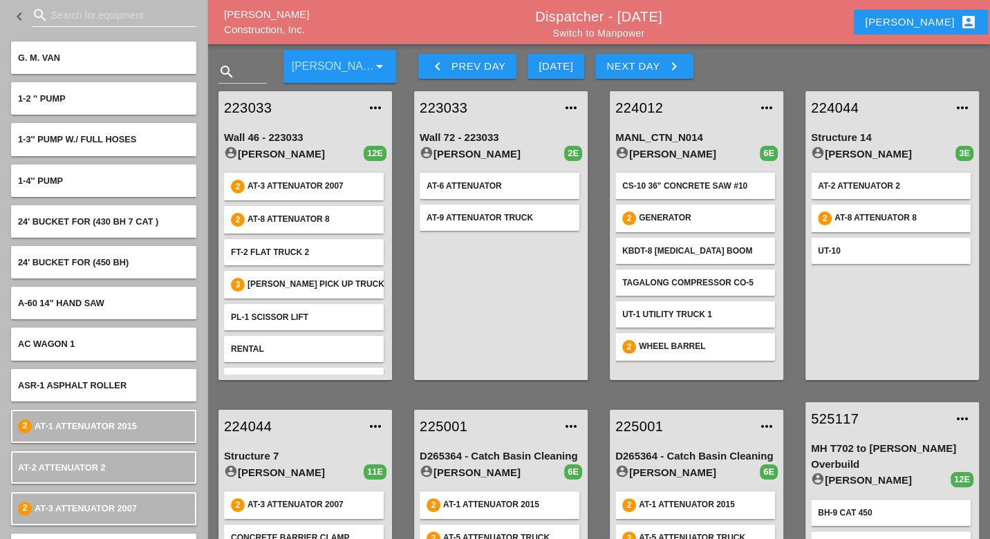
click at [70, 19] on input "Search for equipment" at bounding box center [114, 15] width 126 height 22
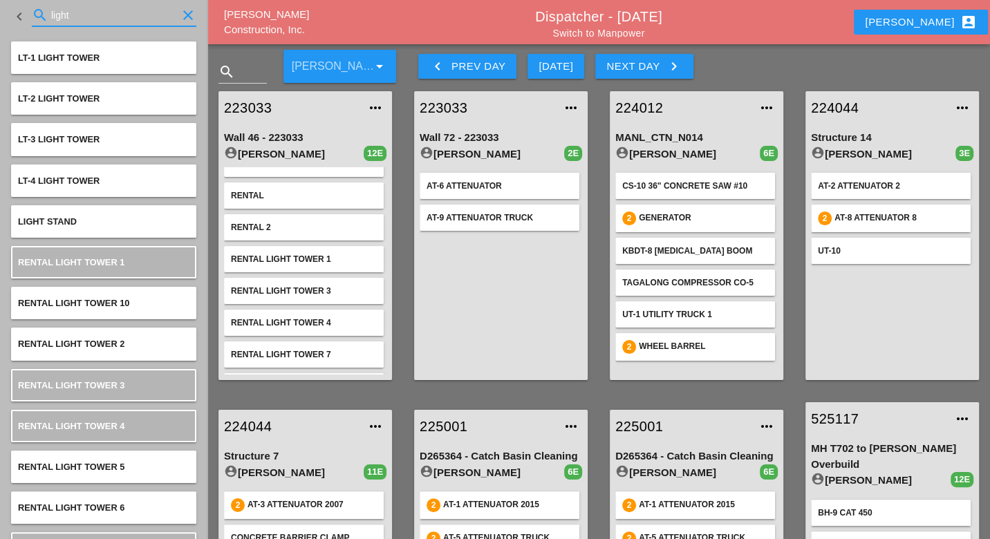
type input "light"
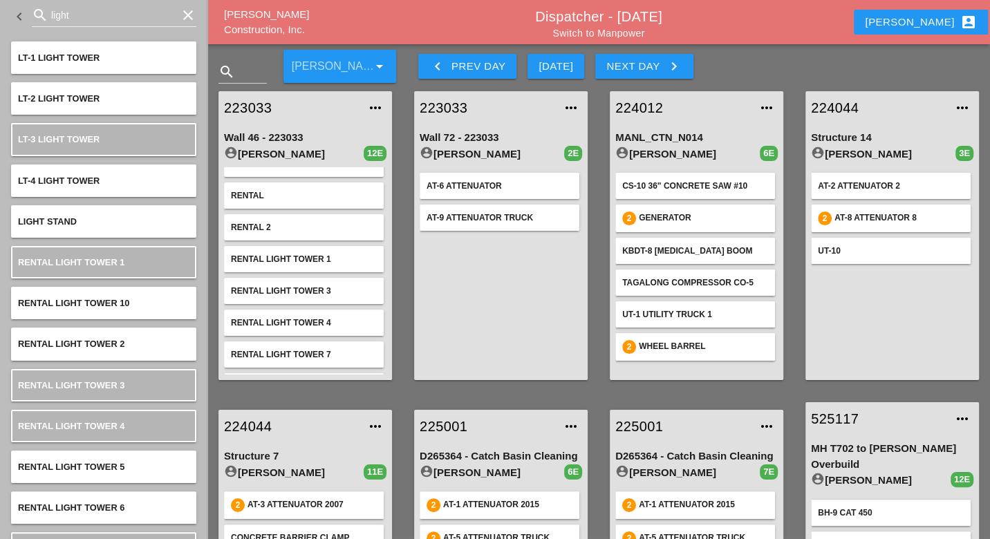
click at [626, 62] on div "Next Day keyboard_arrow_right" at bounding box center [643, 66] width 75 height 17
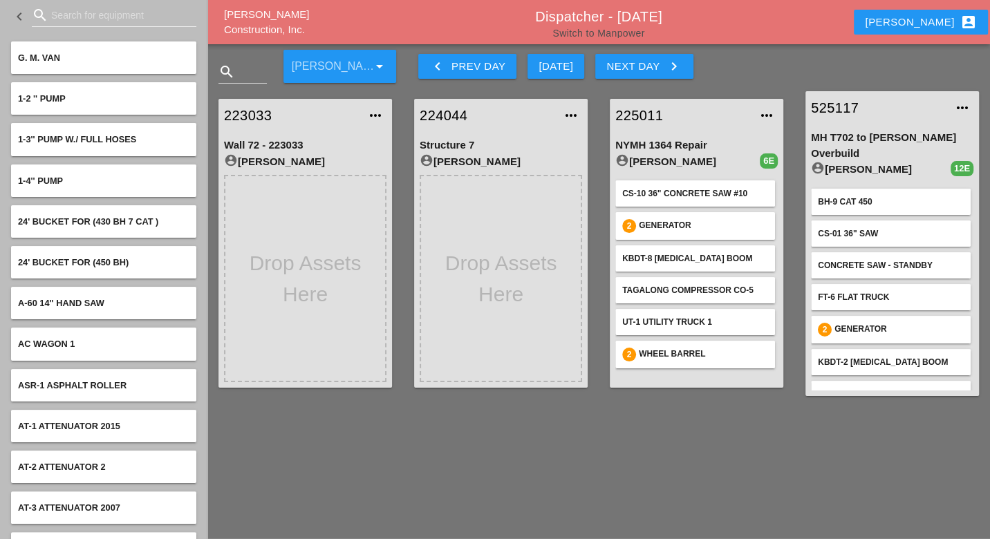
click at [582, 34] on link "Switch to Manpower" at bounding box center [598, 33] width 92 height 11
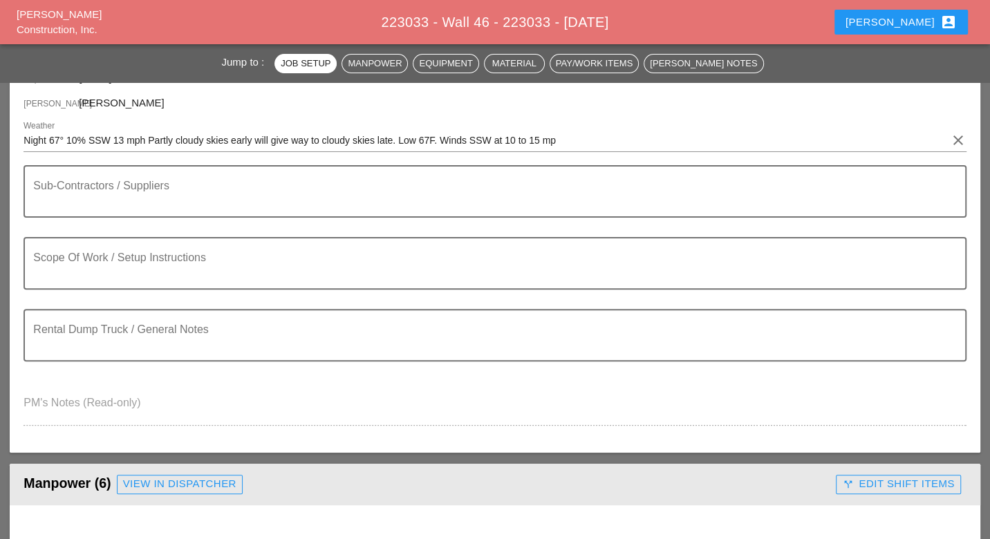
scroll to position [230, 0]
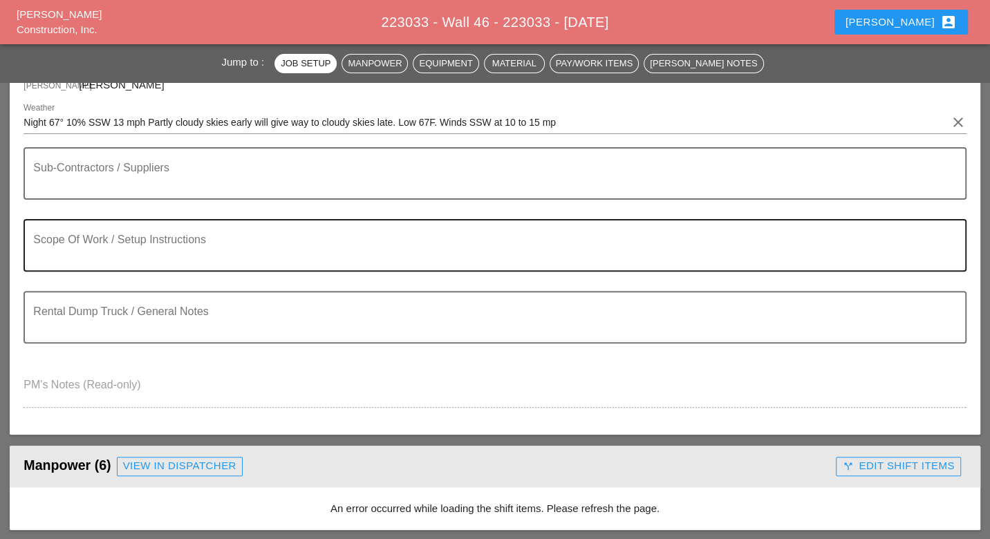
click at [58, 243] on textarea "Scope Of Work / Setup Instructions" at bounding box center [489, 253] width 912 height 33
paste textarea "LOCATION: 04 WALL: 46 WIN: [PHONE_NUMBER] LANE CLOSURE LOCATION: [FRONT FACE] […"
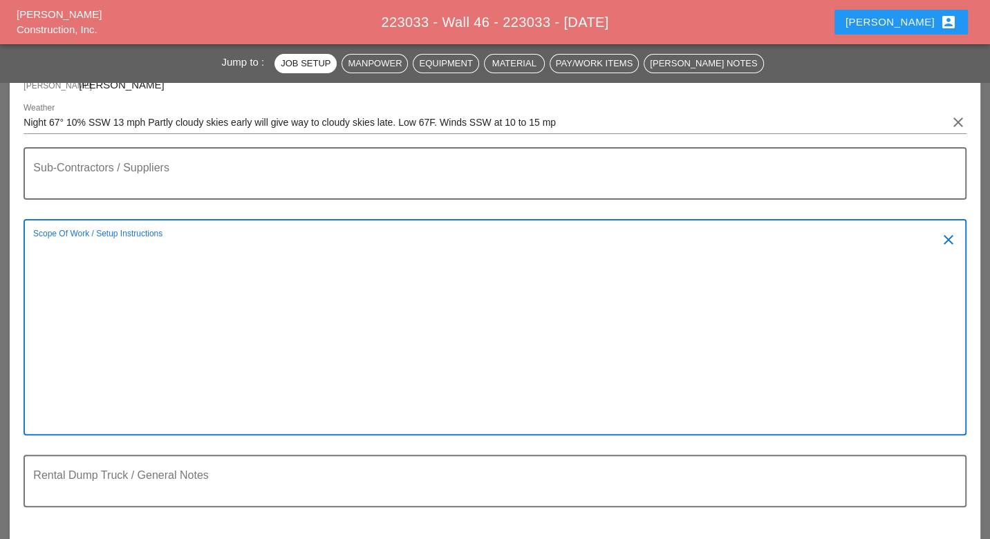
type textarea "LOCATION: 04 WALL: 46 WIN: [PHONE_NUMBER] LANE CLOSURE LOCATION: [FRONT FACE] […"
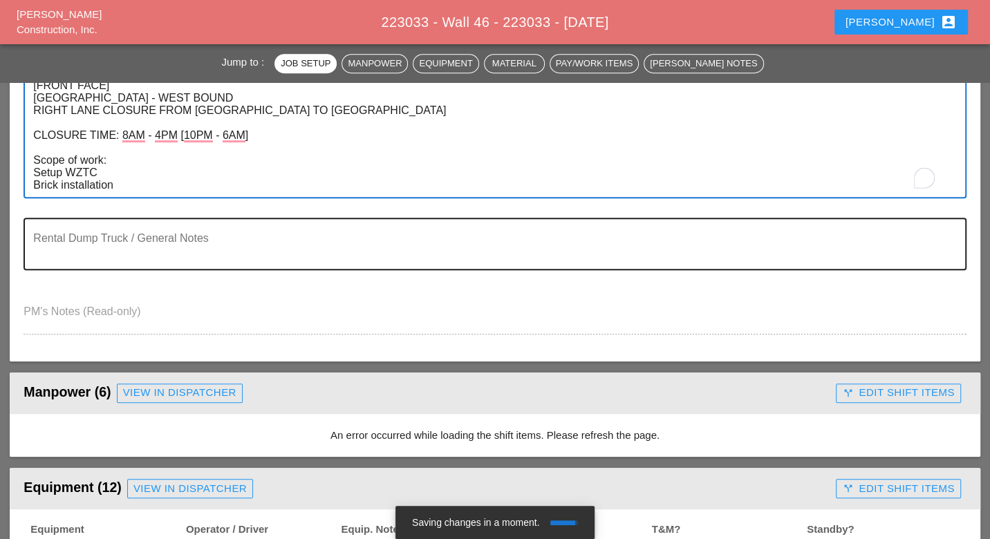
scroll to position [691, 0]
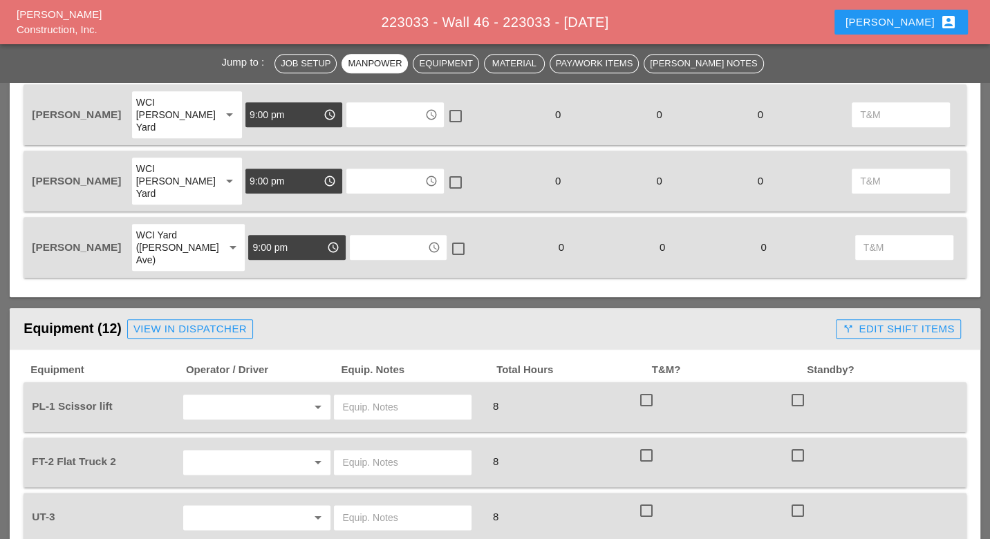
scroll to position [1075, 0]
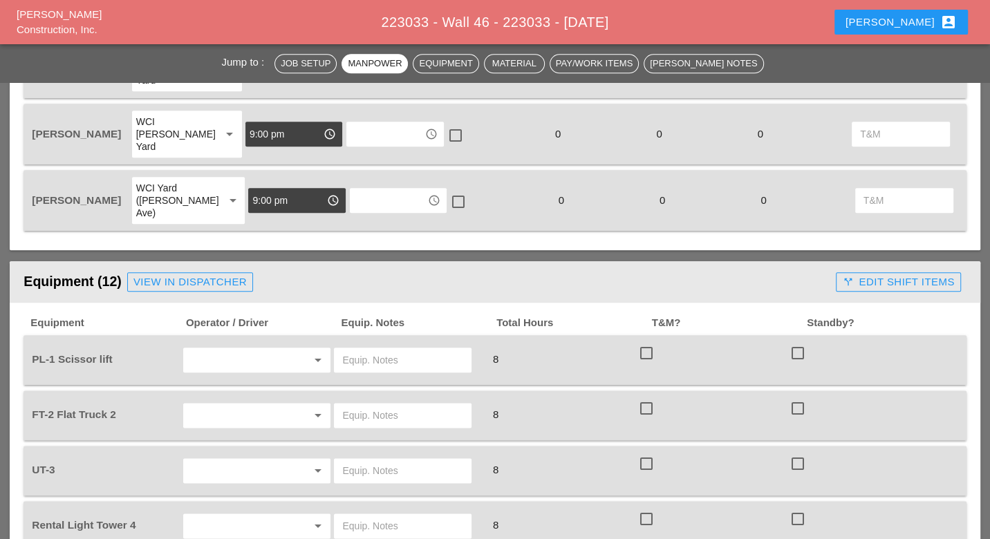
click at [361, 349] on input "text" at bounding box center [402, 360] width 121 height 22
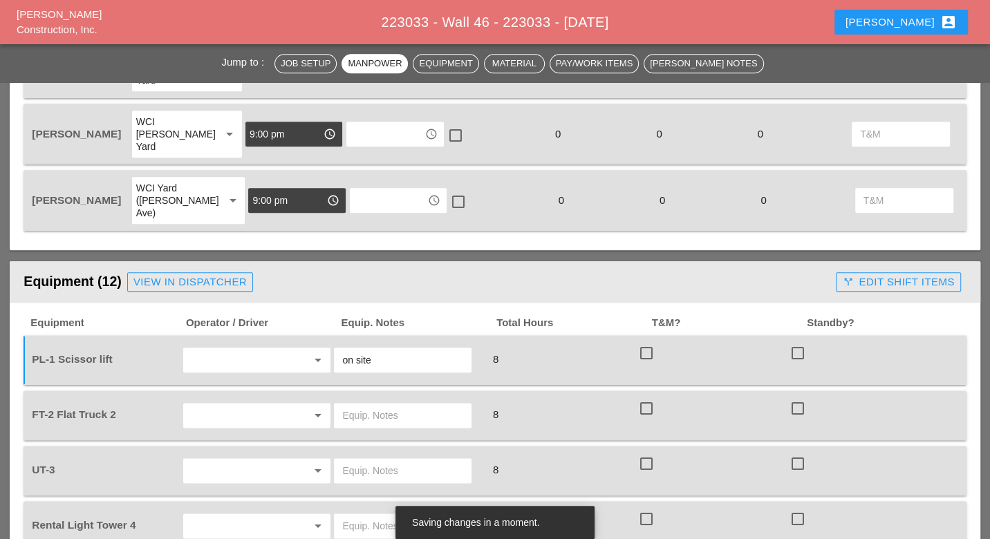
type input "on site"
click at [261, 404] on input "text" at bounding box center [237, 415] width 101 height 22
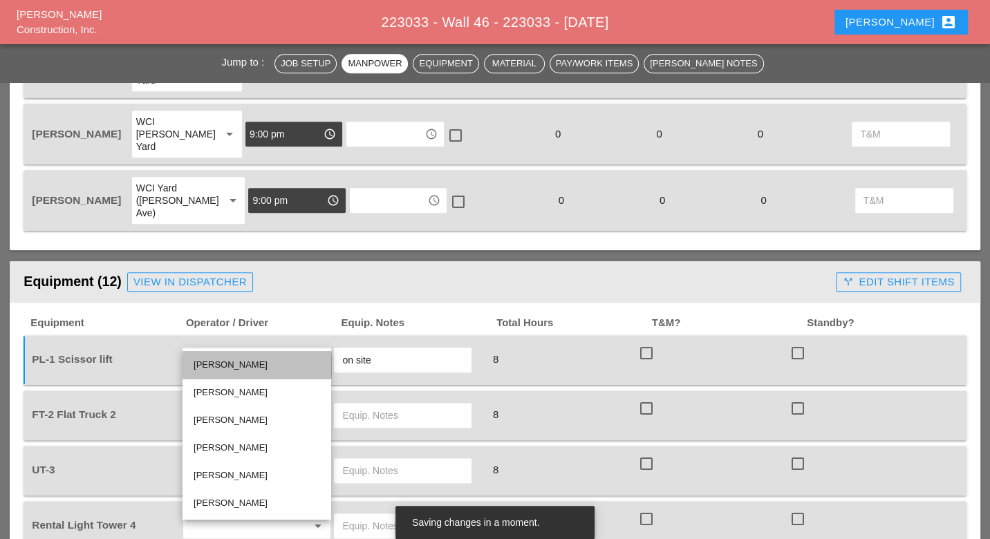
click at [229, 368] on div "Joshua Baker" at bounding box center [257, 365] width 127 height 17
type input "Joshua Baker"
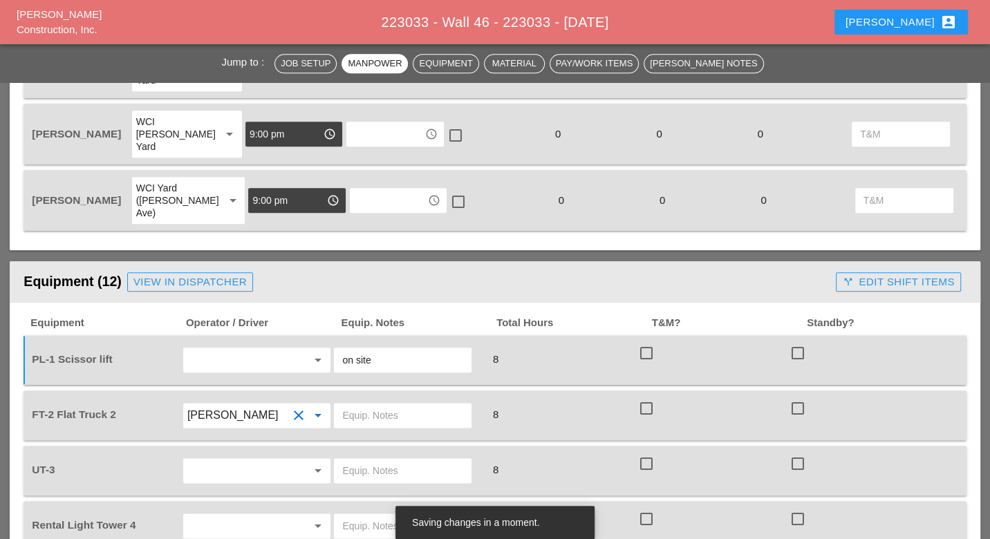
click at [343, 404] on input "text" at bounding box center [402, 415] width 121 height 22
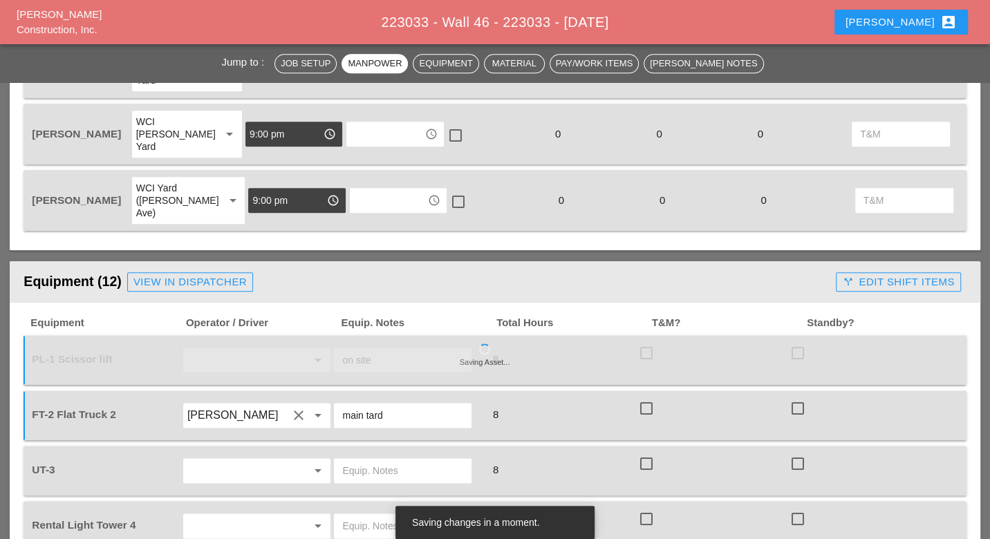
scroll to position [1201, 0]
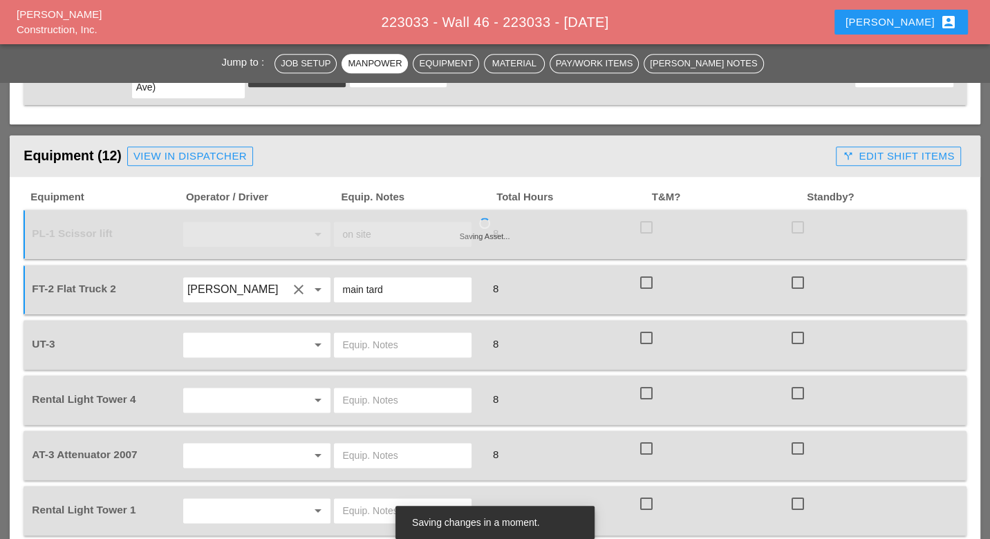
type input "main tard"
click at [265, 334] on input "text" at bounding box center [237, 345] width 101 height 22
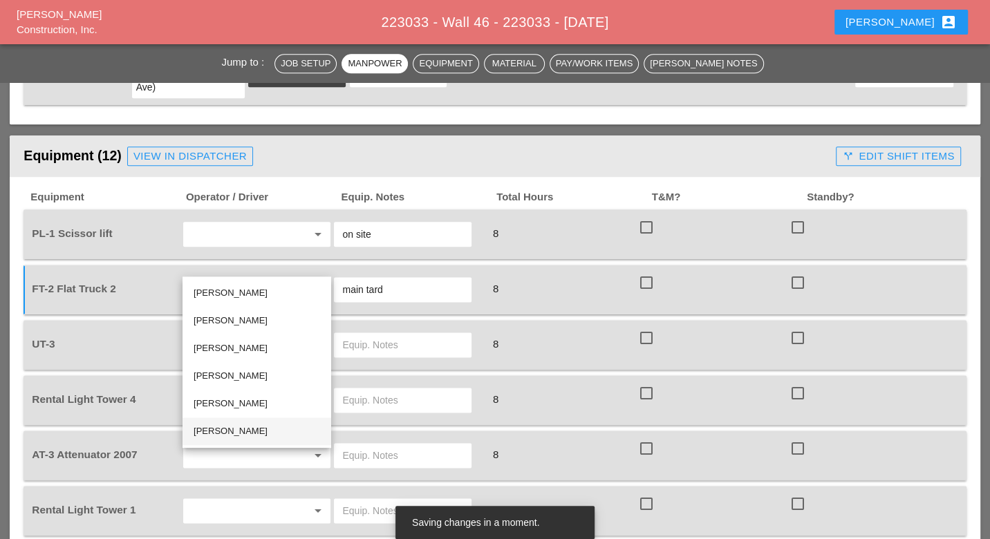
click at [267, 429] on div "[PERSON_NAME]" at bounding box center [257, 431] width 127 height 17
type input "[PERSON_NAME]"
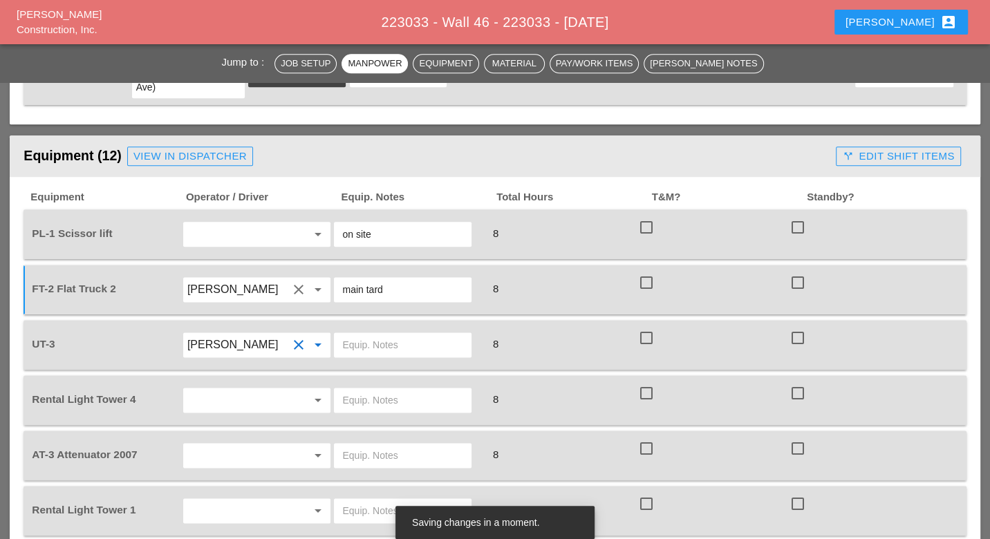
click at [390, 326] on div at bounding box center [409, 345] width 152 height 39
click at [429, 334] on input "text" at bounding box center [402, 345] width 121 height 22
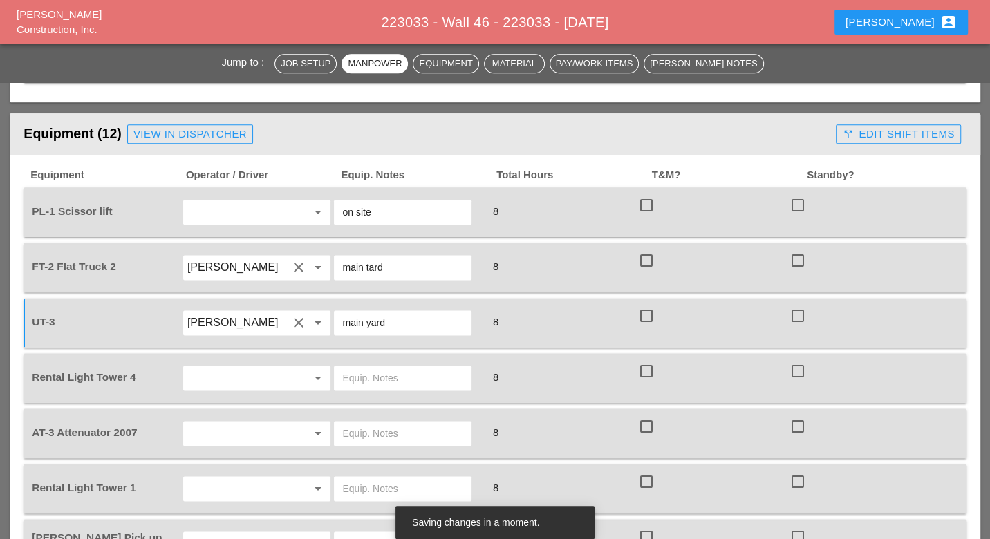
scroll to position [1228, 0]
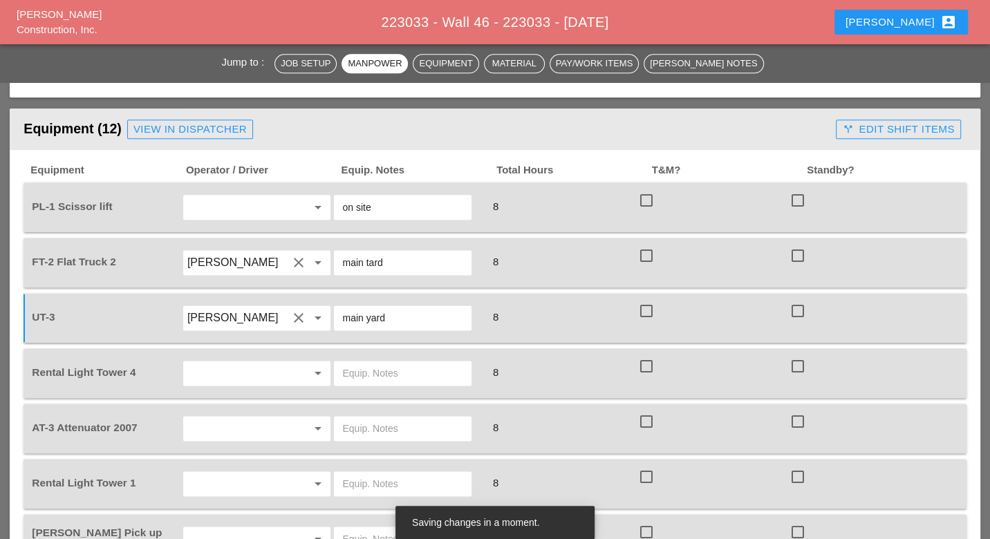
type input "main yard"
click at [260, 362] on input "text" at bounding box center [237, 373] width 101 height 22
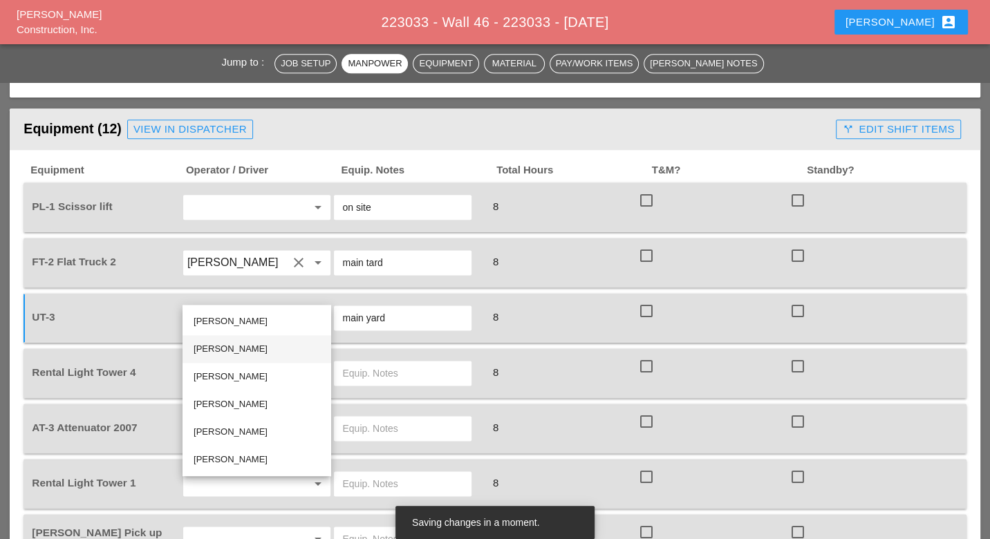
click at [256, 355] on div "Iwan Belfor" at bounding box center [257, 349] width 127 height 17
type input "Iwan Belfor"
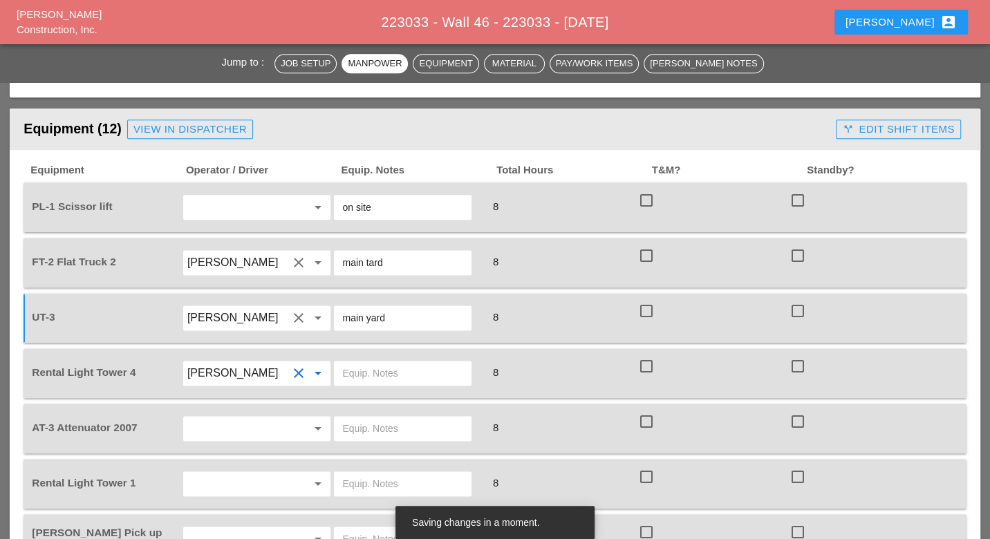
click at [385, 404] on div "AT-3 Attenuator 2007 arrow_drop_down 8 check_box_outline_blank check_box_outlin…" at bounding box center [495, 429] width 942 height 50
click at [406, 362] on input "text" at bounding box center [402, 373] width 121 height 22
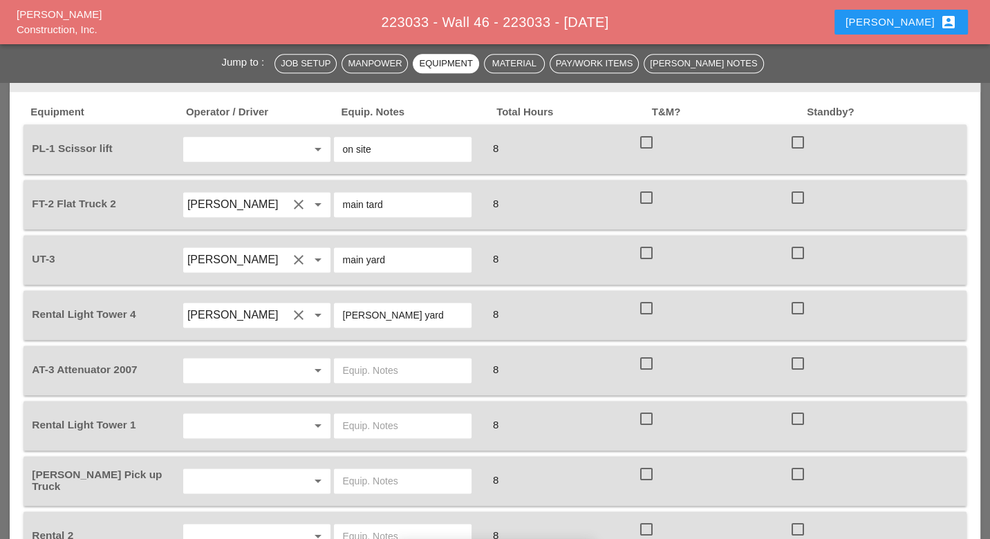
scroll to position [1312, 0]
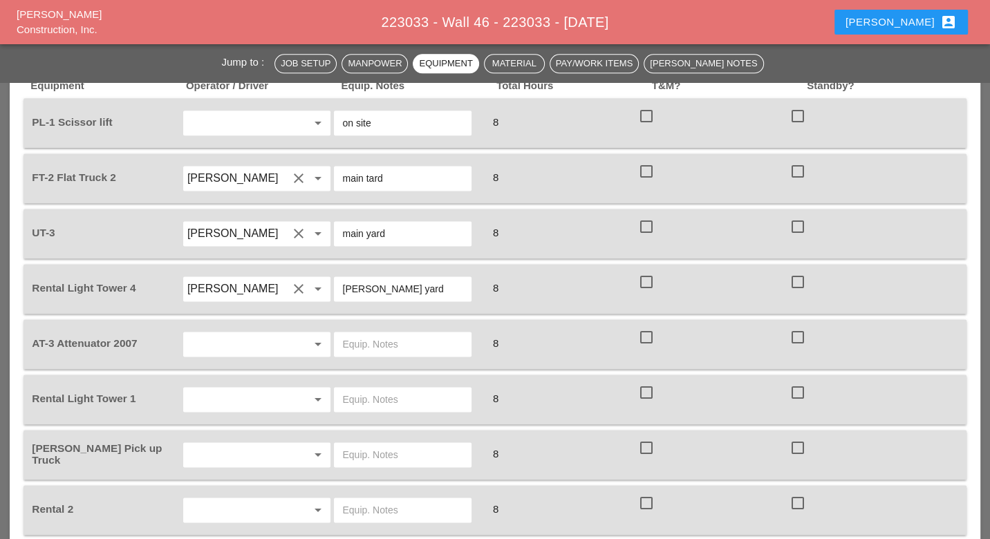
type input "Bruckner yard"
click at [271, 333] on input "text" at bounding box center [237, 344] width 101 height 22
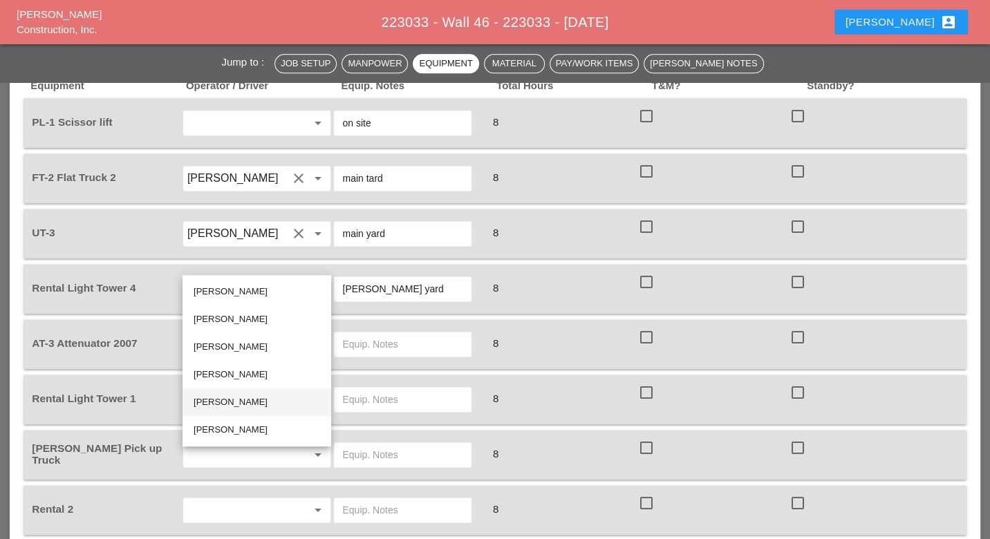
click at [254, 406] on div "Cristian Morillon" at bounding box center [257, 402] width 127 height 17
type input "Cristian Morillon"
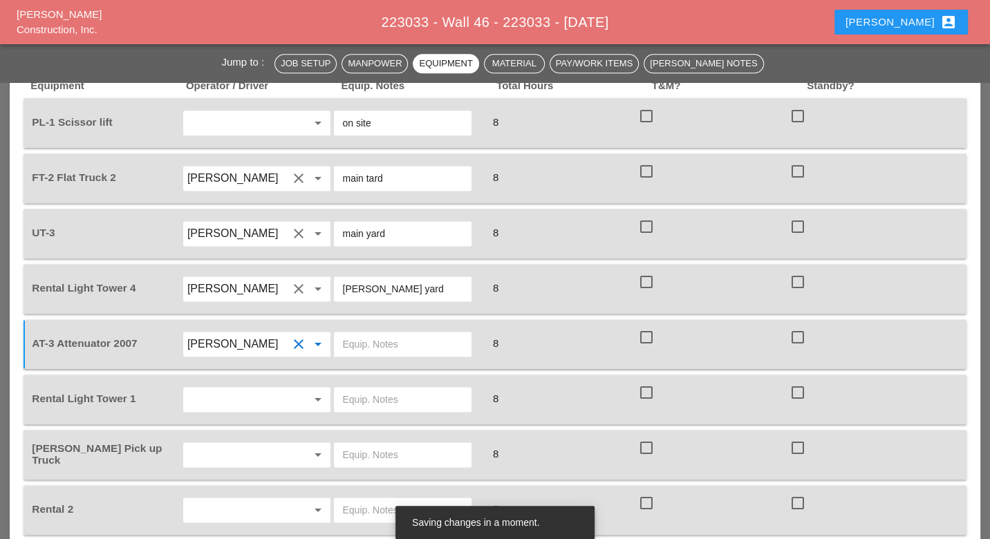
click at [400, 333] on input "text" at bounding box center [402, 344] width 121 height 22
click at [424, 319] on div "AT-3 Attenuator 2007 Cristian Morillon clear arrow_drop_down 8 check_box_outlin…" at bounding box center [495, 344] width 942 height 50
click at [445, 278] on input "Bruckner yard" at bounding box center [402, 289] width 121 height 22
drag, startPoint x: 418, startPoint y: 205, endPoint x: 333, endPoint y: 207, distance: 85.1
click at [336, 277] on div "Bruckner yard" at bounding box center [403, 289] width 138 height 25
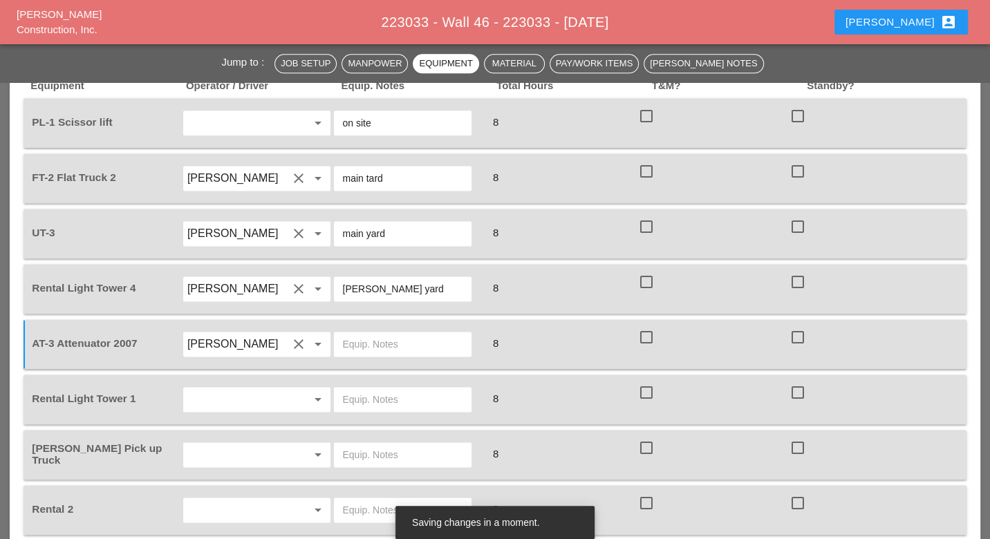
click at [384, 333] on input "text" at bounding box center [402, 344] width 121 height 22
paste input "Bruckner yard"
type input "Bruckner yard"
click at [346, 389] on input "text" at bounding box center [402, 400] width 121 height 22
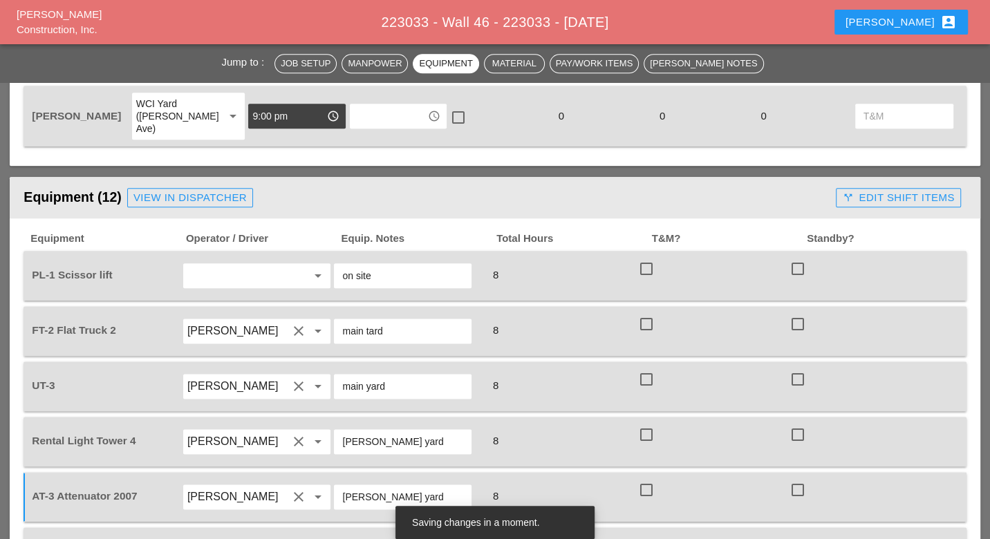
scroll to position [1159, 0]
drag, startPoint x: 377, startPoint y: 198, endPoint x: 335, endPoint y: 198, distance: 42.2
click at [335, 264] on div "on site" at bounding box center [403, 276] width 138 height 25
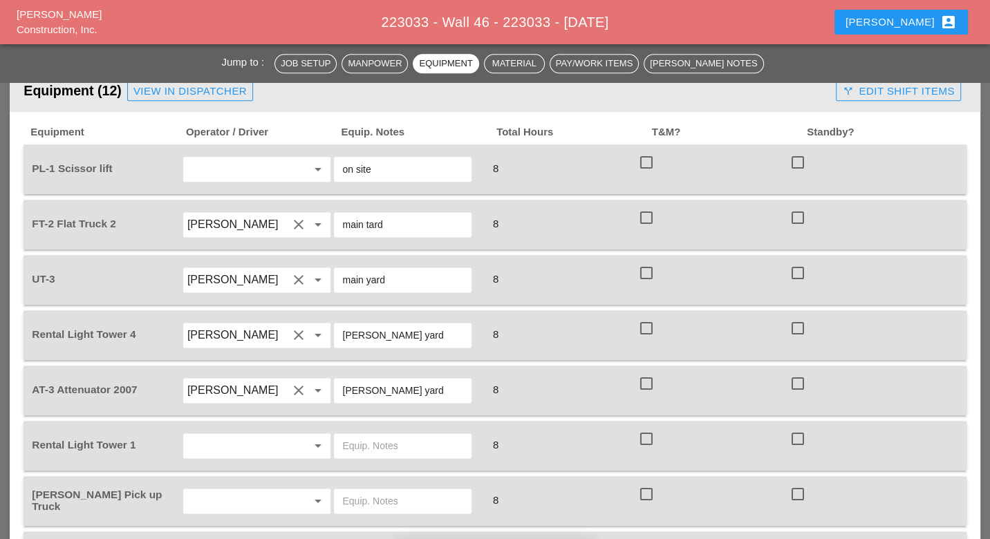
scroll to position [1390, 0]
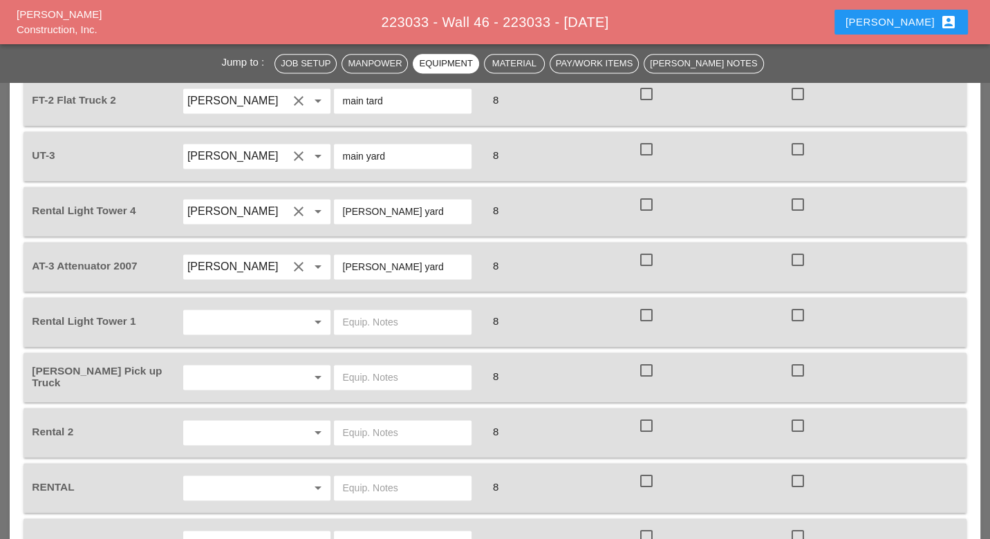
click at [361, 311] on input "text" at bounding box center [402, 322] width 121 height 22
paste input "on site"
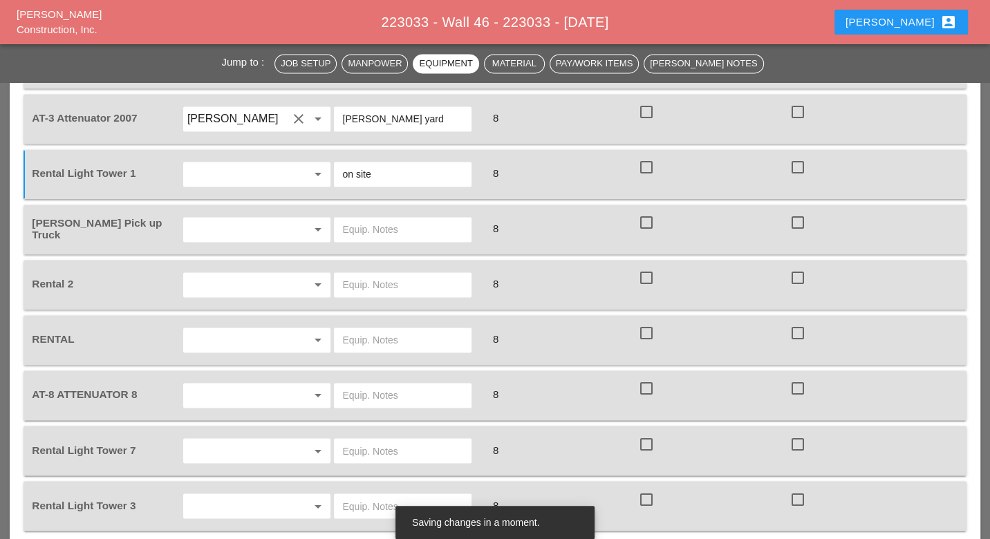
scroll to position [1543, 0]
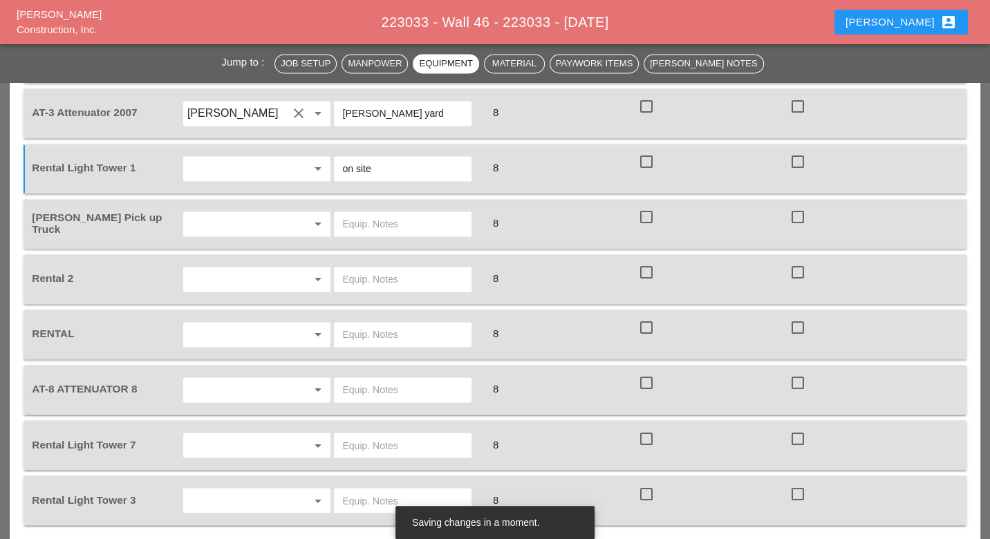
type input "on site"
click at [359, 434] on input "text" at bounding box center [402, 445] width 121 height 22
paste input "on site"
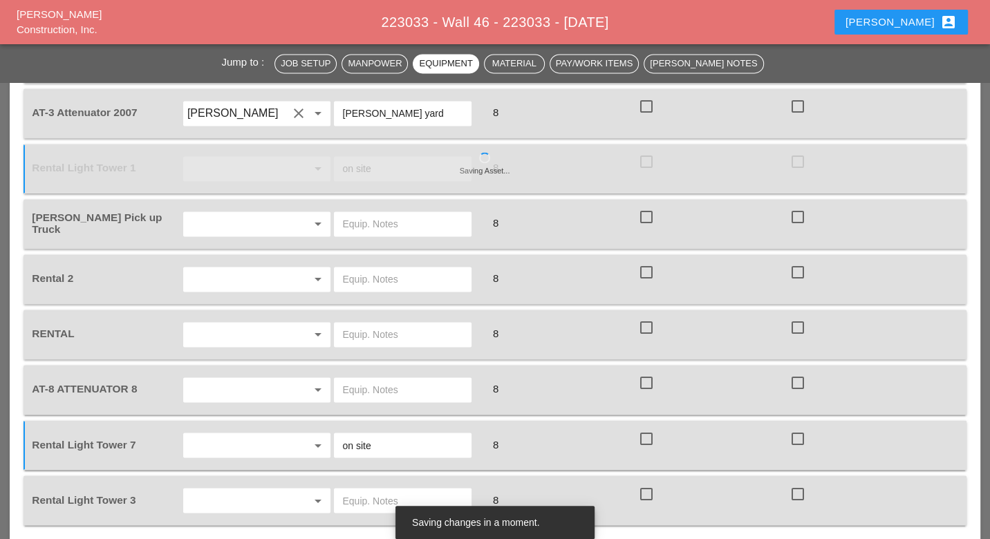
type input "on site"
click at [360, 489] on input "text" at bounding box center [402, 500] width 121 height 22
paste input "on site"
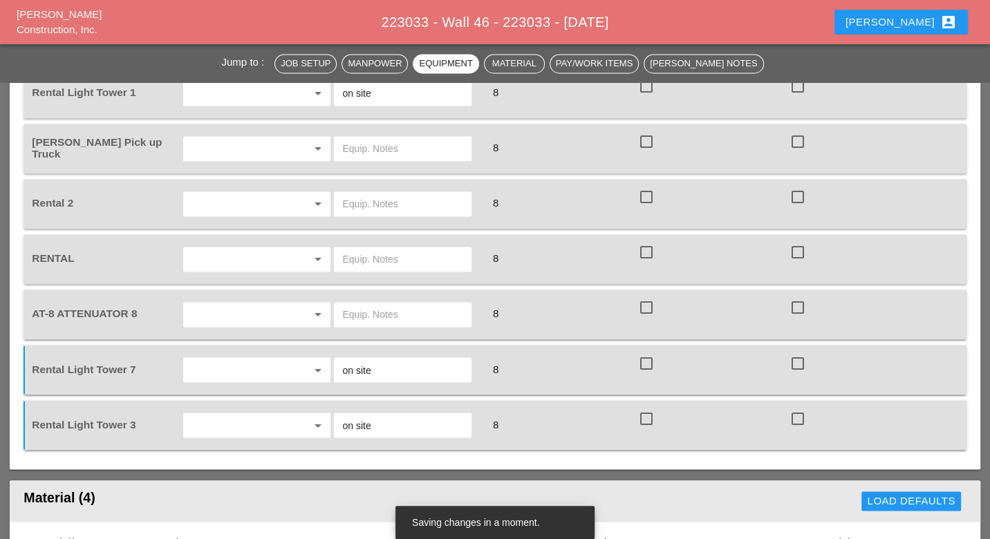
scroll to position [1620, 0]
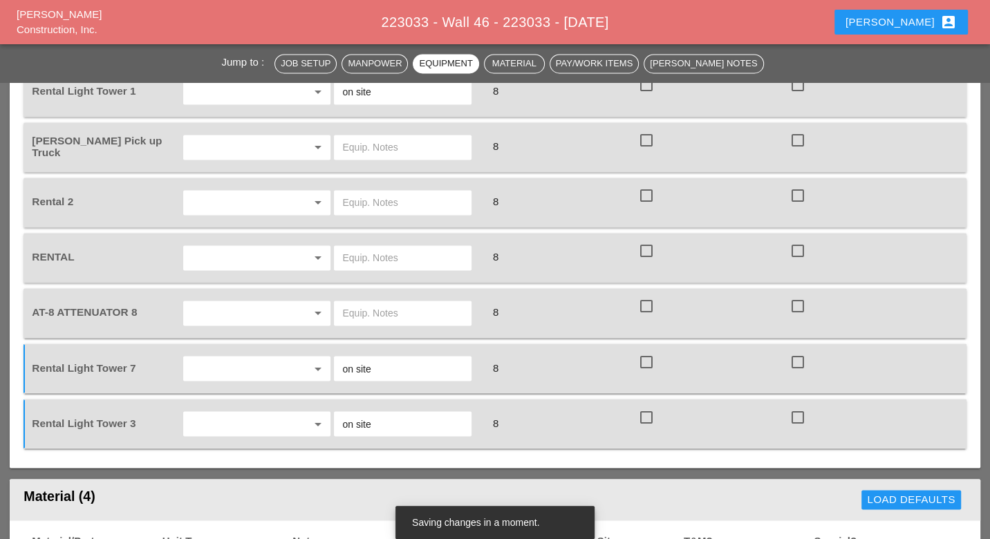
type input "on site"
click at [228, 413] on input "text" at bounding box center [237, 424] width 101 height 22
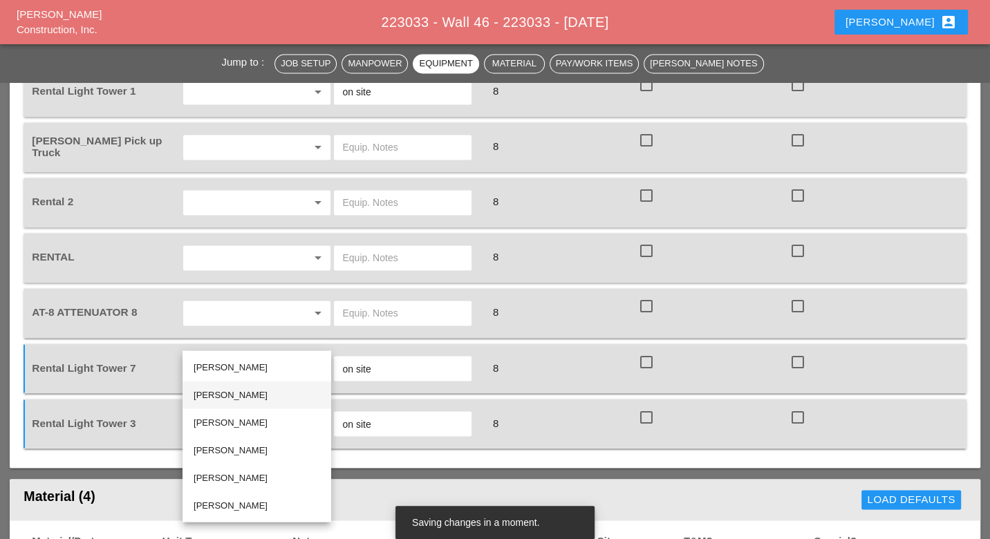
click at [221, 393] on div "[PERSON_NAME]" at bounding box center [257, 394] width 127 height 17
type input "[PERSON_NAME]"
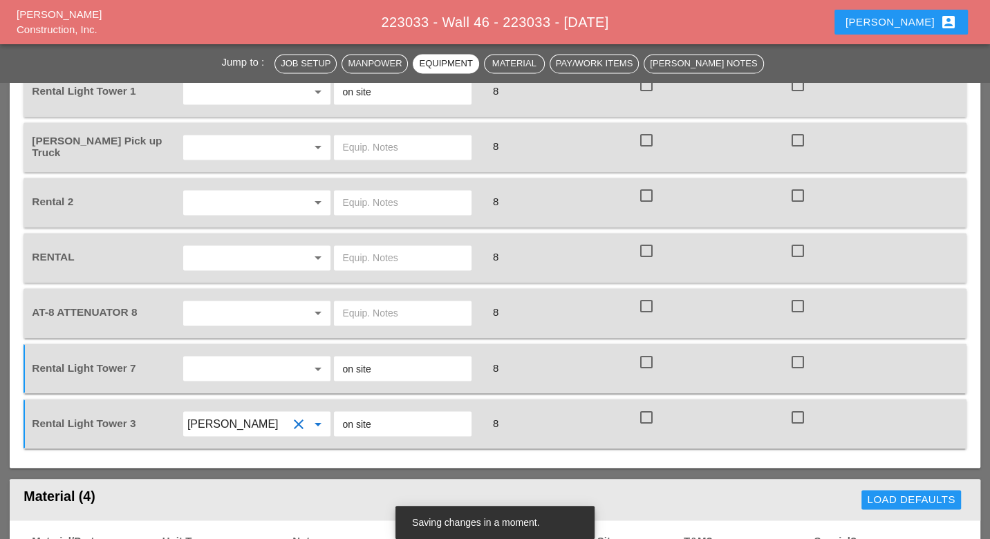
click at [237, 357] on input "text" at bounding box center [237, 368] width 101 height 22
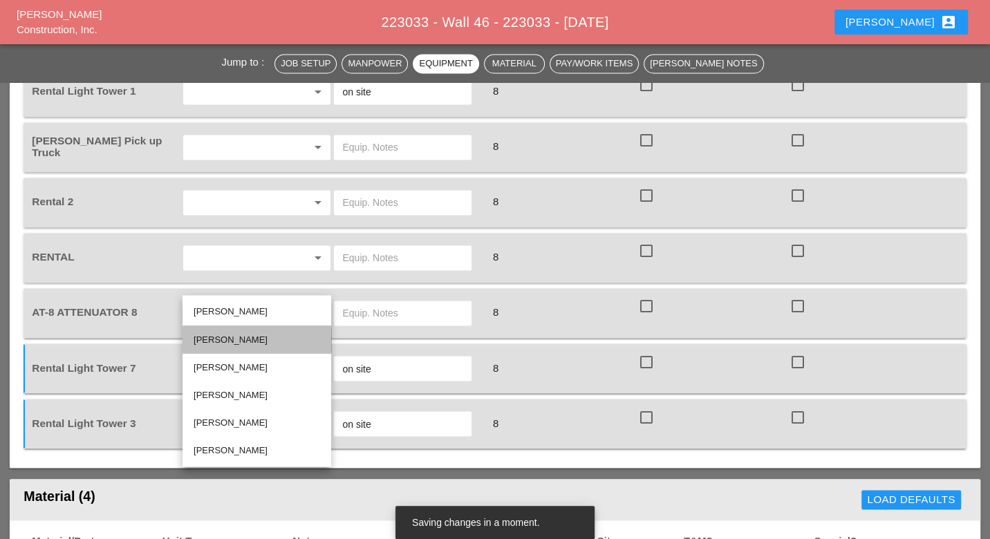
click at [231, 335] on div "[PERSON_NAME]" at bounding box center [257, 339] width 127 height 17
type input "[PERSON_NAME]"
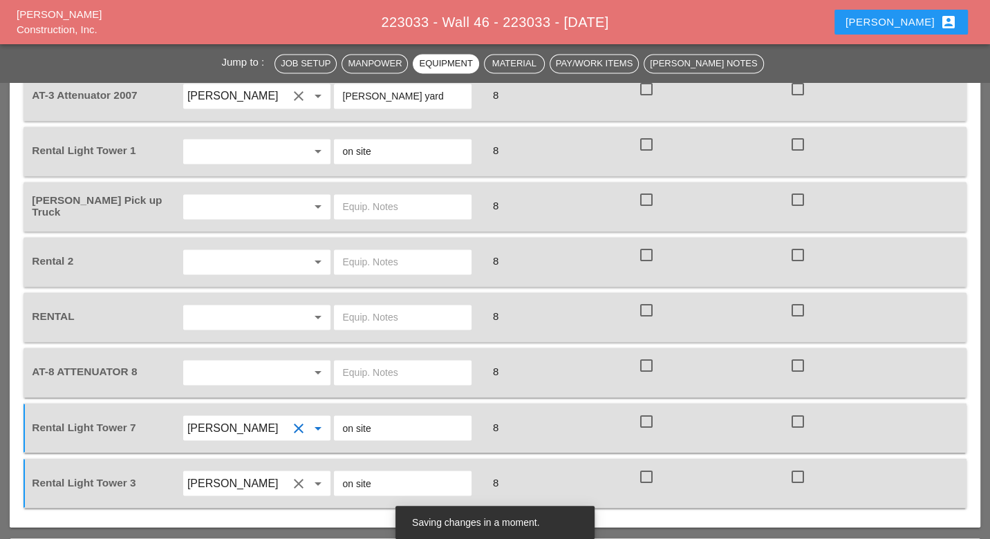
scroll to position [1543, 0]
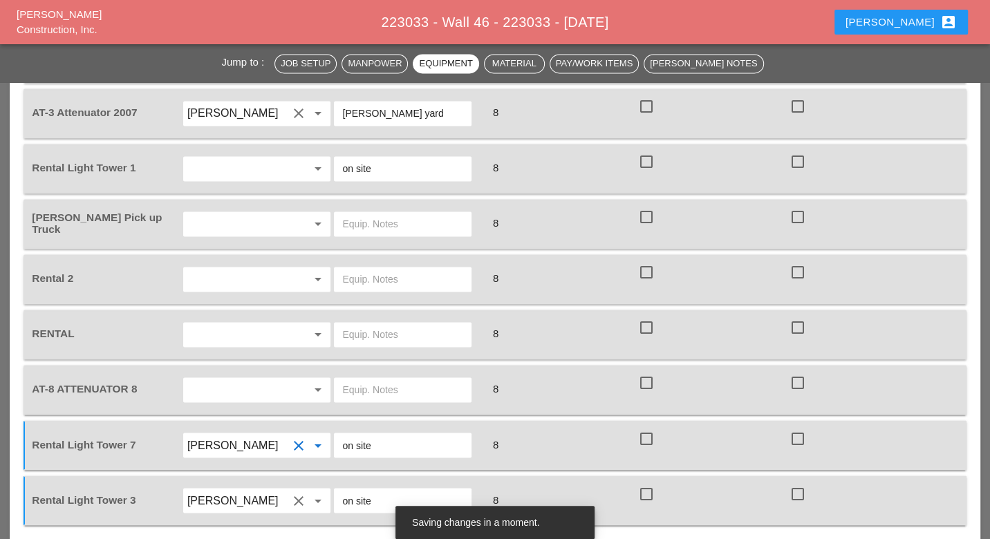
click at [241, 379] on input "text" at bounding box center [237, 390] width 101 height 22
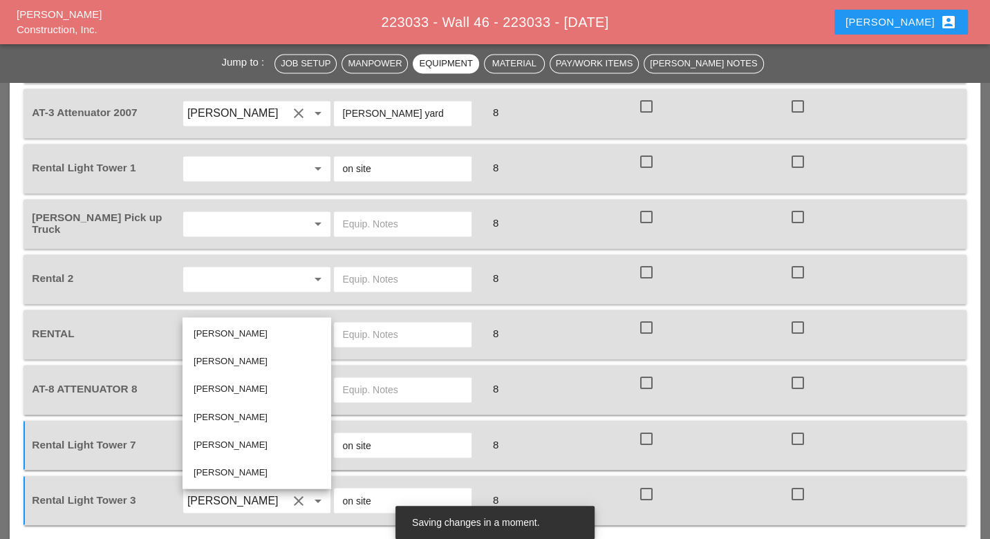
drag, startPoint x: 222, startPoint y: 413, endPoint x: 231, endPoint y: 401, distance: 15.4
click at [222, 413] on div "[PERSON_NAME]" at bounding box center [257, 417] width 127 height 17
type input "[PERSON_NAME]"
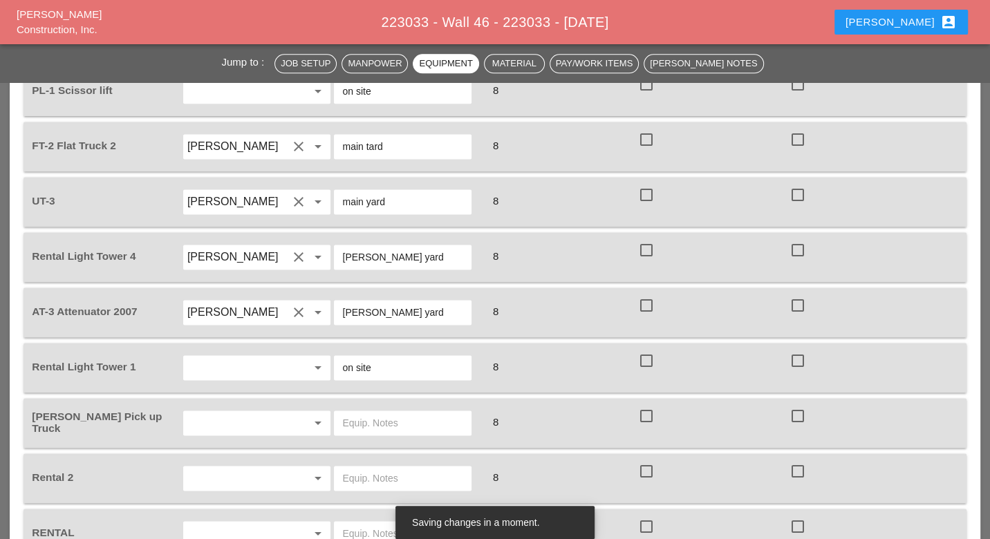
scroll to position [1312, 0]
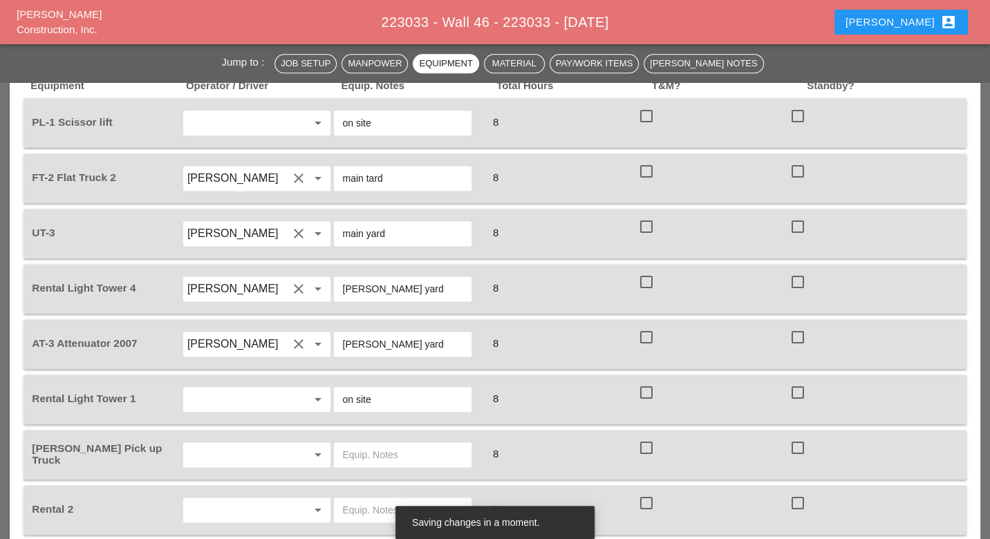
drag, startPoint x: 402, startPoint y: 205, endPoint x: 339, endPoint y: 207, distance: 62.9
click at [335, 277] on div "Bruckner yard" at bounding box center [403, 289] width 138 height 25
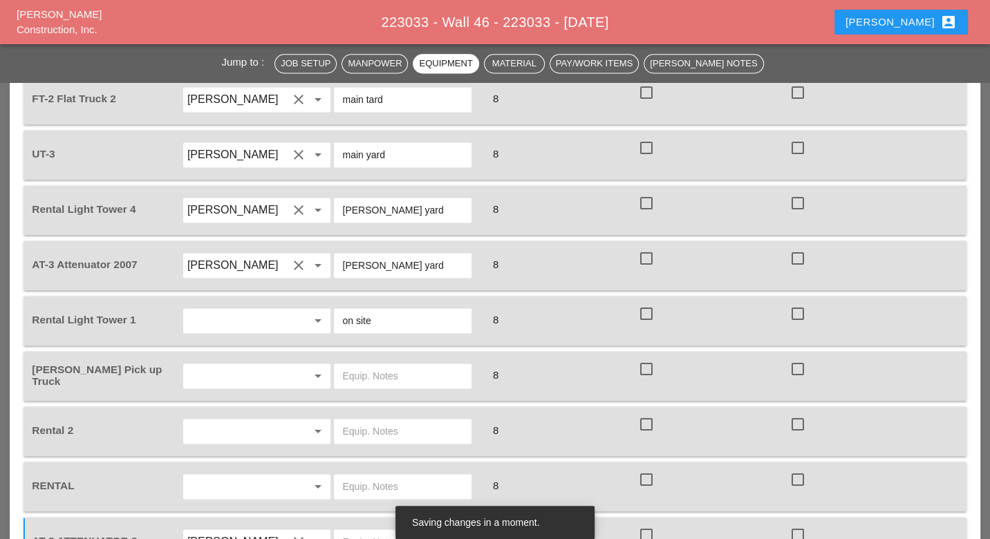
scroll to position [1466, 0]
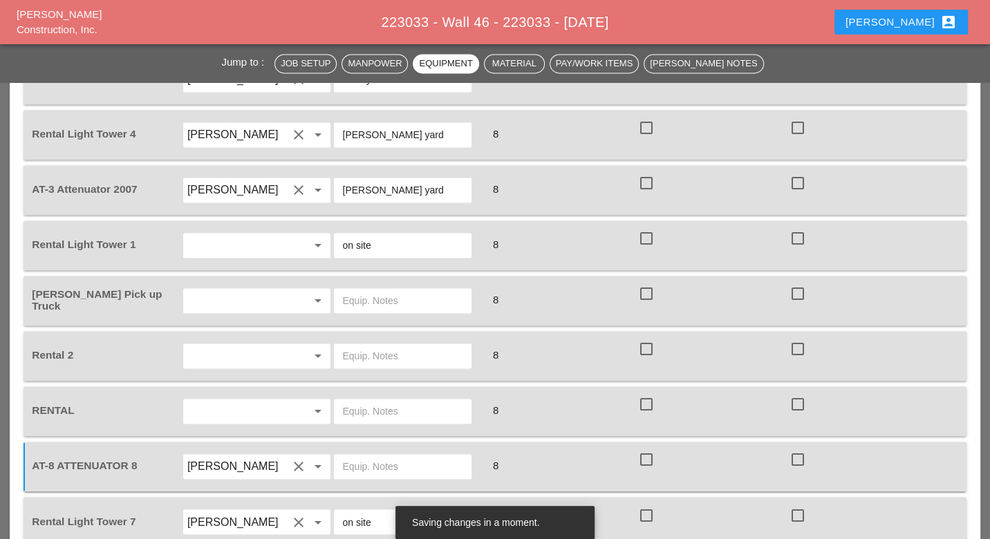
click at [368, 456] on input "text" at bounding box center [402, 467] width 121 height 22
paste input "Bruckner yard"
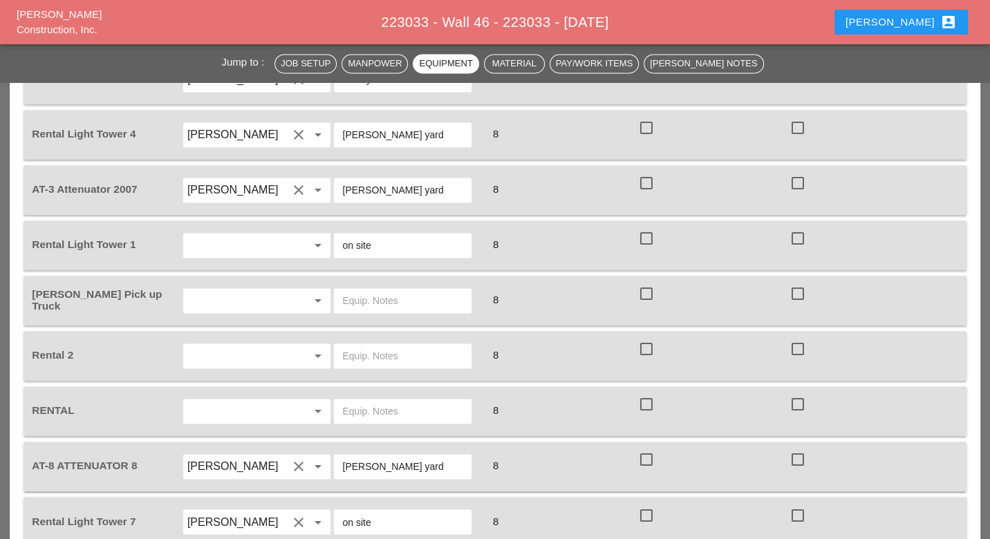
type input "Bruckner yard"
click at [340, 399] on div at bounding box center [403, 411] width 138 height 25
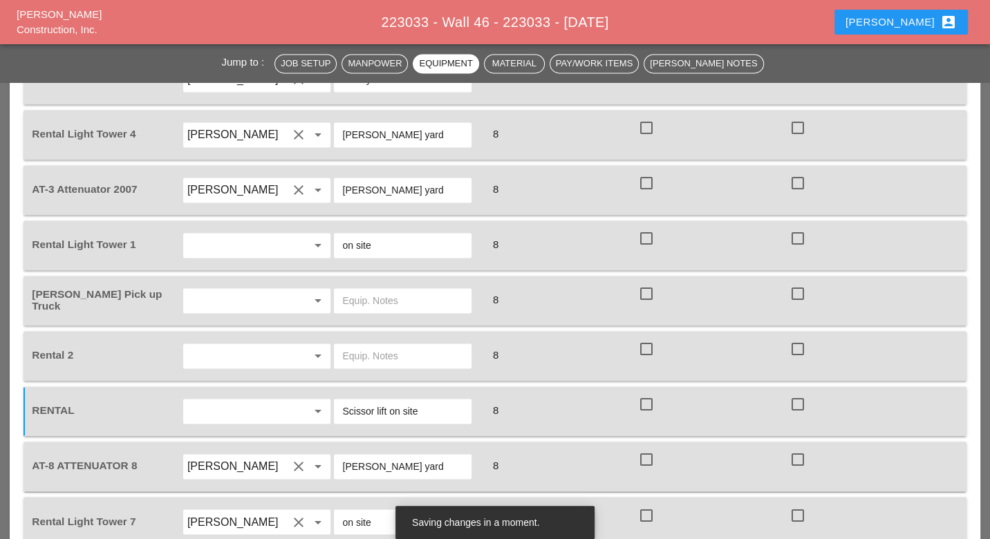
type input "Scissor lift on site"
click at [400, 345] on input "text" at bounding box center [402, 356] width 121 height 22
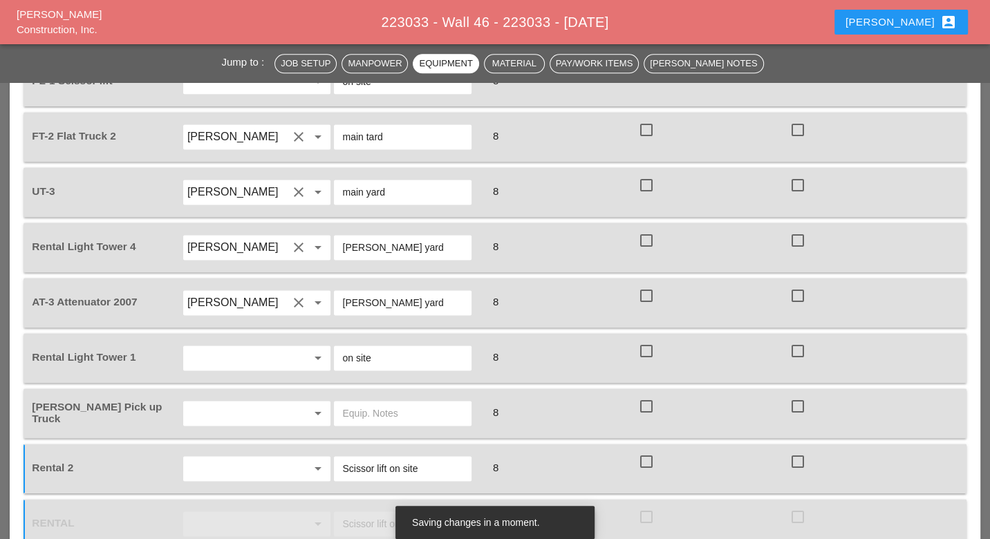
scroll to position [1354, 0]
type input "Scissor lift on site"
click at [277, 402] on input "text" at bounding box center [237, 413] width 101 height 22
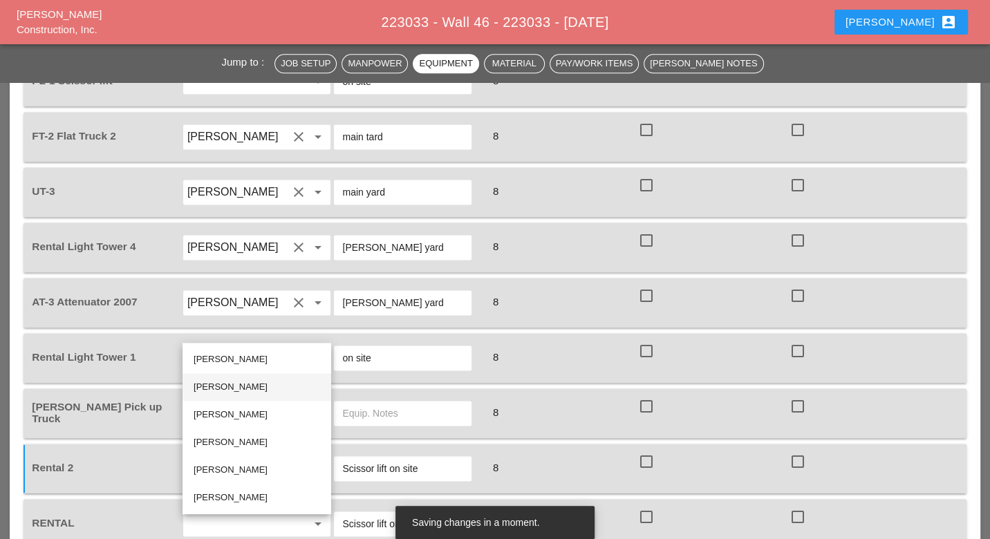
click at [250, 399] on div "[PERSON_NAME]" at bounding box center [257, 387] width 127 height 28
type input "[PERSON_NAME]"
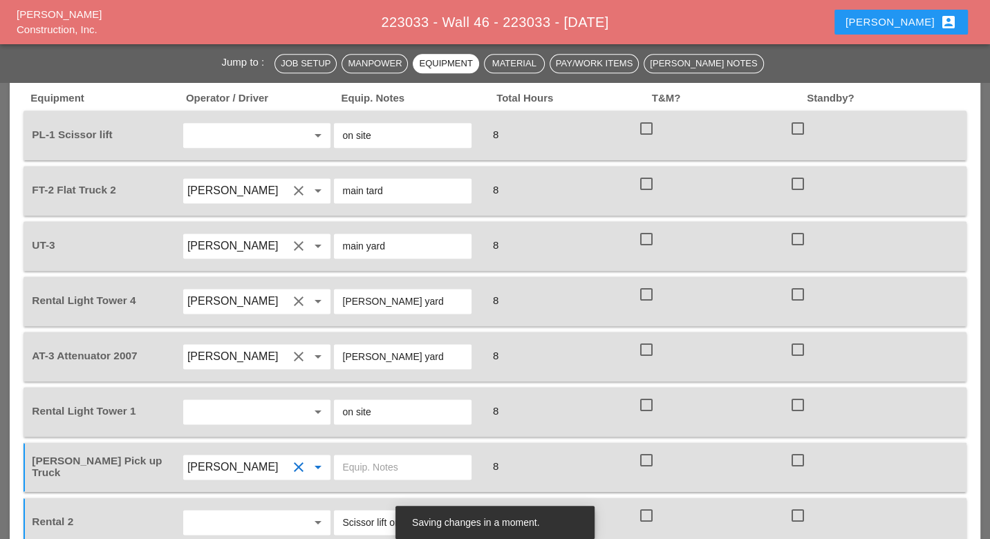
scroll to position [1298, 0]
click at [266, 403] on input "text" at bounding box center [237, 414] width 101 height 22
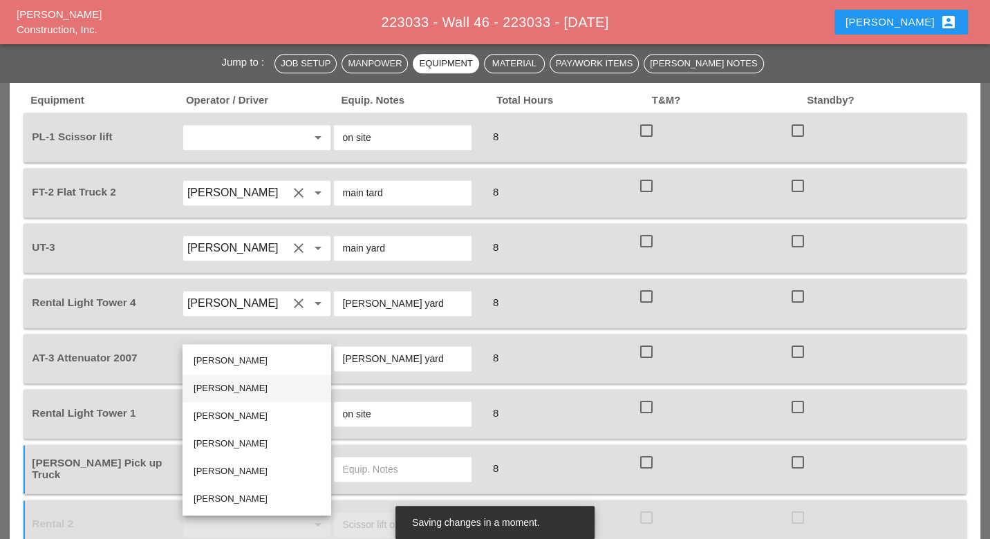
click at [260, 390] on div "[PERSON_NAME]" at bounding box center [257, 388] width 127 height 17
type input "[PERSON_NAME]"
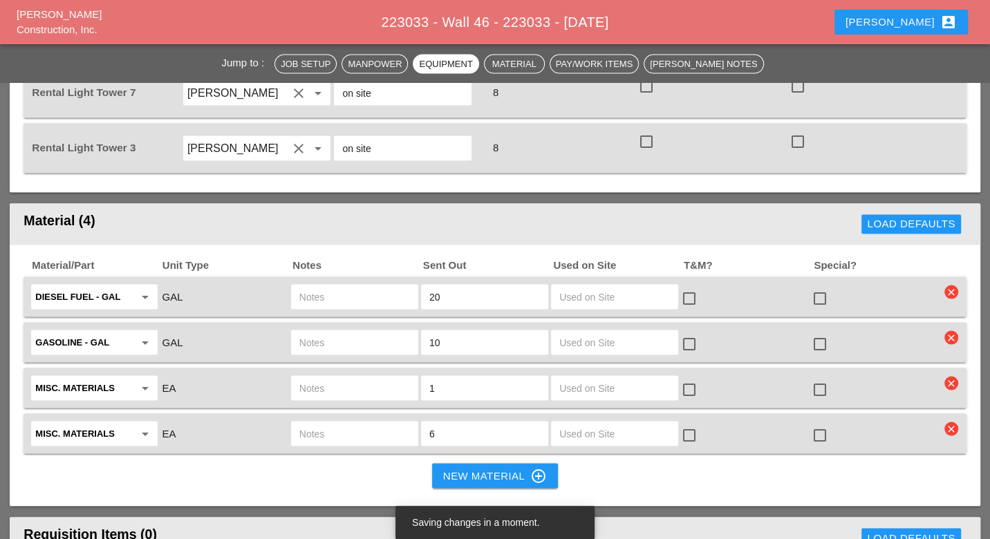
scroll to position [1896, 0]
click at [388, 285] on input "text" at bounding box center [354, 296] width 111 height 22
type input "ut3"
click at [353, 330] on input "text" at bounding box center [354, 341] width 111 height 22
type input "ut3"
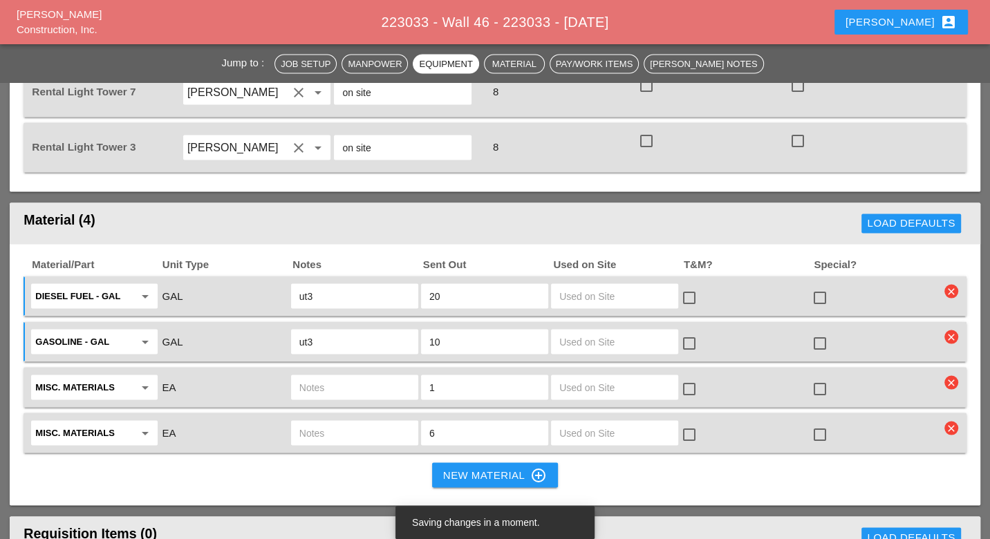
click at [373, 376] on input "text" at bounding box center [354, 387] width 111 height 22
type input "water 5 gal. pails ut3"
click at [495, 376] on input "1" at bounding box center [484, 387] width 111 height 22
type input "6"
click at [364, 422] on input "text" at bounding box center [354, 433] width 111 height 22
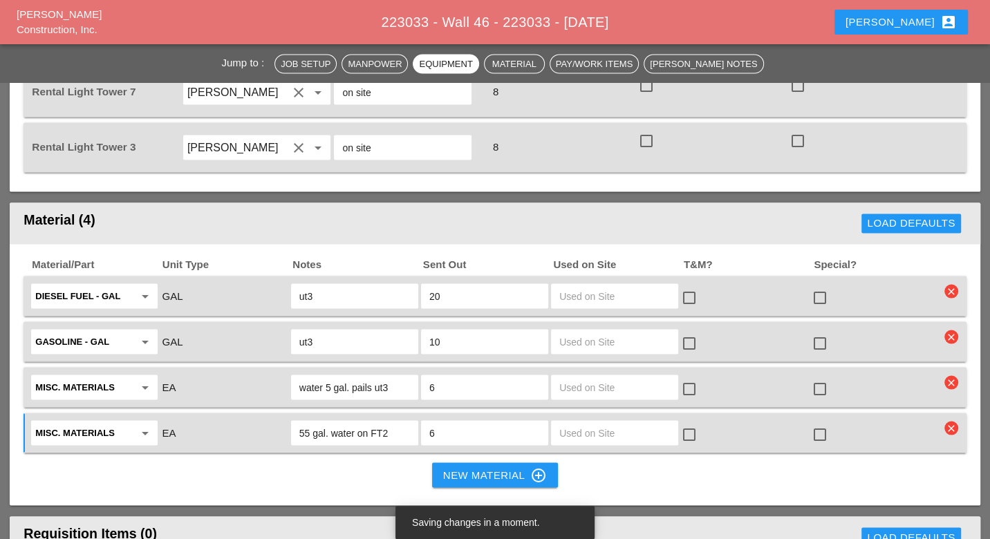
type input "55 gal. water on FT2"
click at [491, 422] on input "6" at bounding box center [484, 433] width 111 height 22
type input "1"
click at [510, 467] on div "New Material control_point" at bounding box center [495, 475] width 104 height 17
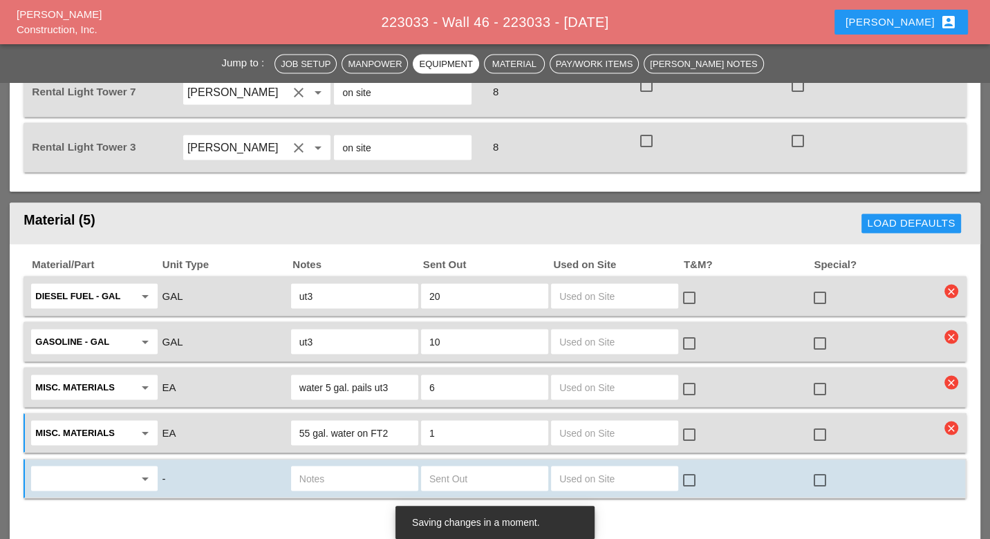
click at [85, 467] on input "text" at bounding box center [84, 478] width 98 height 22
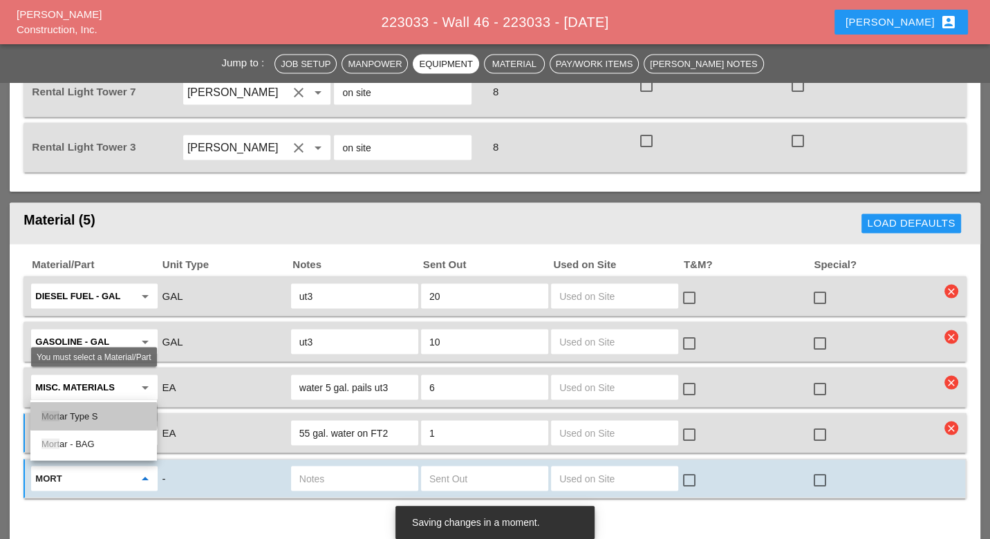
click at [100, 418] on div "Mort ar Type S" at bounding box center [93, 416] width 104 height 17
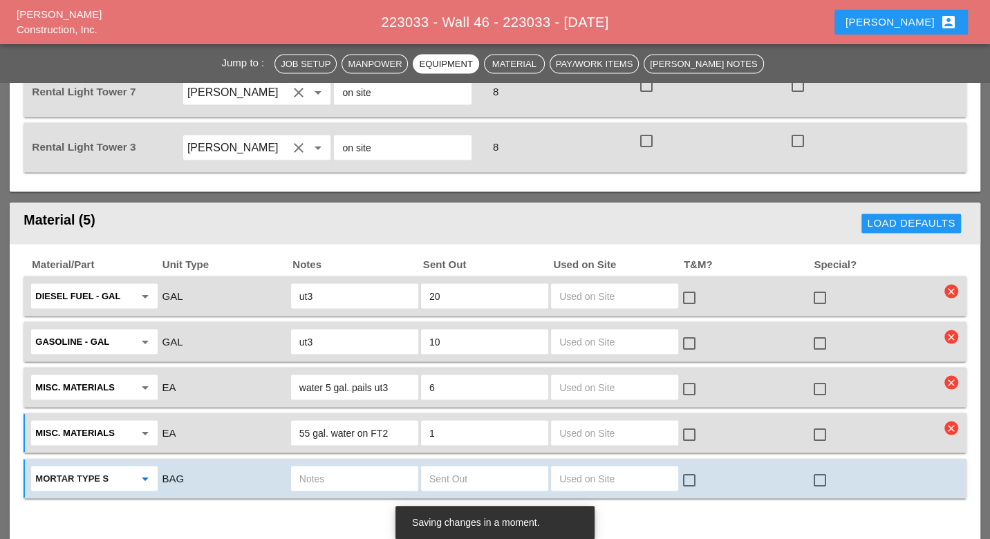
type input "Mortar Type S"
click at [391, 467] on input "text" at bounding box center [354, 478] width 111 height 22
click at [478, 508] on button "New Material control_point" at bounding box center [495, 520] width 126 height 25
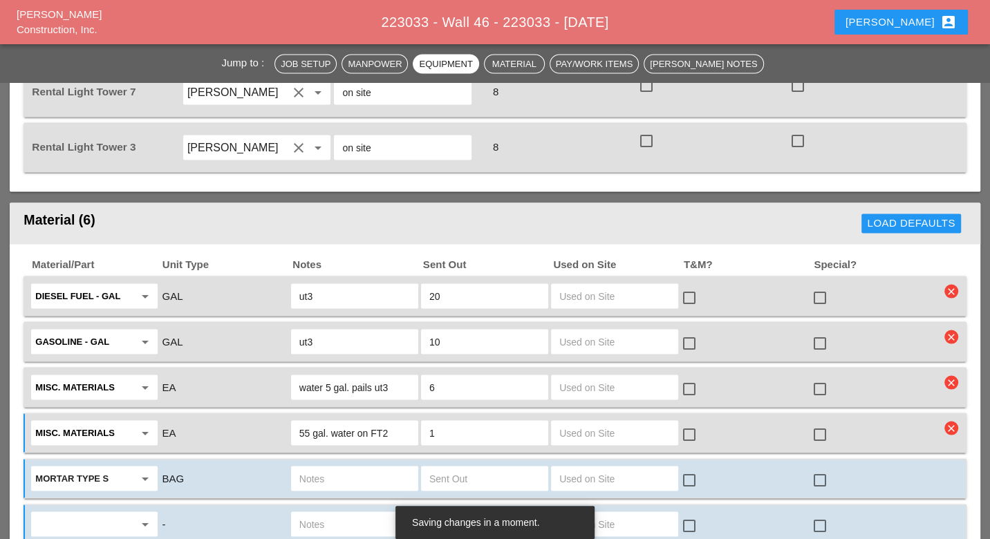
click at [369, 504] on div "arrow_drop_down - check_box_outline_blank check_box_outline_blank" at bounding box center [495, 524] width 942 height 40
click at [355, 467] on input "text" at bounding box center [354, 478] width 111 height 22
type input "skid FT2"
click at [474, 458] on div "Mortar Type S arrow_drop_down BAG skid FT2 check_box_outline_blank check_box_ou…" at bounding box center [495, 478] width 942 height 40
click at [480, 467] on input "text" at bounding box center [484, 478] width 111 height 22
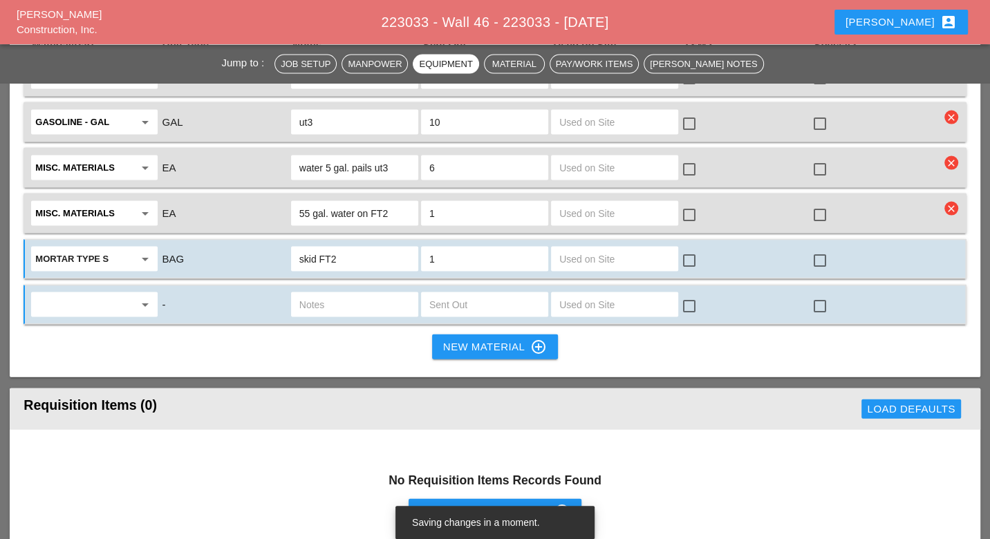
scroll to position [2154, 0]
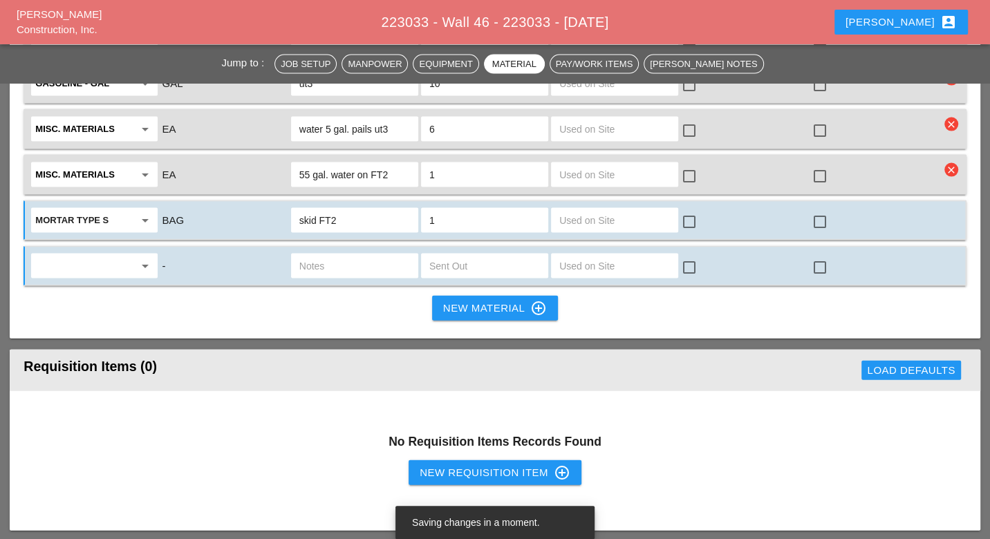
type input "1"
click at [464, 465] on div "New Requisition Item control_point" at bounding box center [495, 473] width 151 height 17
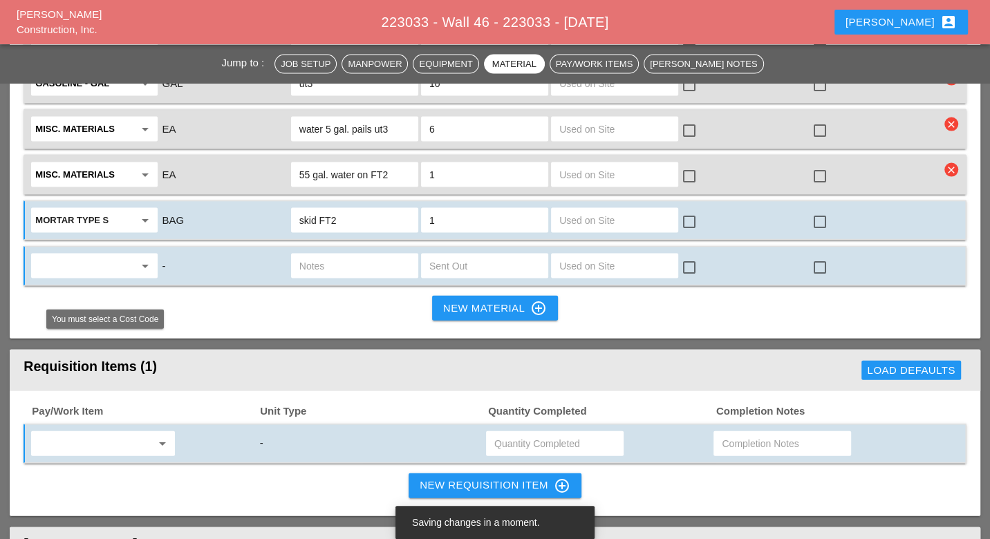
click at [135, 433] on input "text" at bounding box center [93, 444] width 116 height 22
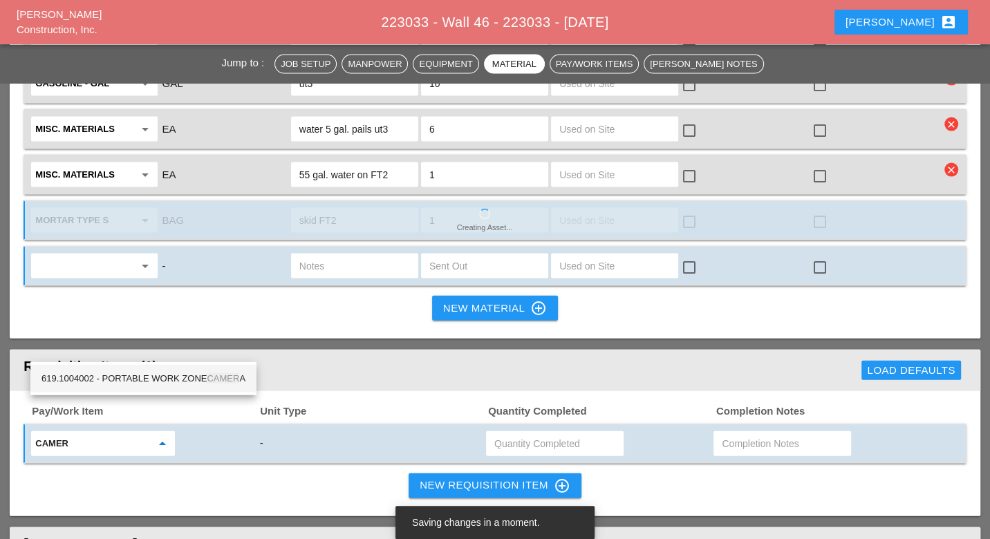
click at [142, 372] on div "619.1004002 - PORTABLE WORK ZONE CAMER A" at bounding box center [143, 379] width 204 height 17
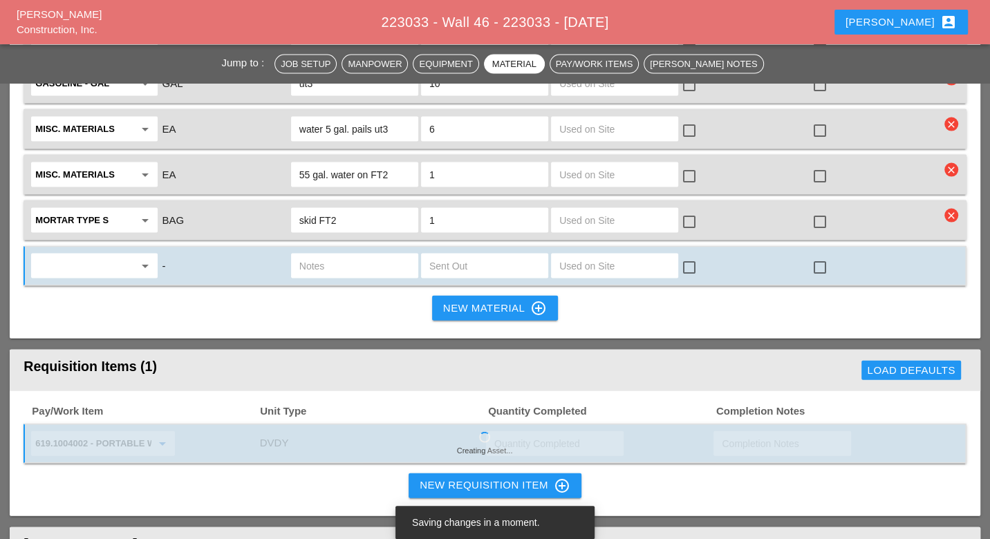
type input "619.1004002 - PORTABLE WORK ZONE CAMERA"
click at [514, 433] on input "text" at bounding box center [554, 444] width 121 height 22
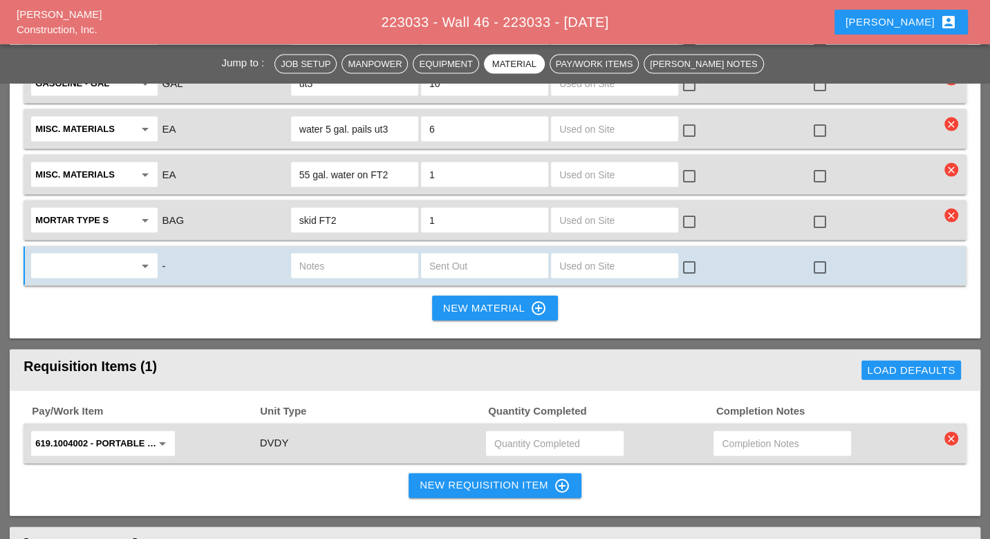
click at [514, 433] on input "text" at bounding box center [554, 444] width 121 height 22
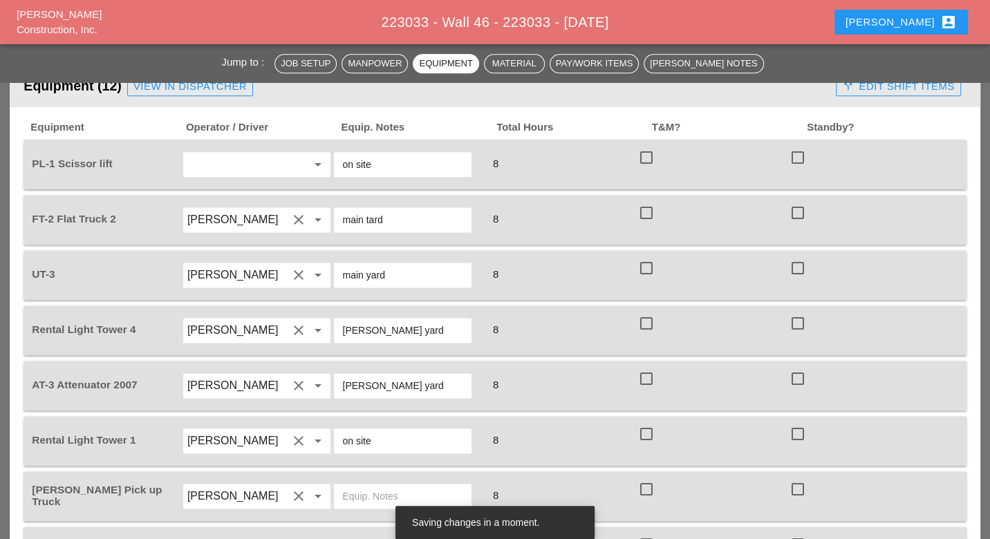
scroll to position [1079, 0]
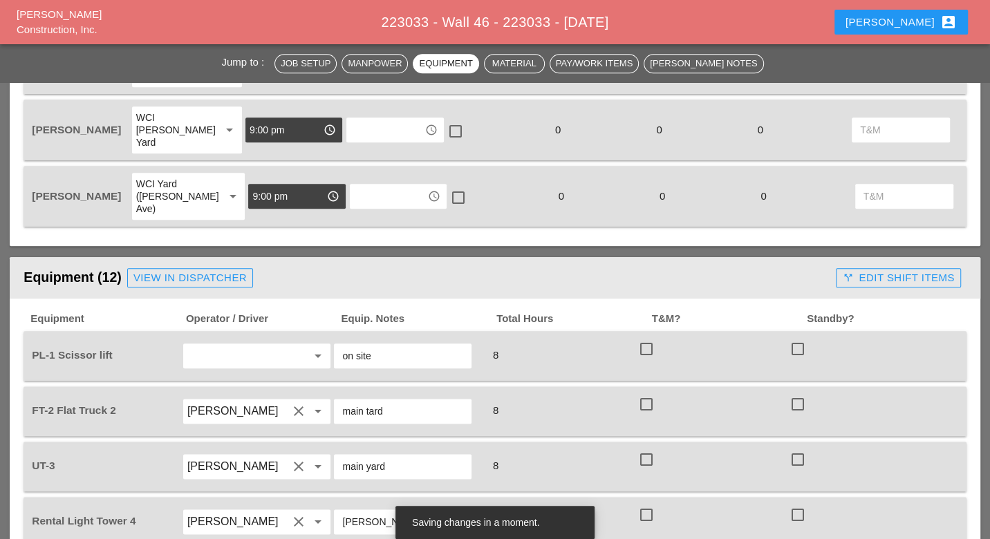
type input "4"
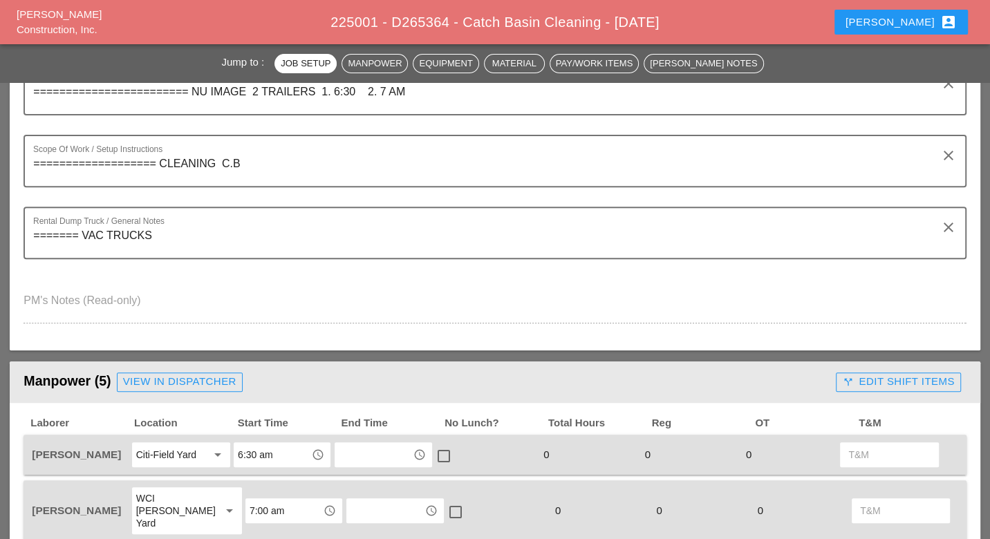
scroll to position [77, 0]
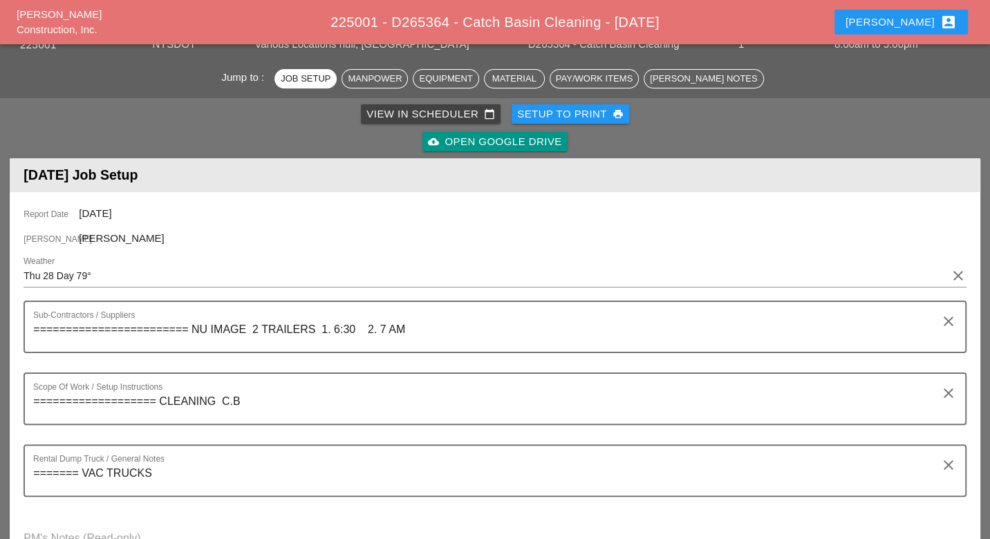
click at [374, 110] on div "View in Scheduler calendar_today" at bounding box center [430, 114] width 129 height 16
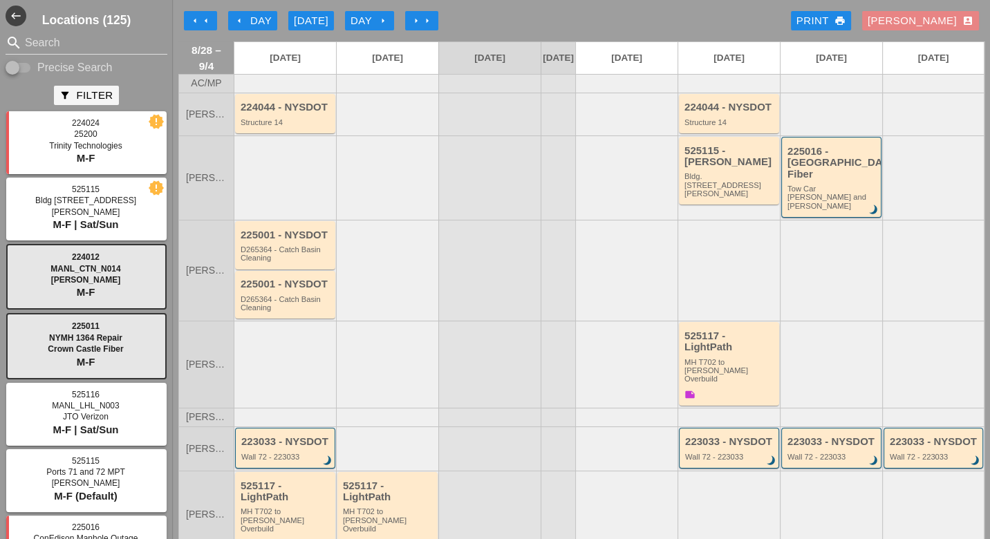
click at [925, 19] on div "Luca account_box" at bounding box center [921, 21] width 106 height 16
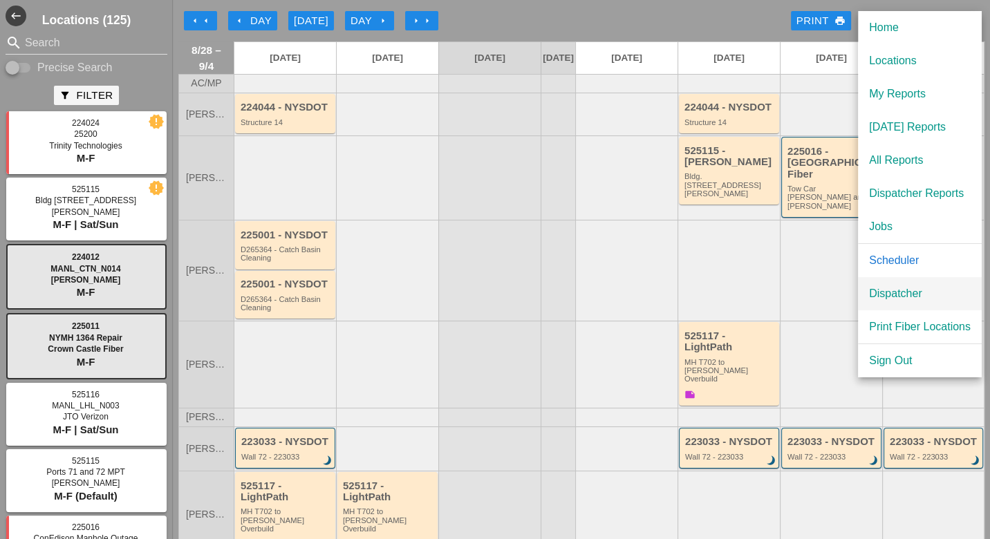
click at [899, 295] on div "Dispatcher" at bounding box center [920, 294] width 102 height 17
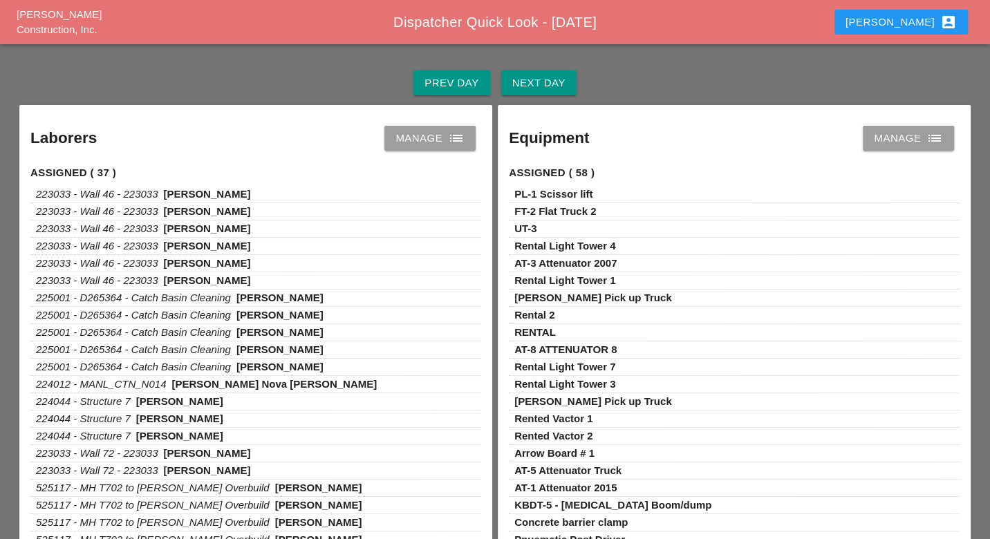
click at [436, 142] on div "Manage list" at bounding box center [429, 138] width 69 height 17
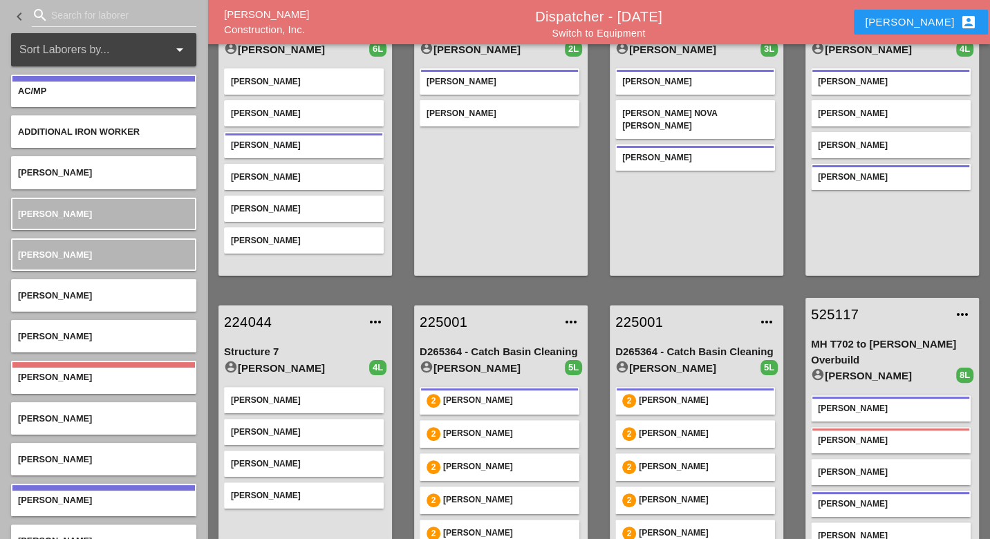
scroll to position [177, 0]
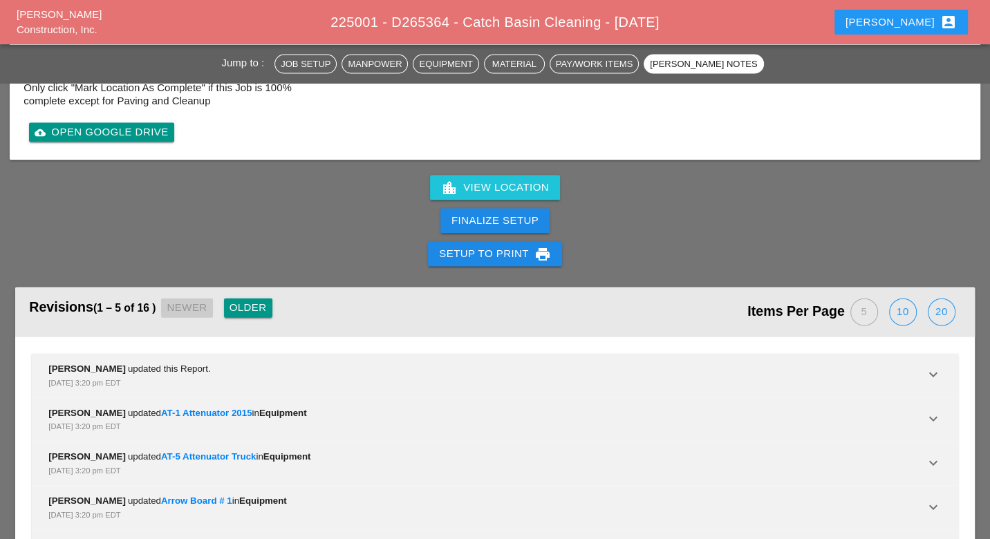
scroll to position [2208, 0]
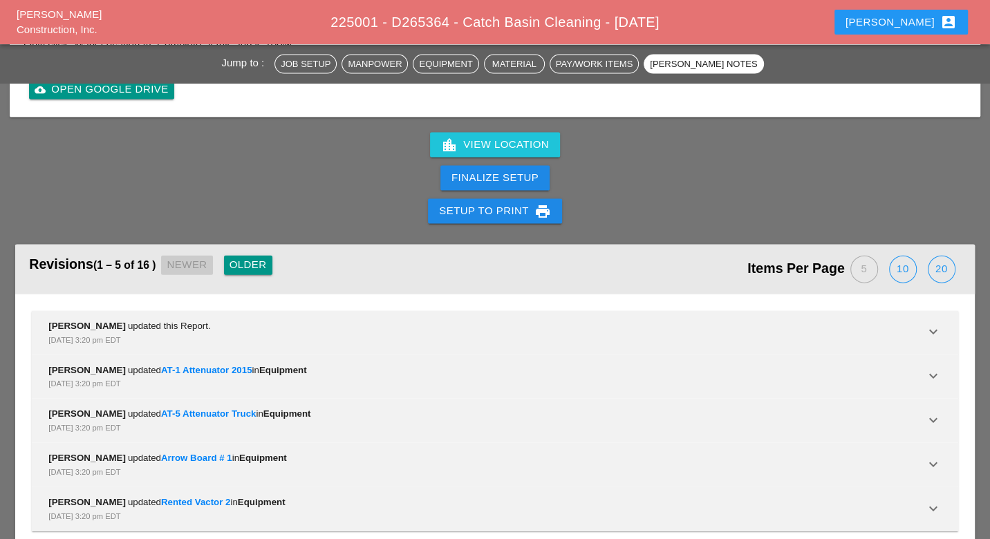
click at [250, 257] on div "Older" at bounding box center [248, 265] width 37 height 16
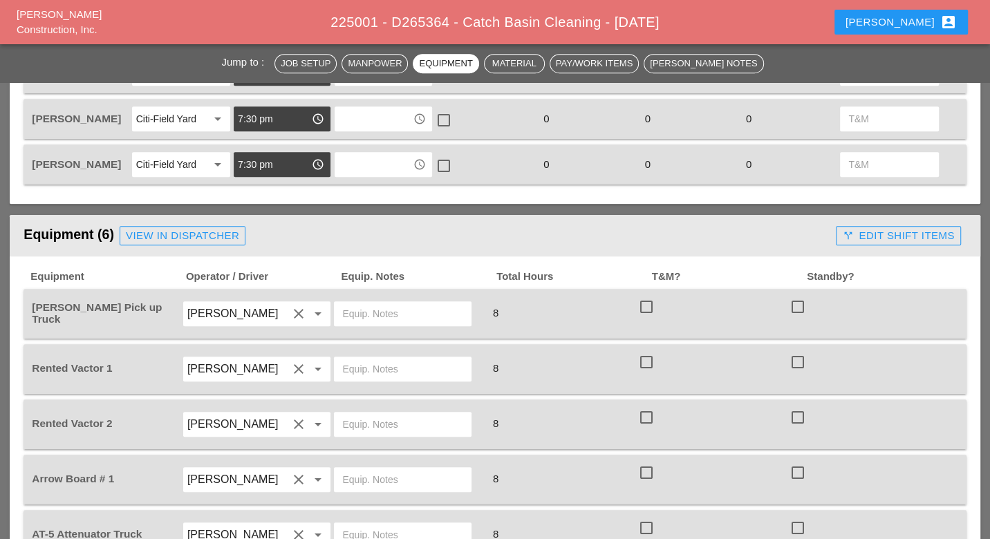
scroll to position [825, 0]
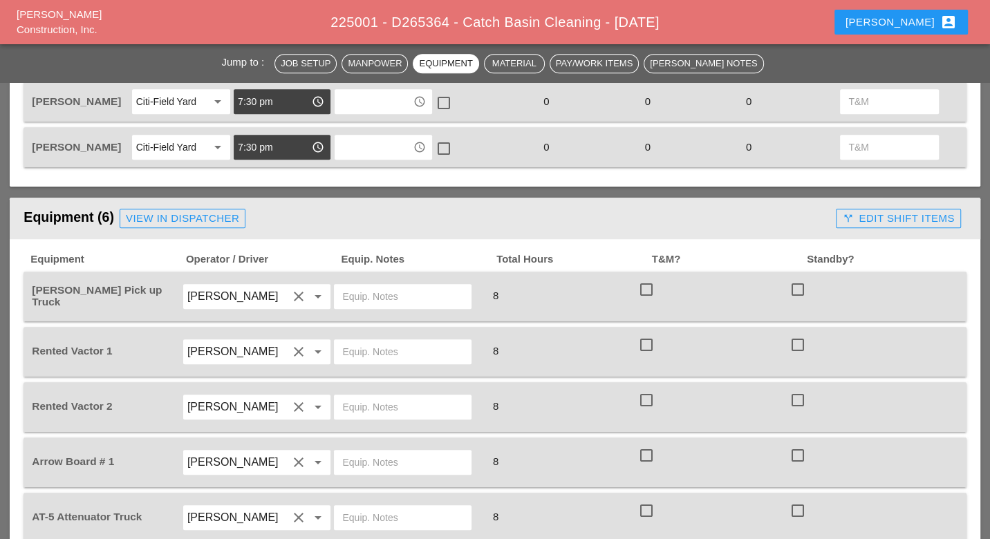
click at [361, 341] on input "text" at bounding box center [402, 352] width 121 height 22
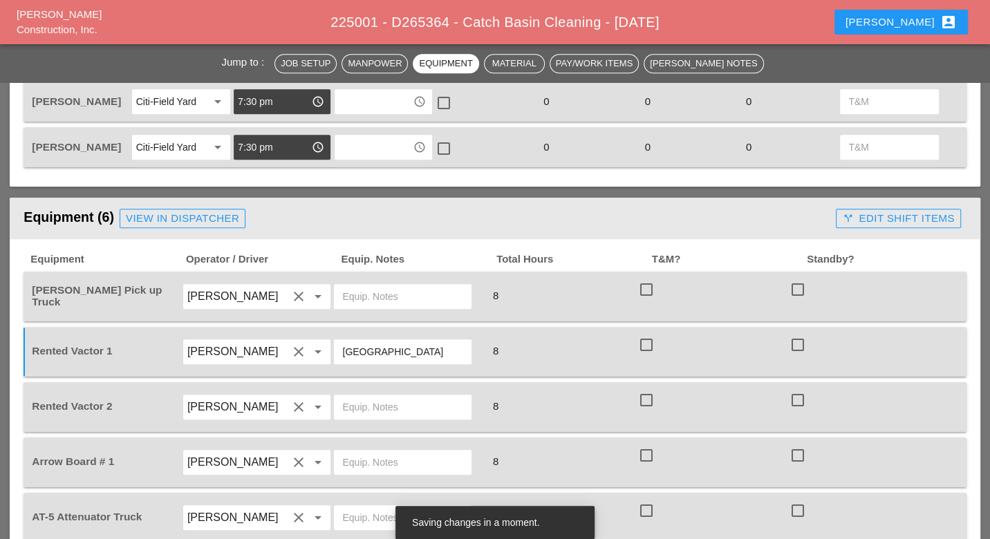
drag, startPoint x: 361, startPoint y: 326, endPoint x: 333, endPoint y: 328, distance: 28.5
click at [333, 333] on div "[GEOGRAPHIC_DATA]" at bounding box center [409, 352] width 152 height 39
type input "City Field"
click at [362, 396] on input "text" at bounding box center [402, 407] width 121 height 22
paste input "City Field"
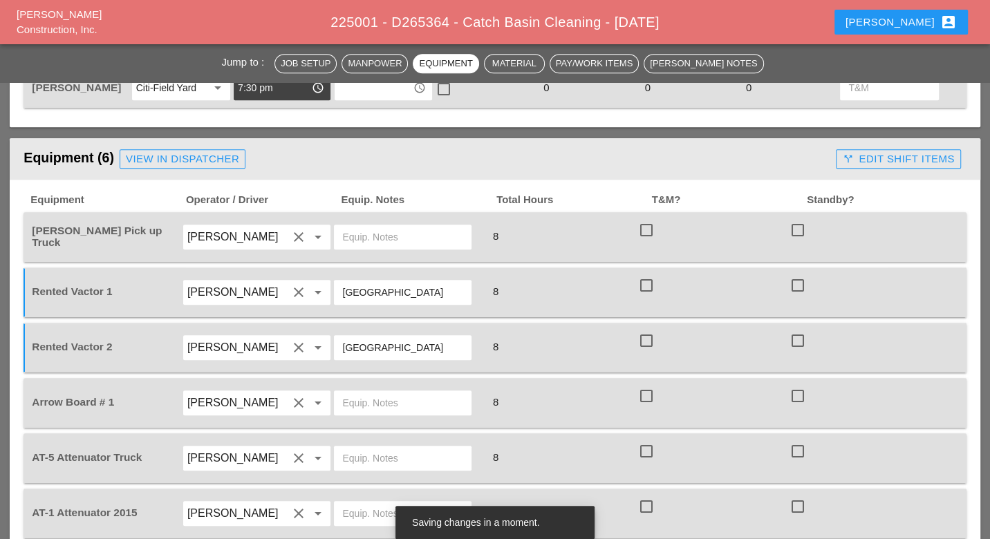
scroll to position [902, 0]
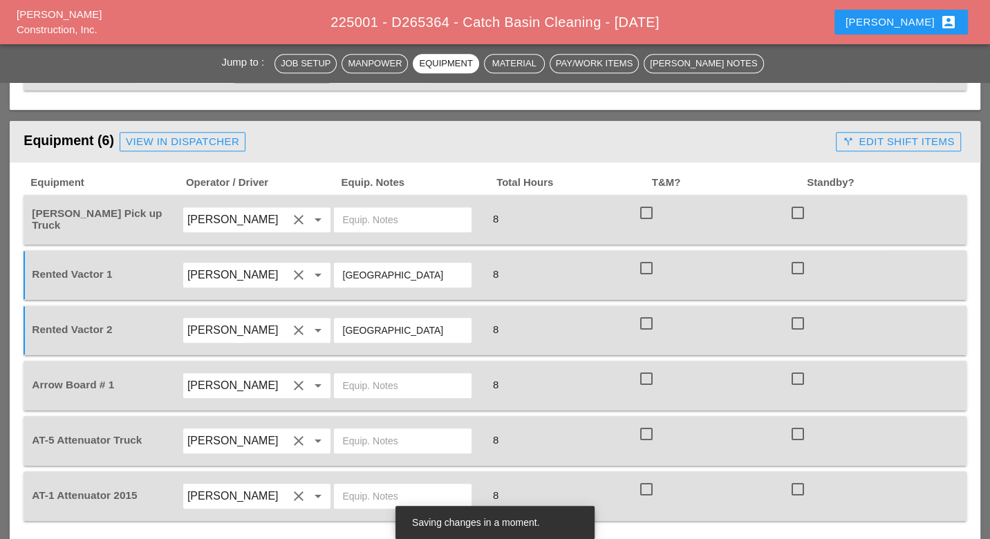
type input "City Field"
click at [362, 375] on input "text" at bounding box center [402, 386] width 121 height 22
paste input "City Field"
type input "City Field"
click at [359, 430] on input "text" at bounding box center [402, 441] width 121 height 22
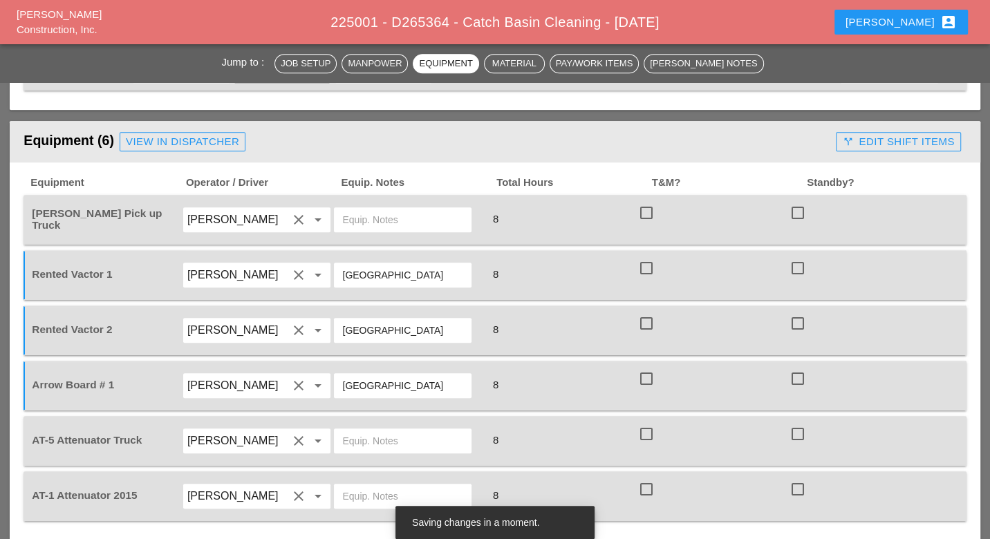
paste input "City Field"
type input "City Field"
click at [355, 485] on input "text" at bounding box center [402, 496] width 121 height 22
type input "Bruckner Yard"
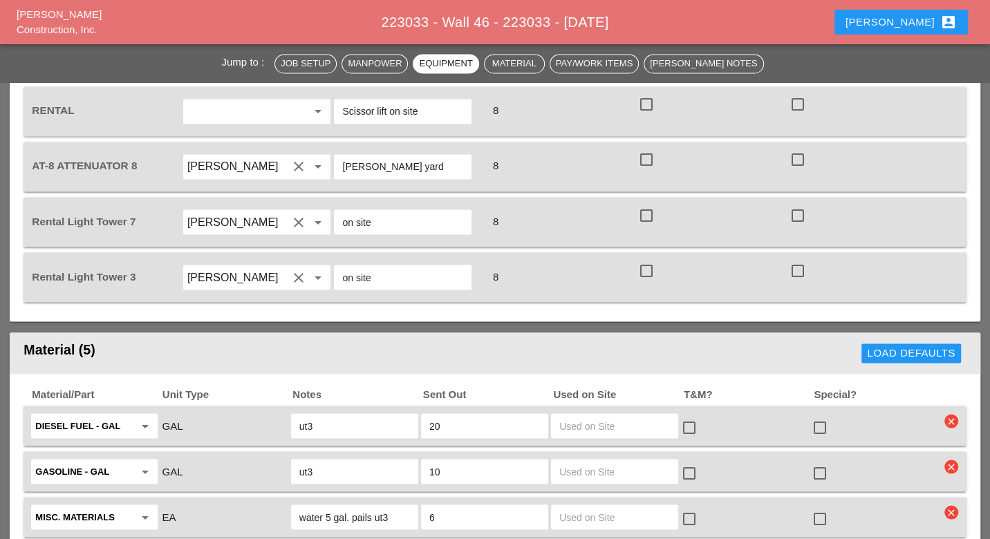
scroll to position [2074, 0]
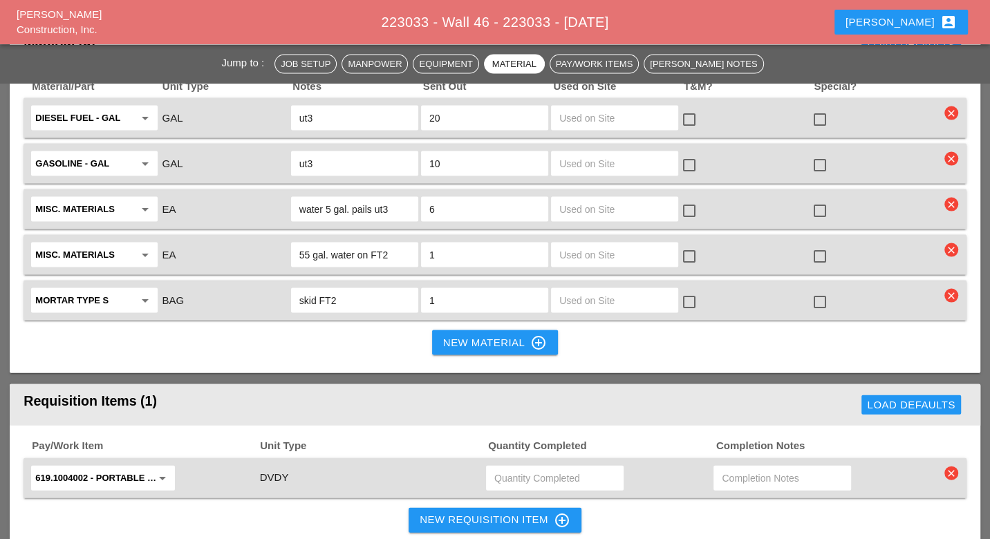
click at [466, 335] on div "New Material control_point" at bounding box center [495, 343] width 104 height 17
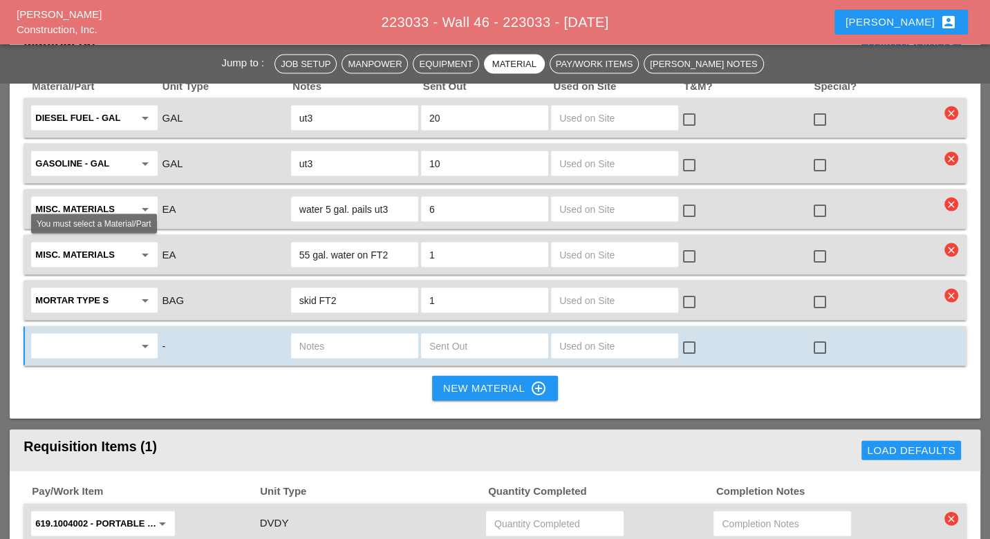
click at [84, 335] on input "text" at bounding box center [84, 346] width 98 height 22
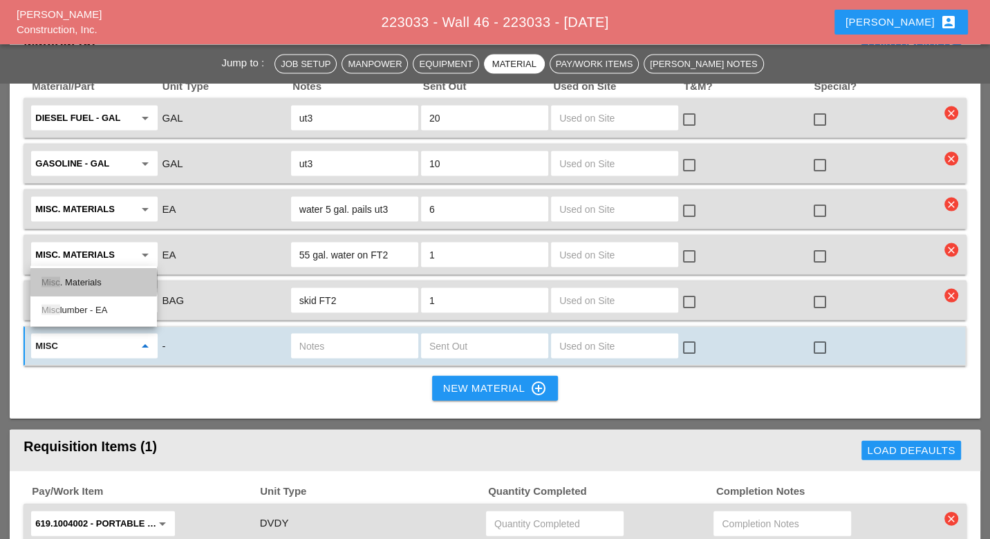
click at [89, 281] on div "Misc . Materials" at bounding box center [93, 282] width 104 height 17
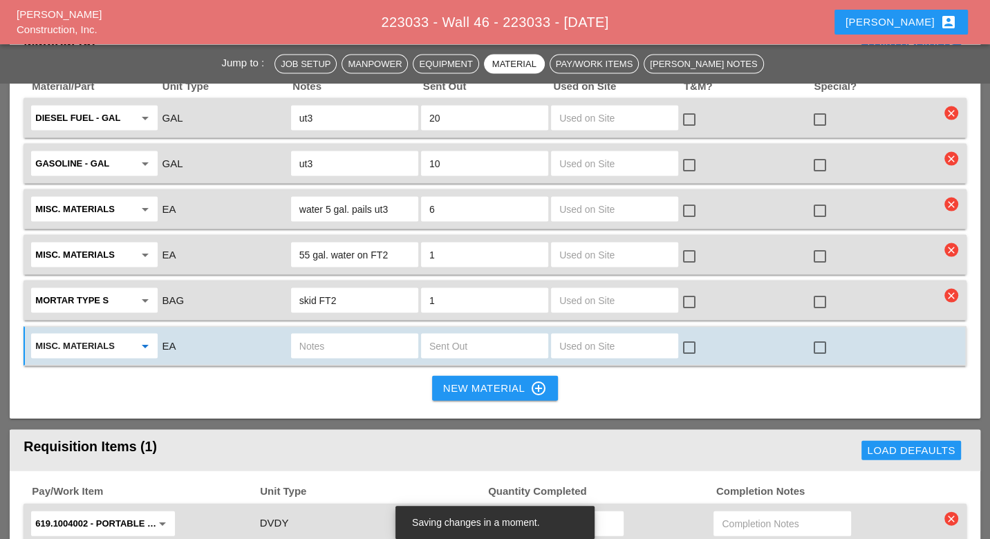
type input "Misc. Materials"
click at [332, 335] on input "text" at bounding box center [354, 346] width 111 height 22
type input "Bricks anchors box"
click at [448, 335] on input "text" at bounding box center [484, 346] width 111 height 22
type input "1"
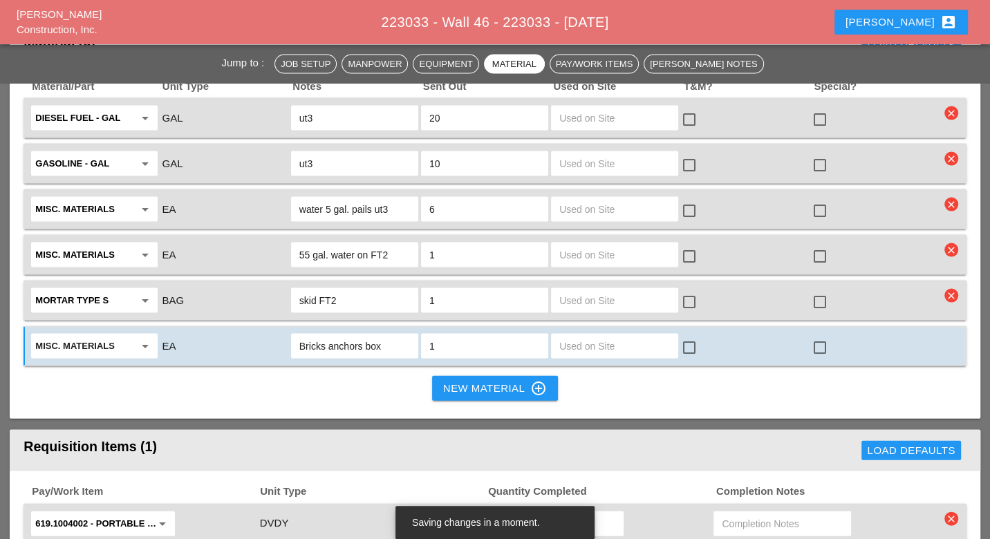
click at [391, 335] on input "Bricks anchors box" at bounding box center [354, 346] width 111 height 22
type input "Bricks anchors box Jim office"
click at [480, 380] on div "New Material control_point" at bounding box center [495, 388] width 104 height 17
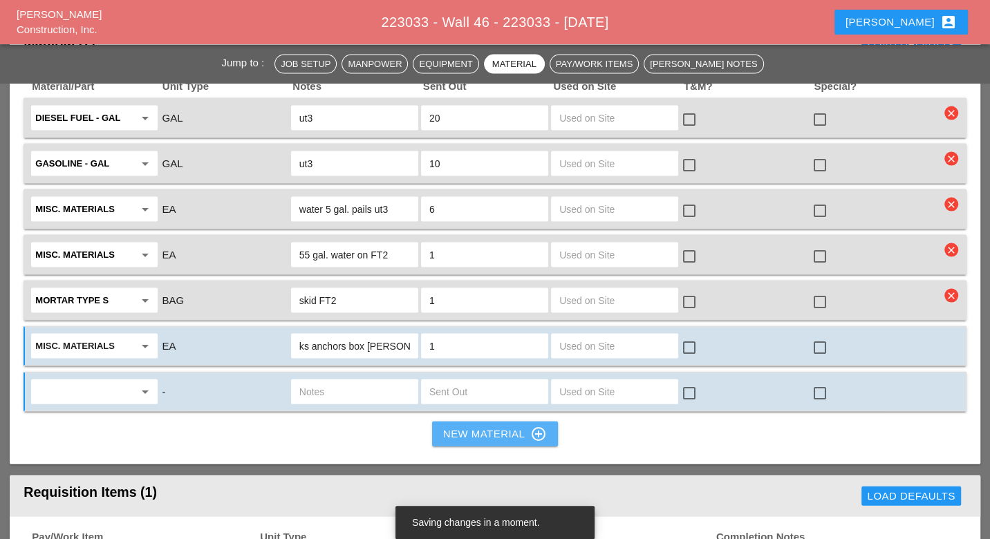
scroll to position [0, 0]
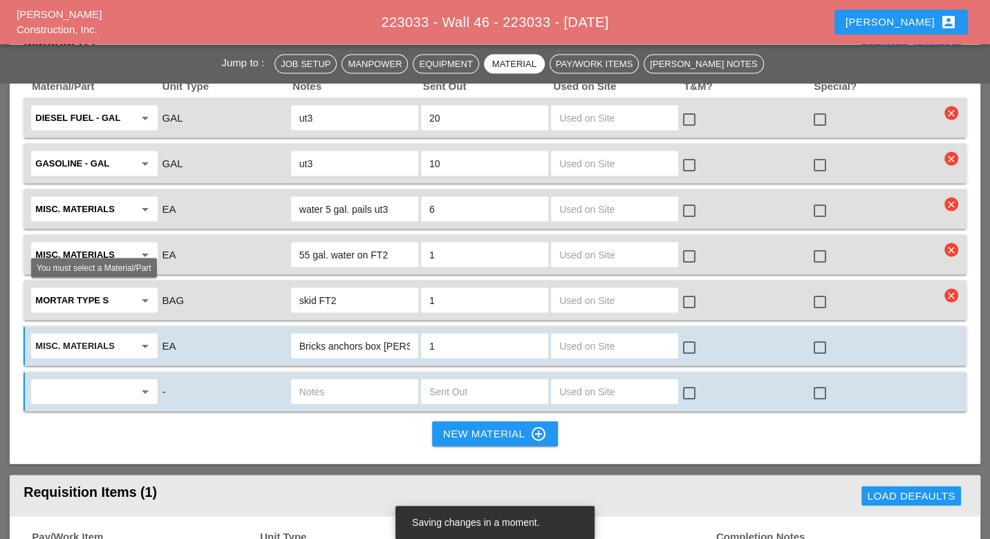
click at [53, 381] on input "text" at bounding box center [84, 392] width 98 height 22
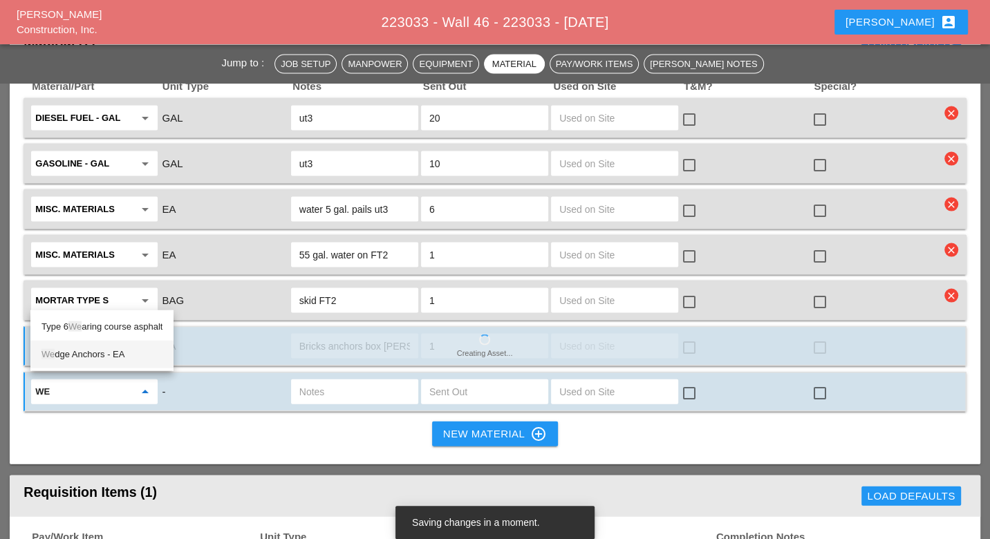
click at [111, 351] on div "We dge Anchors - EA" at bounding box center [101, 354] width 121 height 17
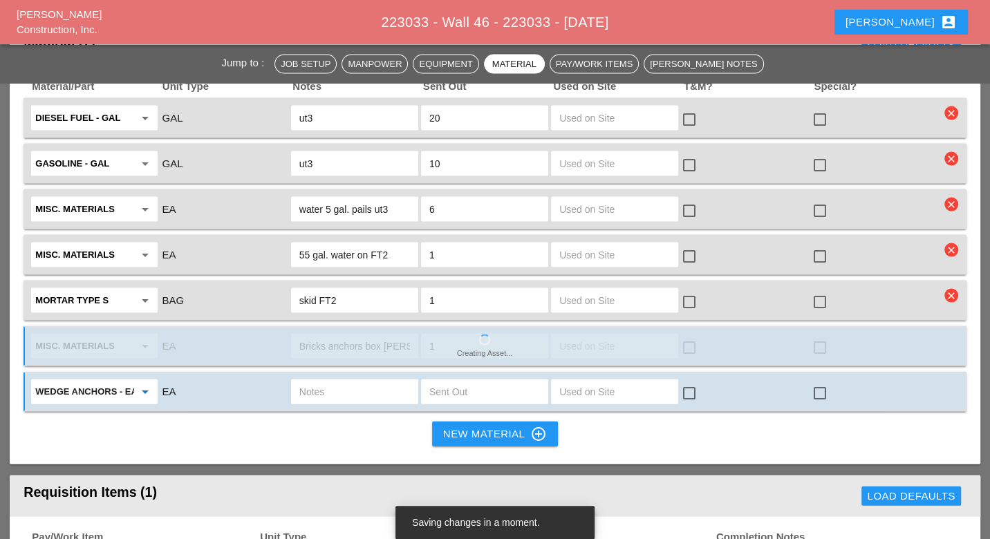
type input "Wedge Anchors - EA"
click at [330, 381] on input "text" at bounding box center [354, 392] width 111 height 22
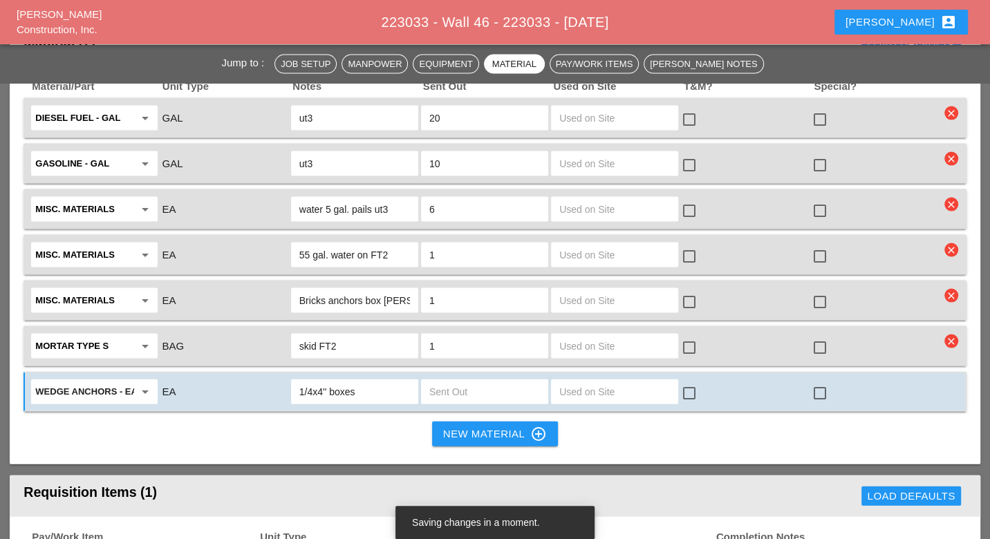
type input "1/4x4'' boxes"
click at [486, 381] on input "text" at bounding box center [484, 392] width 111 height 22
type input "4"
click at [400, 381] on input "1/4x4'' boxes" at bounding box center [354, 392] width 111 height 22
type input "1/4x4'' boxes Jim's office"
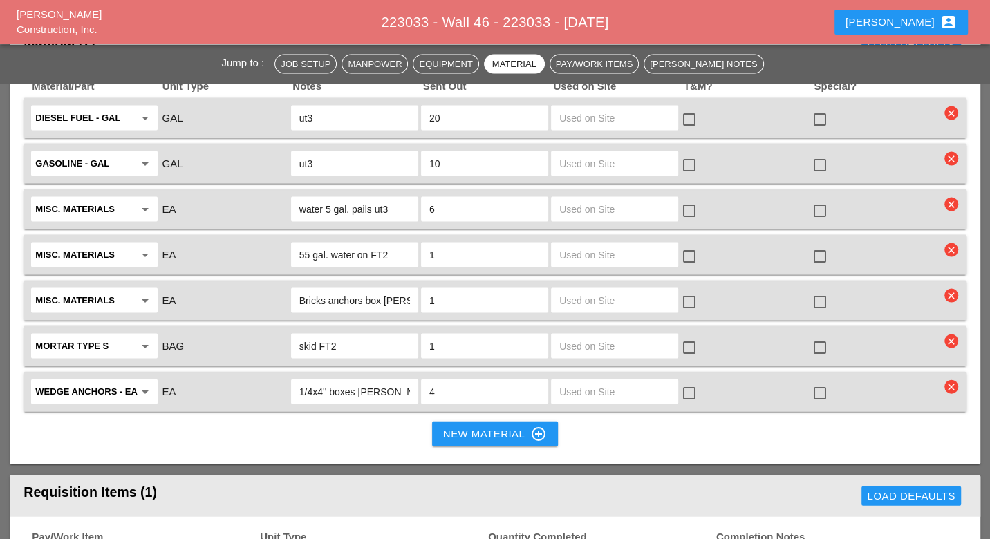
scroll to position [1690, 0]
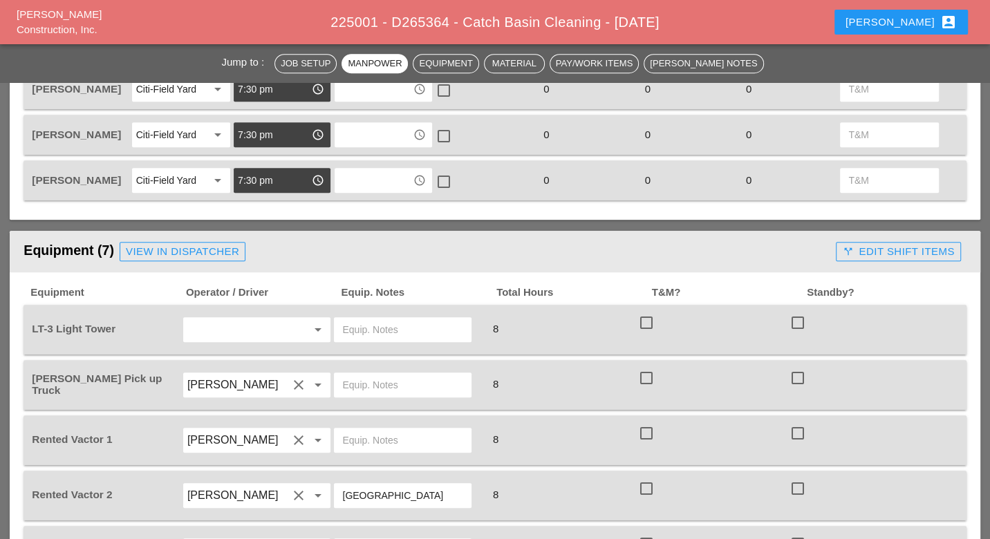
scroll to position [845, 0]
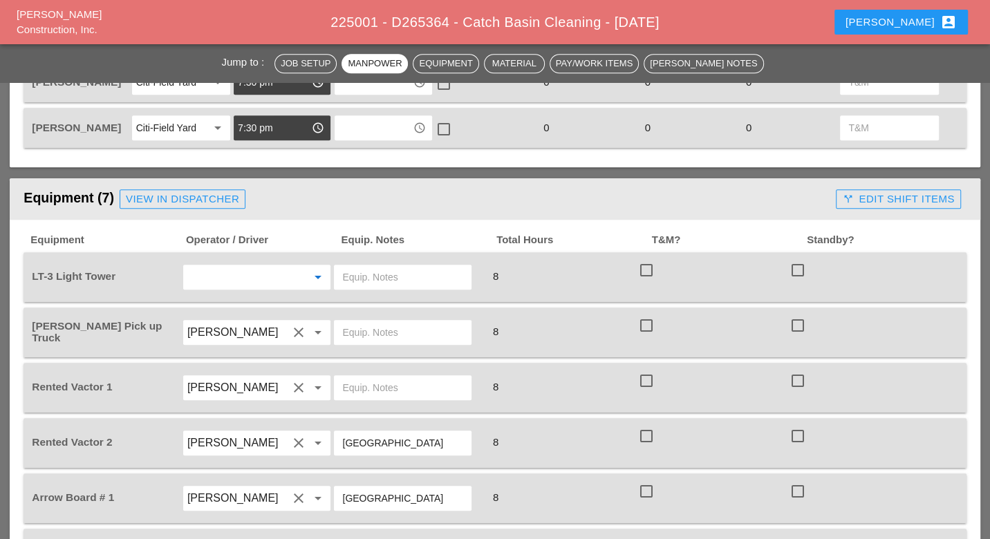
click at [232, 266] on input "text" at bounding box center [237, 277] width 101 height 22
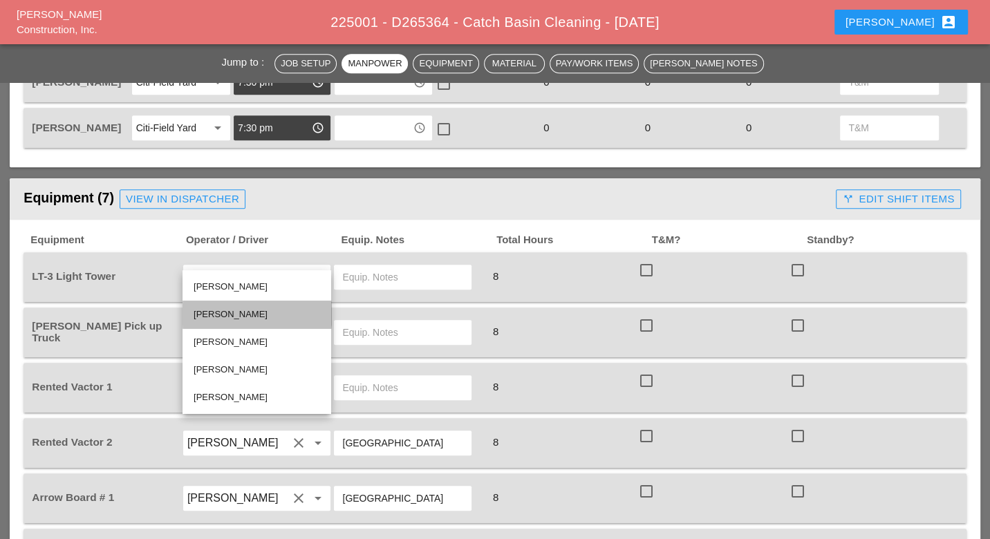
click at [229, 312] on div "[PERSON_NAME]" at bounding box center [257, 314] width 127 height 17
type input "[PERSON_NAME]"
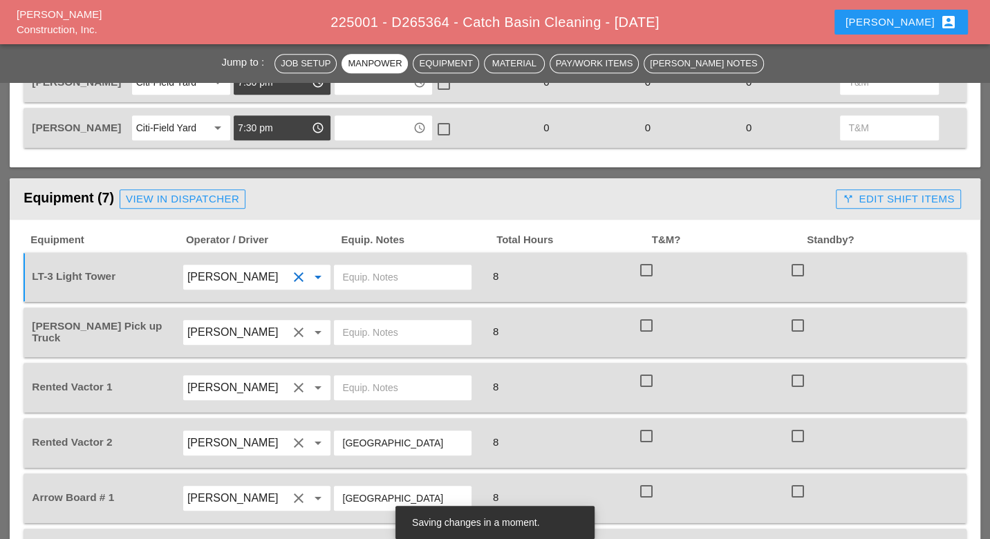
click at [379, 266] on input "text" at bounding box center [402, 277] width 121 height 22
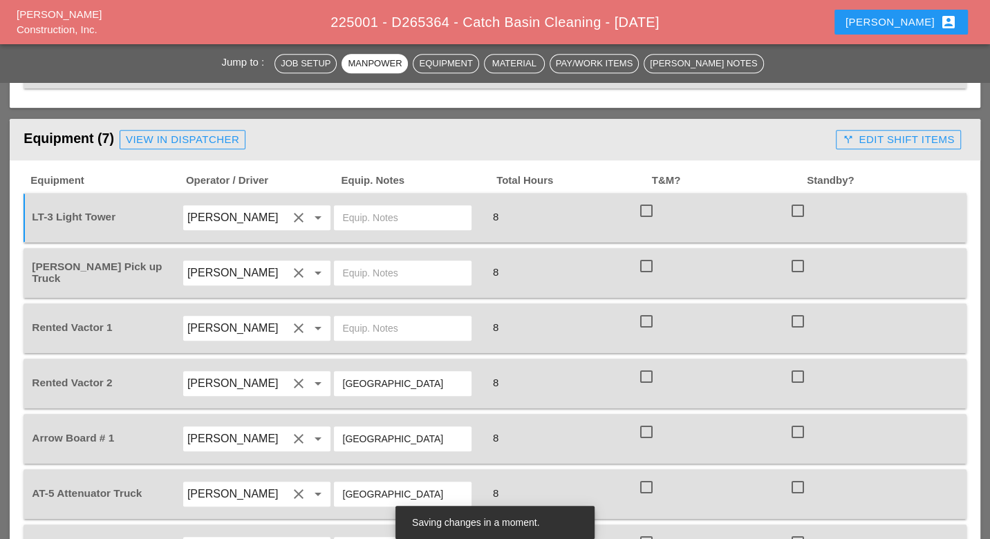
scroll to position [922, 0]
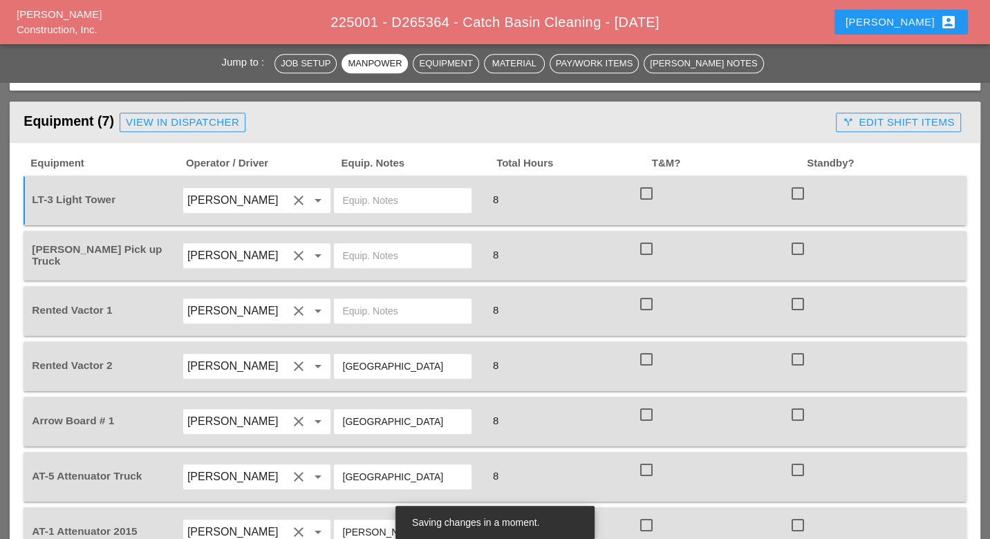
drag, startPoint x: 371, startPoint y: 347, endPoint x: 336, endPoint y: 345, distance: 35.3
click at [336, 354] on div "[GEOGRAPHIC_DATA]" at bounding box center [403, 366] width 138 height 25
click at [370, 300] on input "text" at bounding box center [402, 311] width 121 height 22
paste input "[GEOGRAPHIC_DATA]"
type input "[GEOGRAPHIC_DATA]"
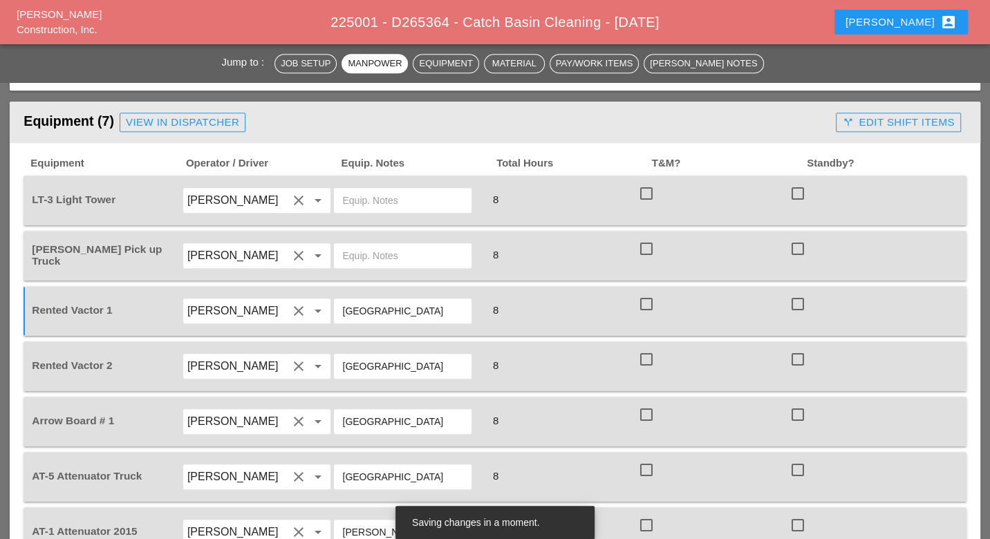
click at [370, 189] on input "text" at bounding box center [402, 200] width 121 height 22
paste input "[GEOGRAPHIC_DATA]"
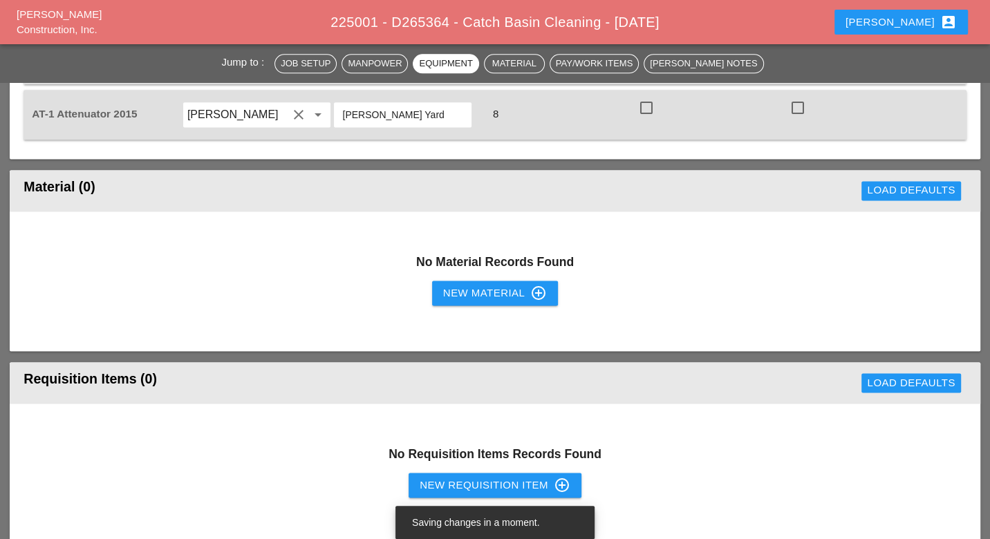
scroll to position [1383, 0]
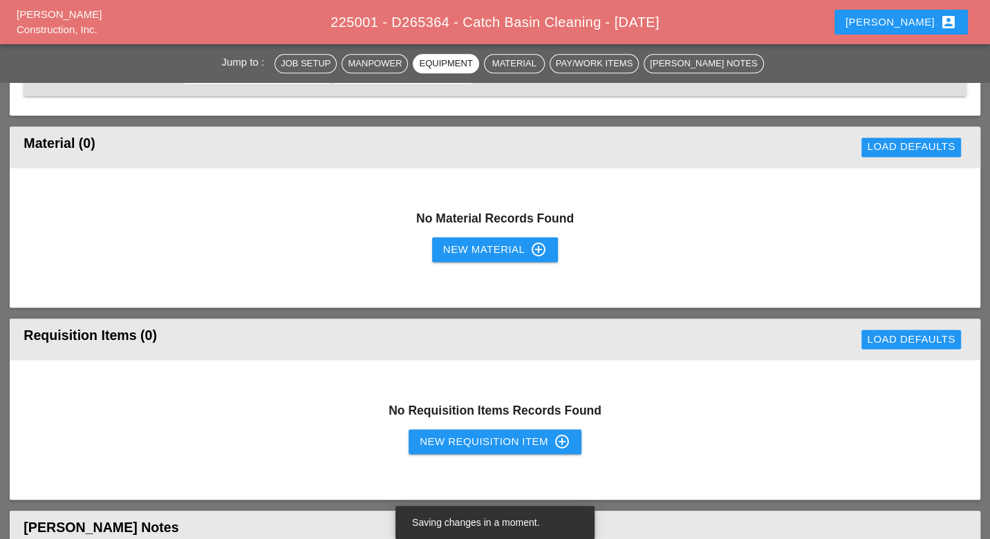
type input "[GEOGRAPHIC_DATA]"
click at [435, 433] on div "New Requisition Item control_point" at bounding box center [495, 441] width 151 height 17
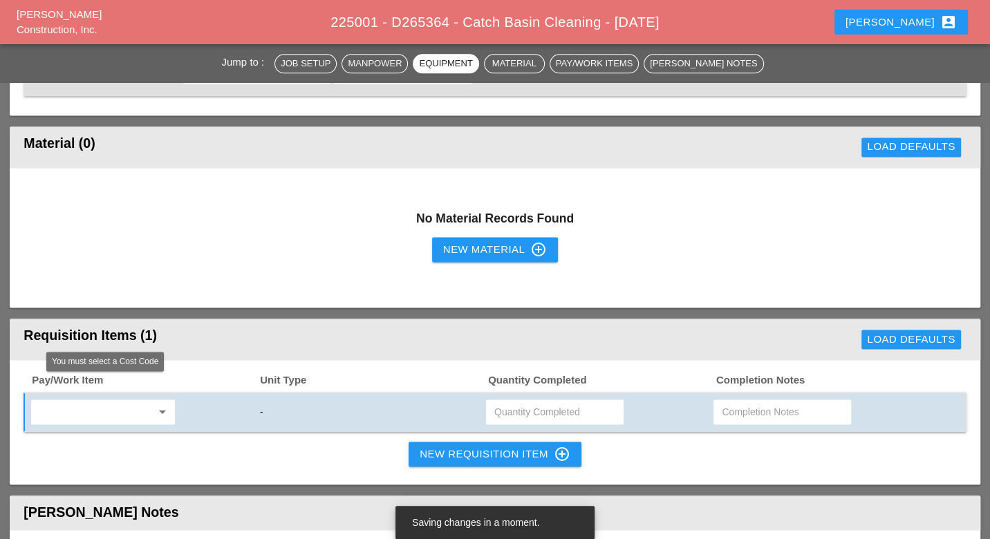
click at [122, 401] on input "text" at bounding box center [93, 412] width 116 height 22
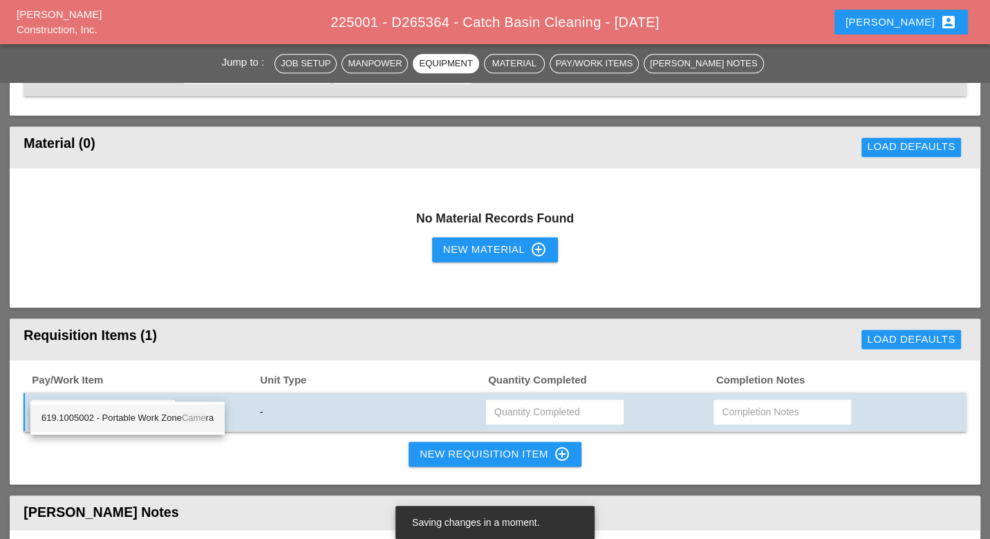
click at [155, 415] on div "619.1005002 - Portable Work Zone Came ra" at bounding box center [127, 418] width 172 height 17
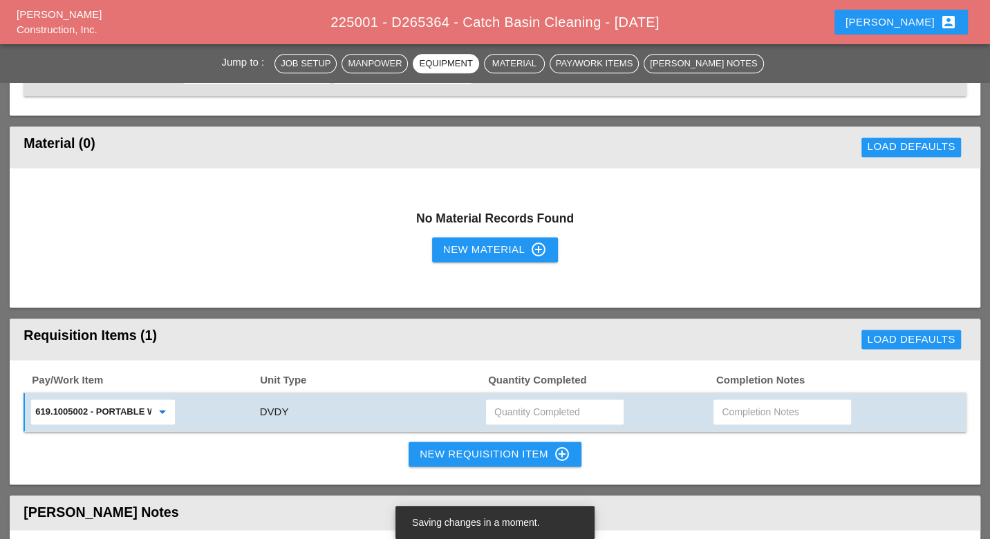
type input "619.1005002 - Portable Work Zone Camera"
click at [500, 401] on input "text" at bounding box center [554, 412] width 121 height 22
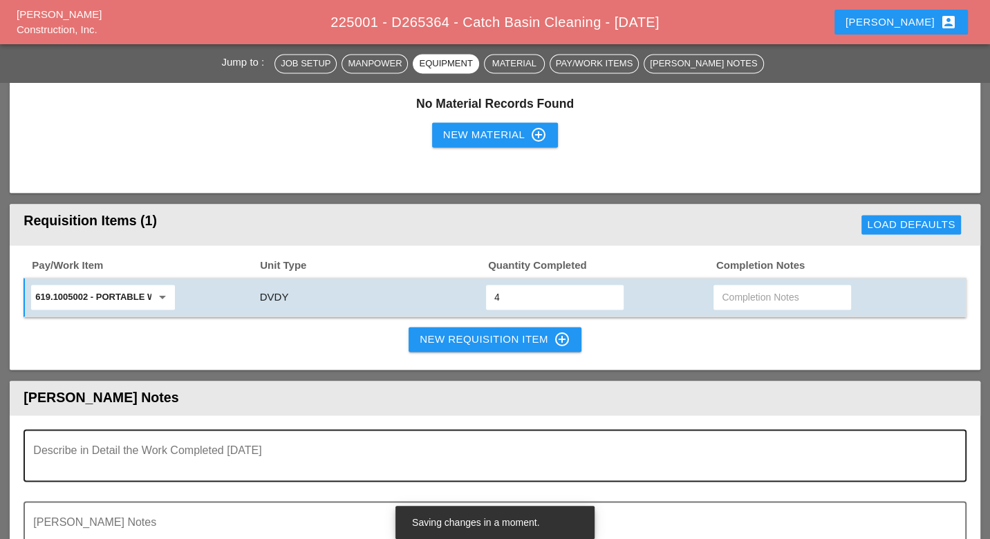
scroll to position [1536, 0]
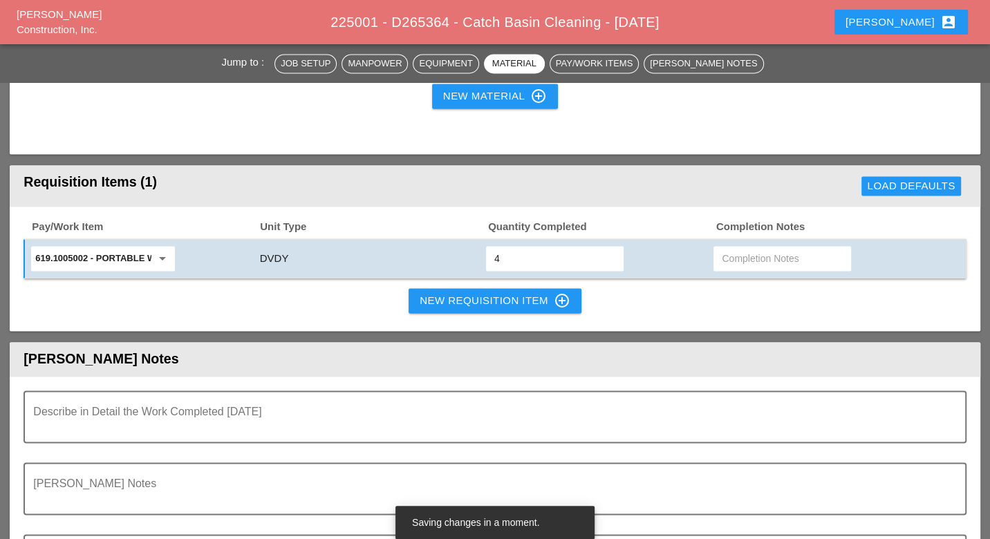
type input "4"
click at [458, 292] on div "New Requisition Item control_point" at bounding box center [495, 300] width 151 height 17
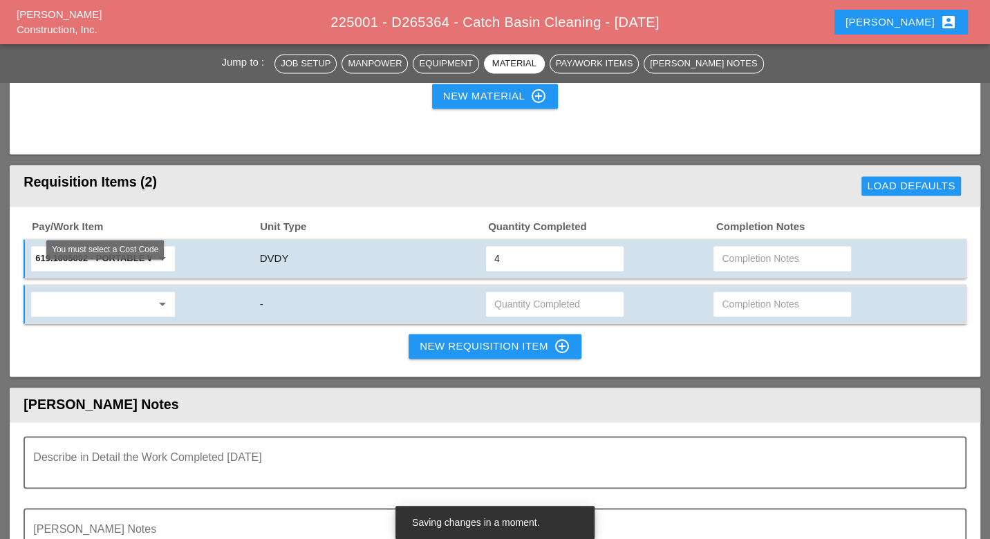
click at [99, 293] on input "text" at bounding box center [93, 304] width 116 height 22
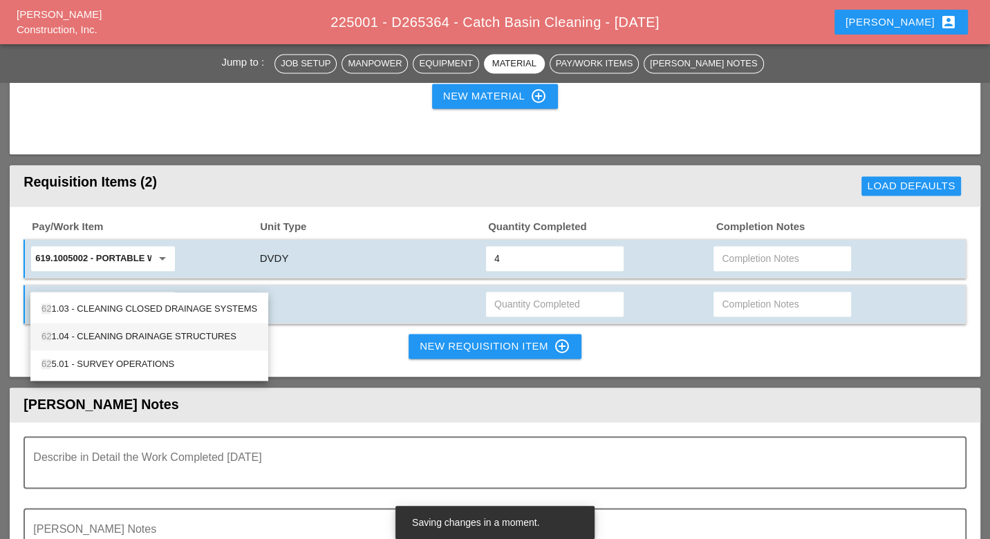
click at [146, 329] on div "62 1.04 - CLEANING DRAINAGE STRUCTURES" at bounding box center [149, 336] width 216 height 17
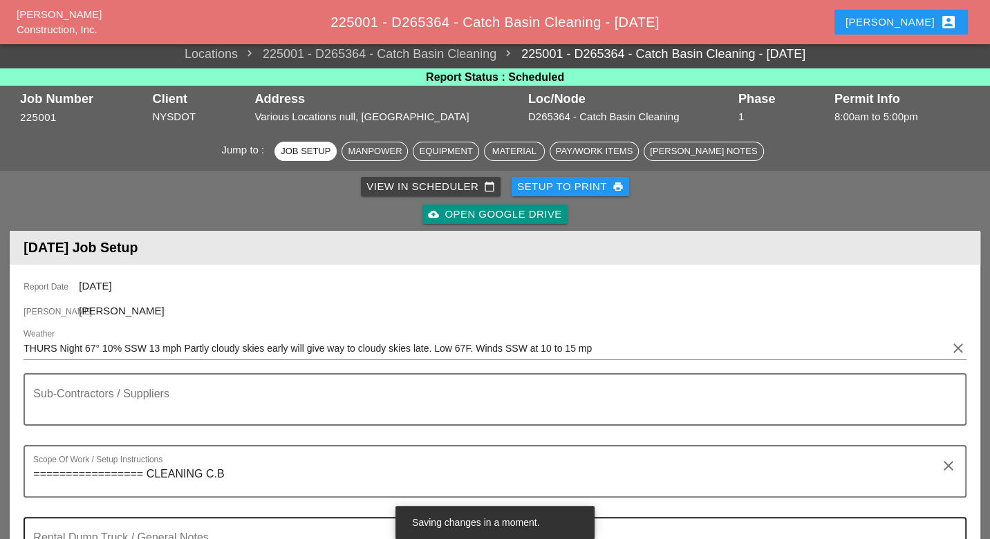
scroll to position [0, 0]
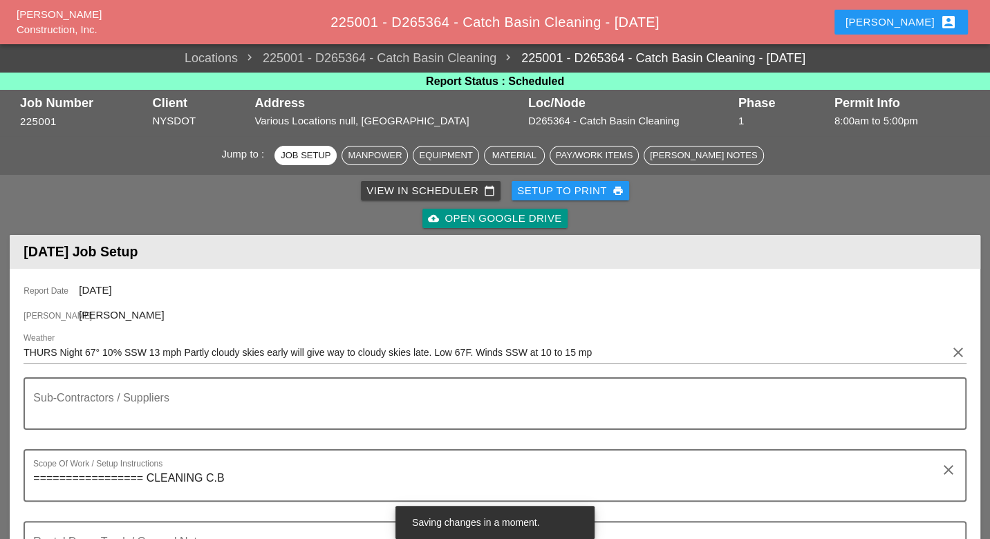
type input "621.04 - CLEANING DRAINAGE STRUCTURES"
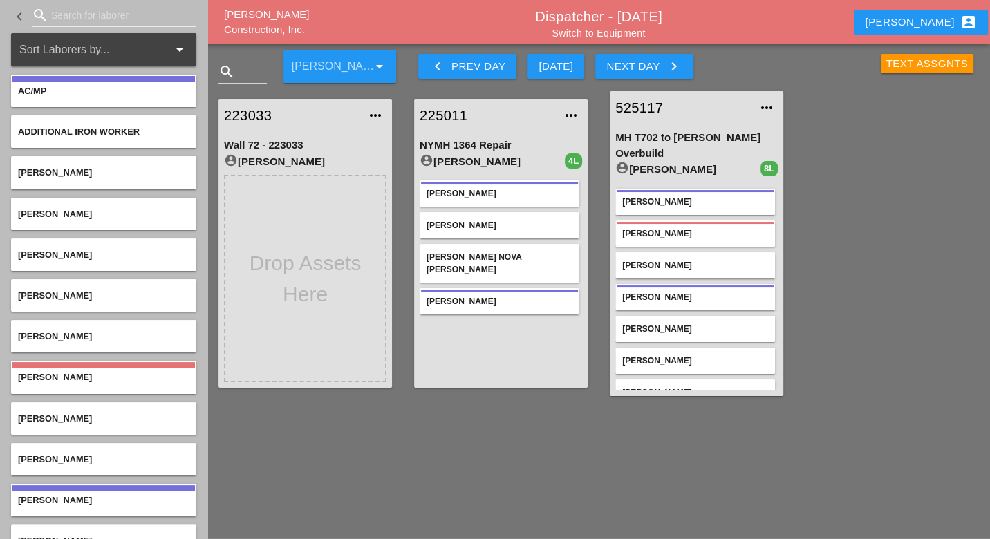
click at [628, 60] on div "Next Day keyboard_arrow_right" at bounding box center [643, 66] width 75 height 17
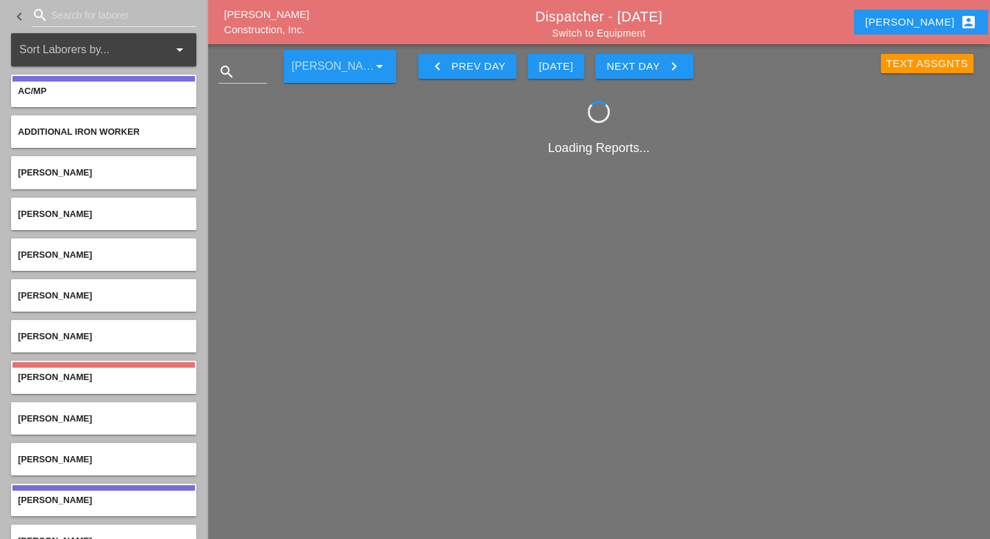
click at [623, 66] on div "Next Day keyboard_arrow_right" at bounding box center [643, 66] width 75 height 17
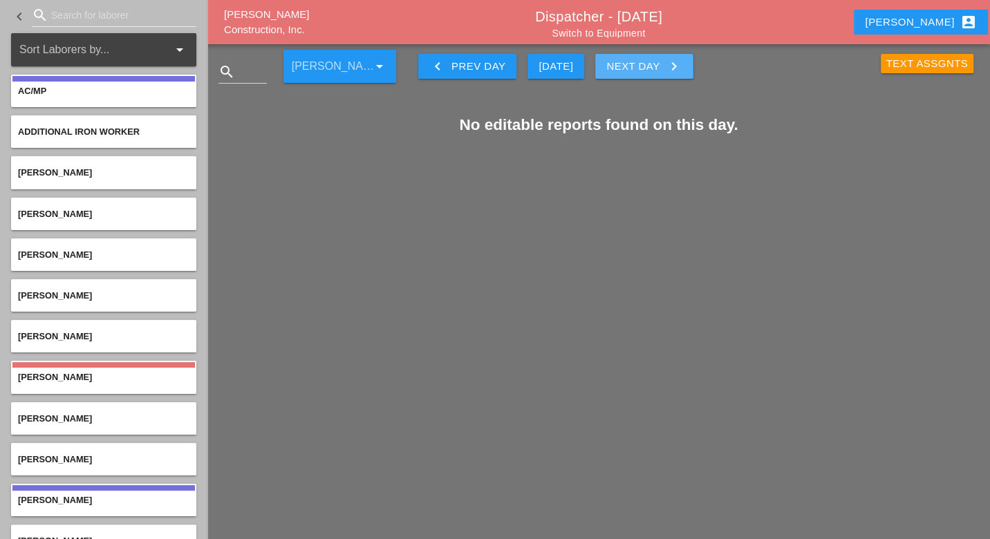
click at [621, 62] on div "Next Day keyboard_arrow_right" at bounding box center [643, 66] width 75 height 17
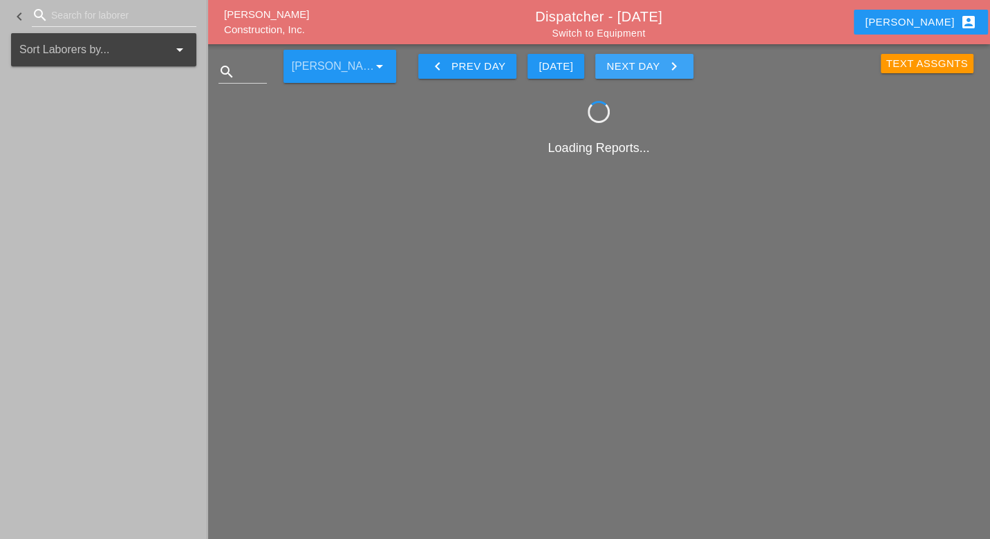
click at [621, 62] on div "Next Day keyboard_arrow_right" at bounding box center [643, 66] width 75 height 17
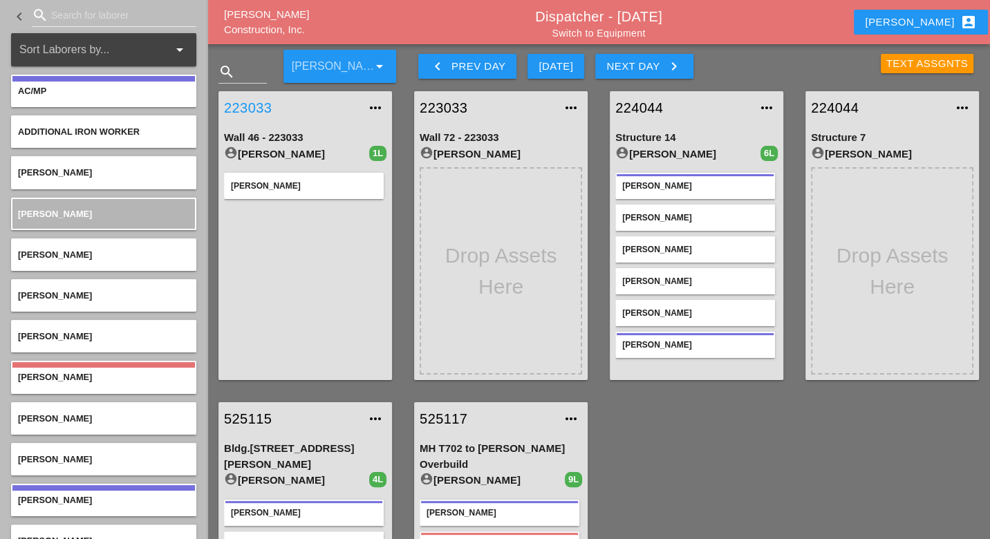
click at [247, 109] on link "223033" at bounding box center [291, 107] width 135 height 21
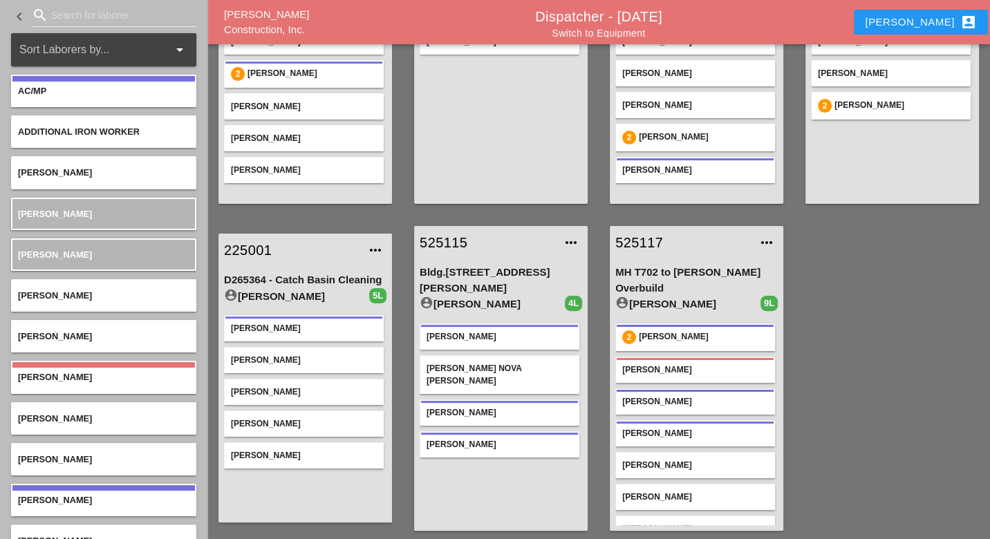
scroll to position [177, 0]
click at [72, 14] on input "Search for laborer" at bounding box center [114, 15] width 126 height 22
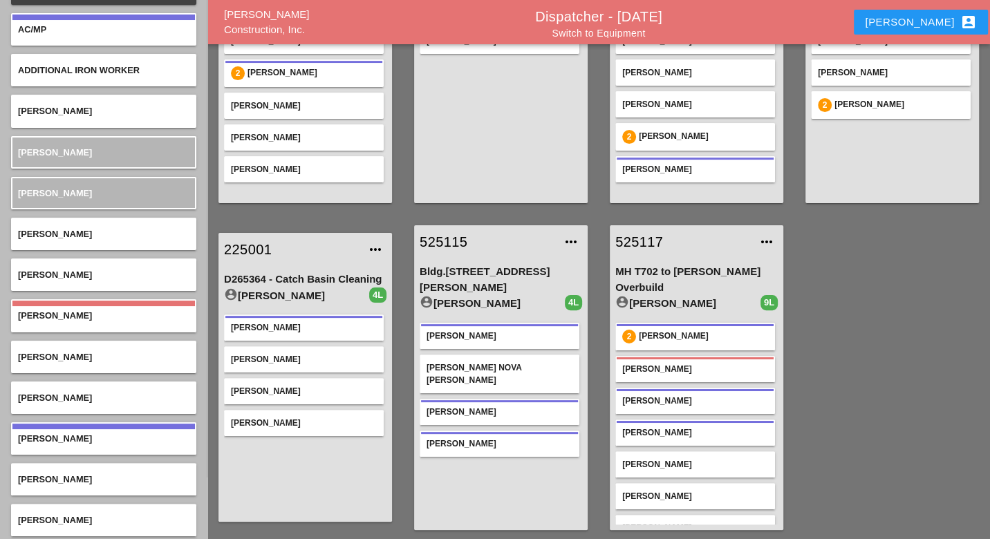
scroll to position [77, 0]
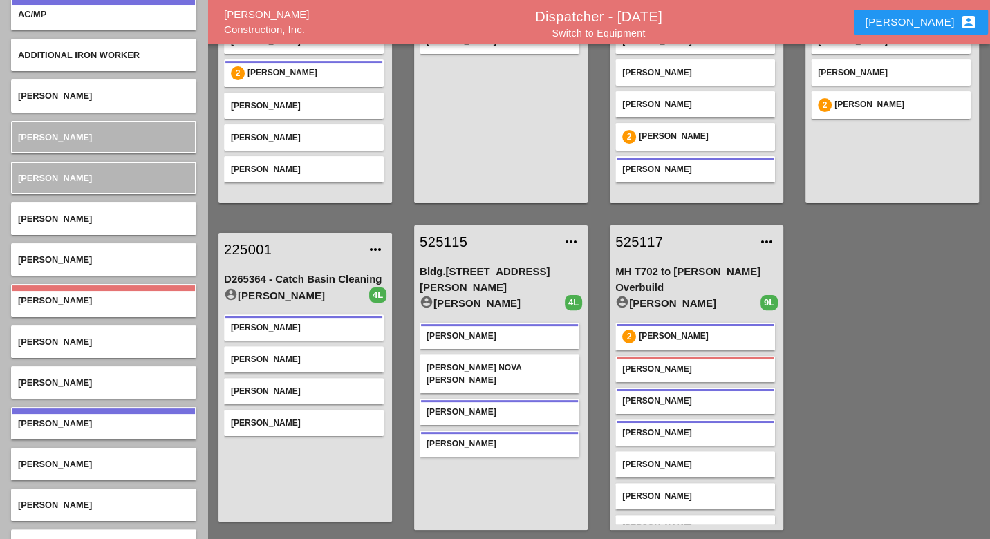
type input "a"
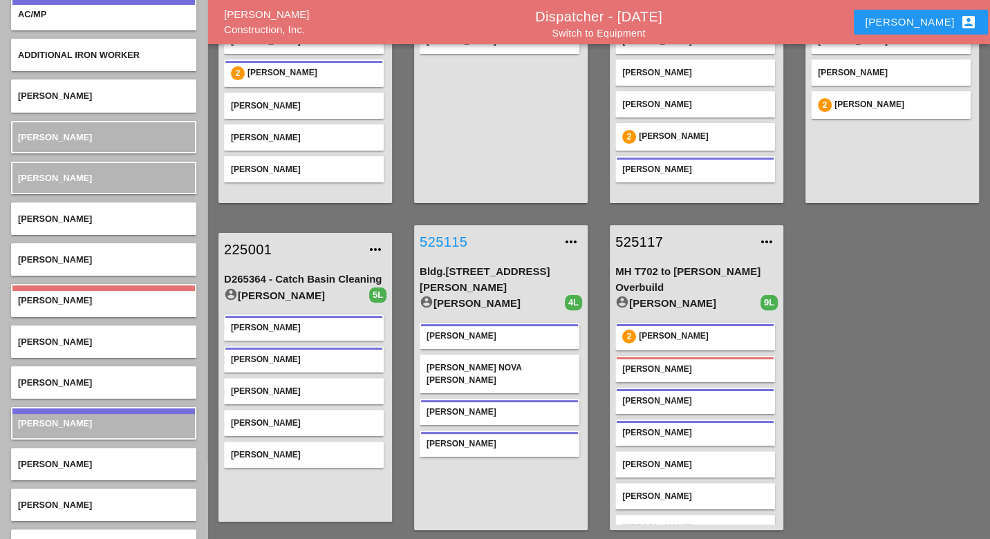
click at [462, 246] on link "525115" at bounding box center [487, 242] width 135 height 21
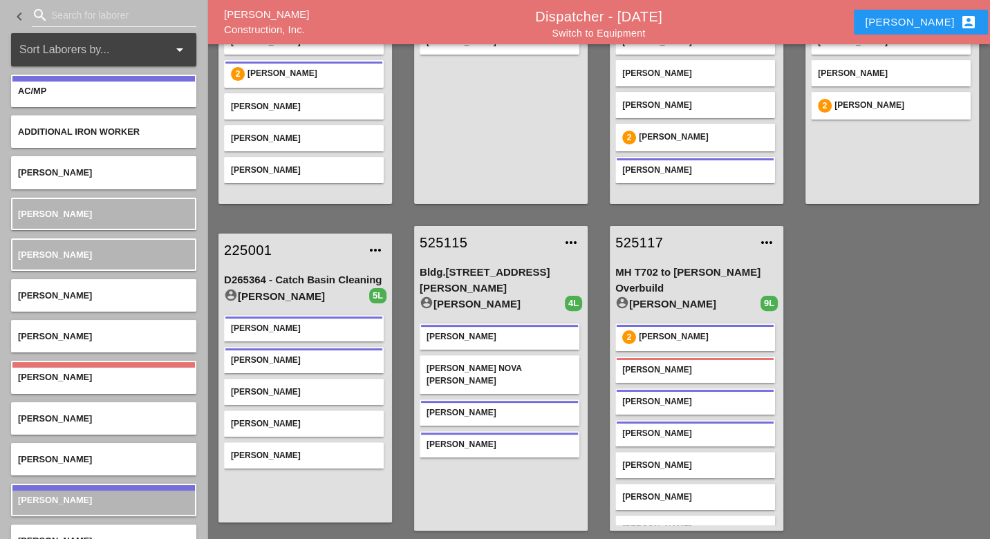
scroll to position [177, 0]
click at [604, 35] on link "Switch to Equipment" at bounding box center [598, 33] width 93 height 11
